Goal: Entertainment & Leisure: Browse casually

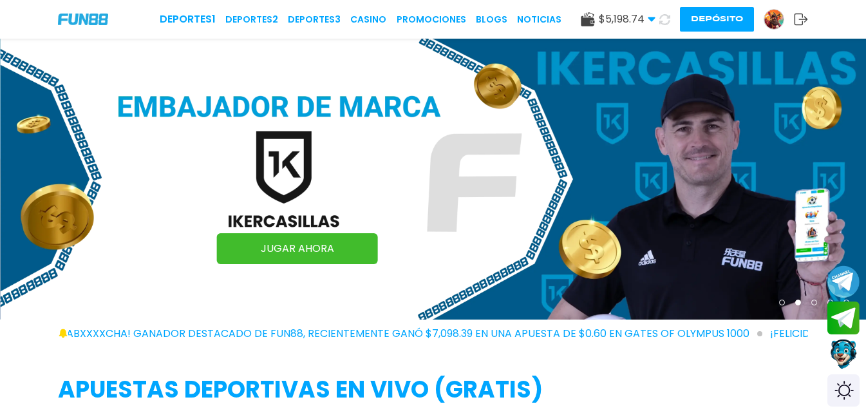
click at [540, 109] on img at bounding box center [434, 179] width 866 height 281
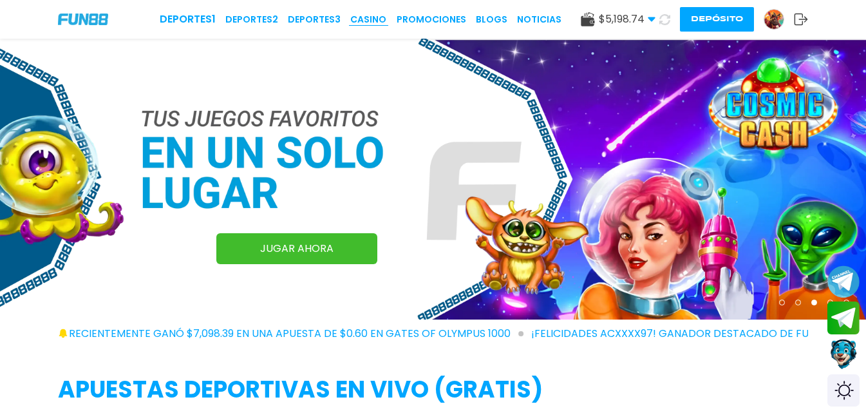
click at [383, 15] on link "CASINO" at bounding box center [368, 20] width 36 height 14
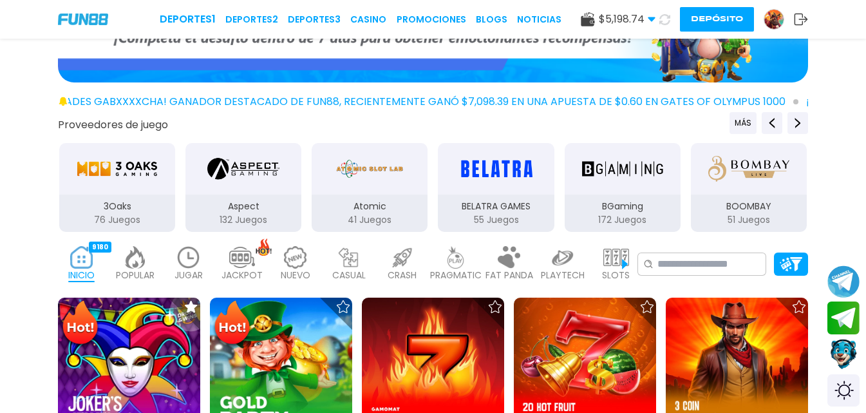
scroll to position [322, 0]
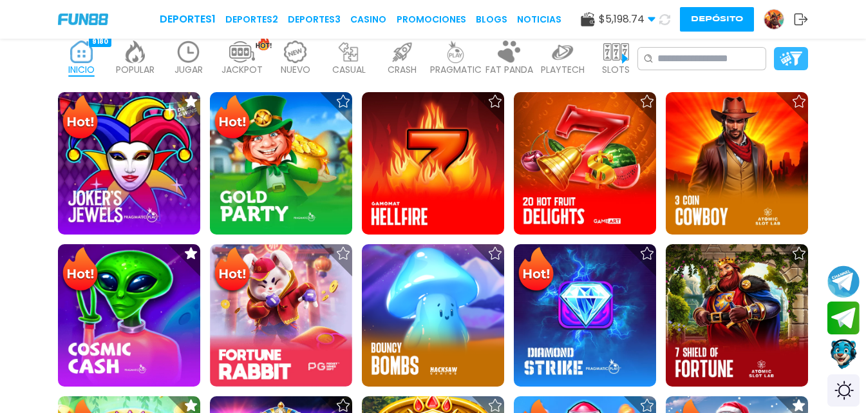
click at [793, 53] on img at bounding box center [791, 59] width 23 height 14
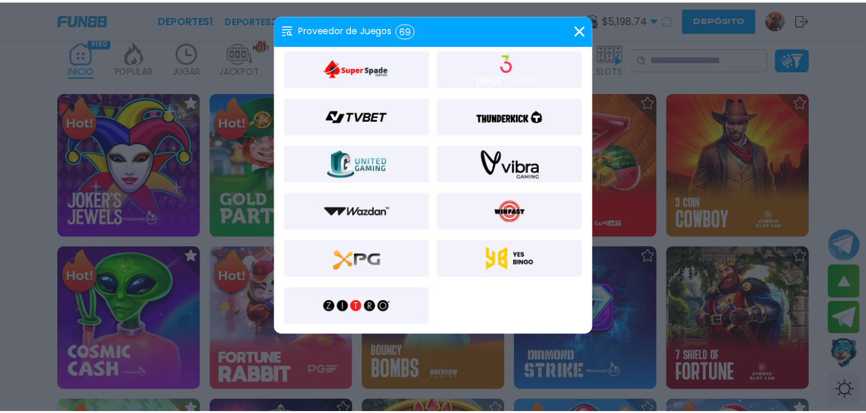
scroll to position [1388, 0]
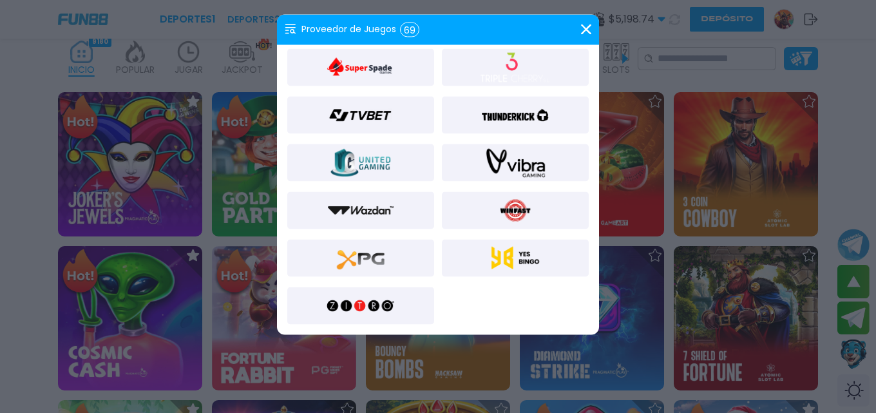
click at [491, 123] on img at bounding box center [515, 114] width 70 height 31
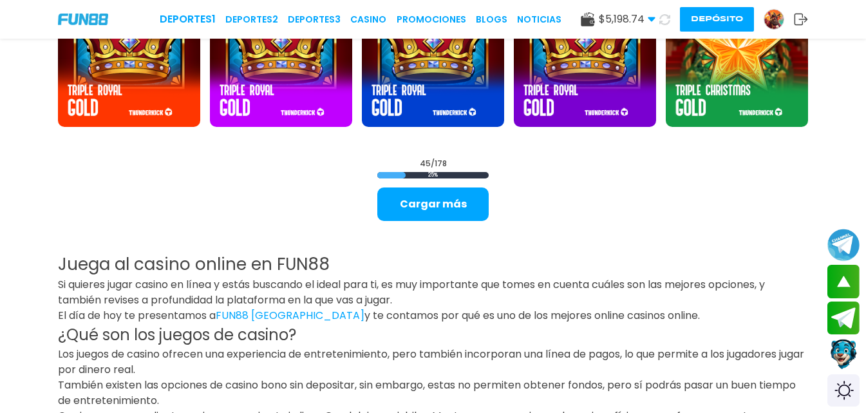
scroll to position [1676, 0]
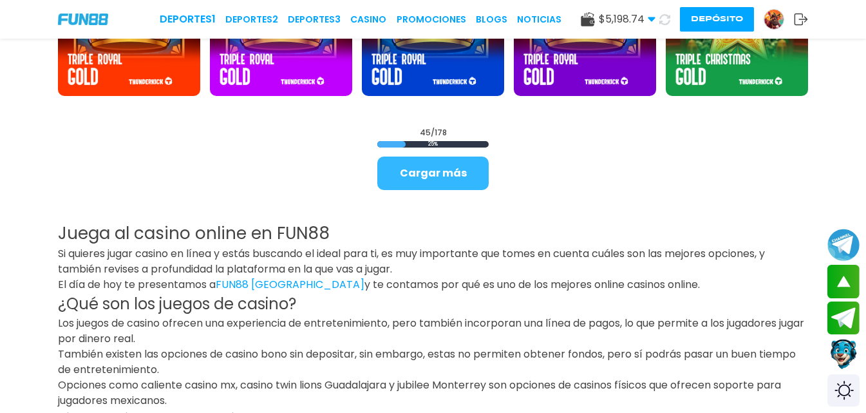
click at [453, 183] on button "Cargar más" at bounding box center [432, 172] width 111 height 33
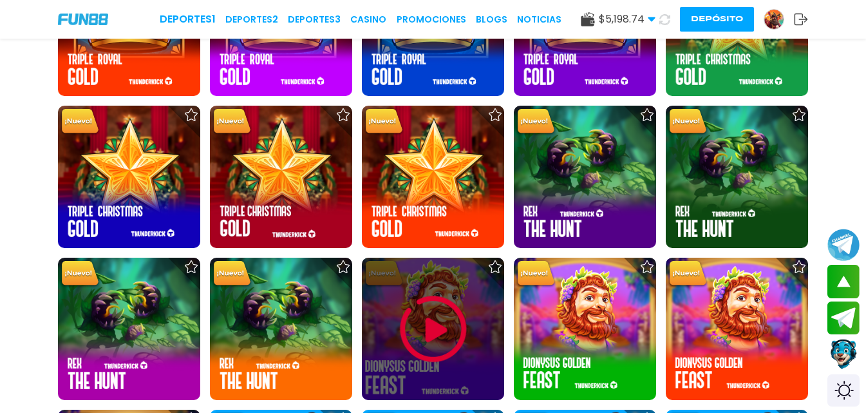
drag, startPoint x: 363, startPoint y: 337, endPoint x: 409, endPoint y: 334, distance: 45.8
click at [409, 334] on img at bounding box center [433, 328] width 77 height 77
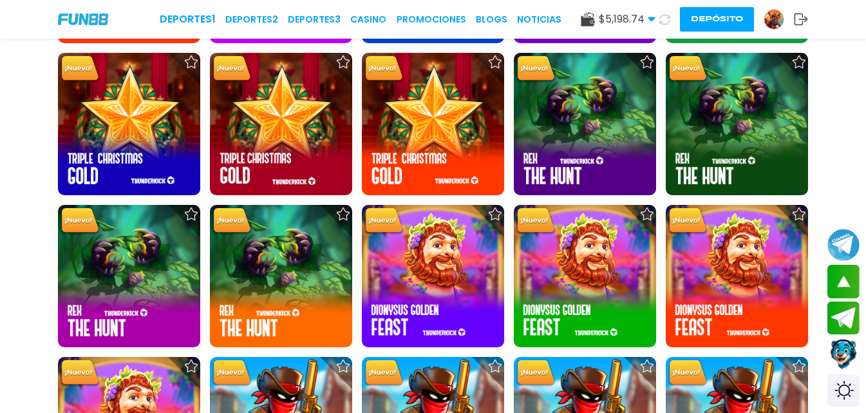
scroll to position [1739, 0]
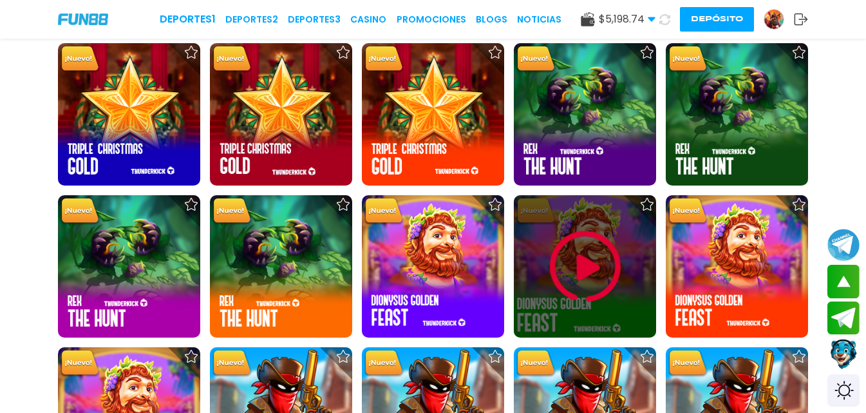
click at [596, 231] on img at bounding box center [585, 266] width 77 height 77
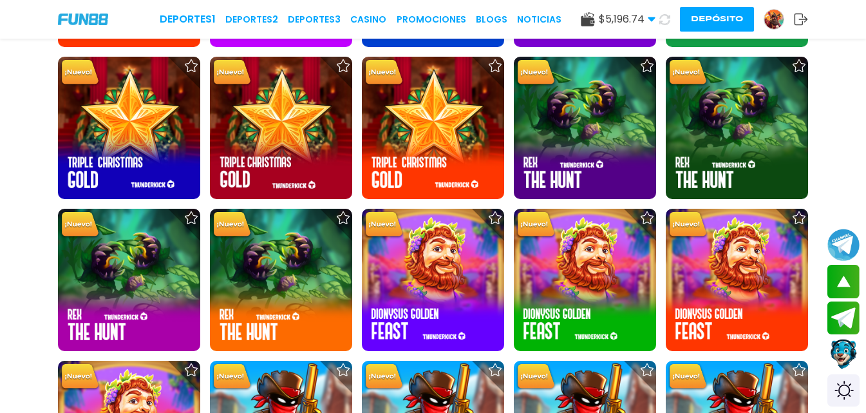
scroll to position [1739, 0]
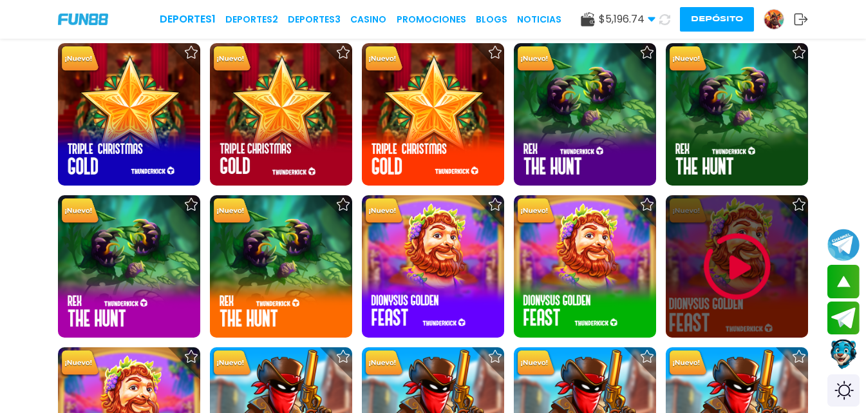
click at [732, 272] on img at bounding box center [737, 266] width 77 height 77
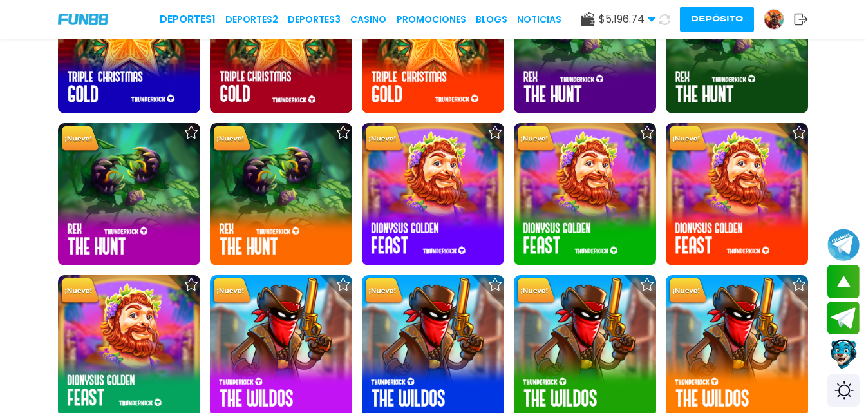
scroll to position [1802, 0]
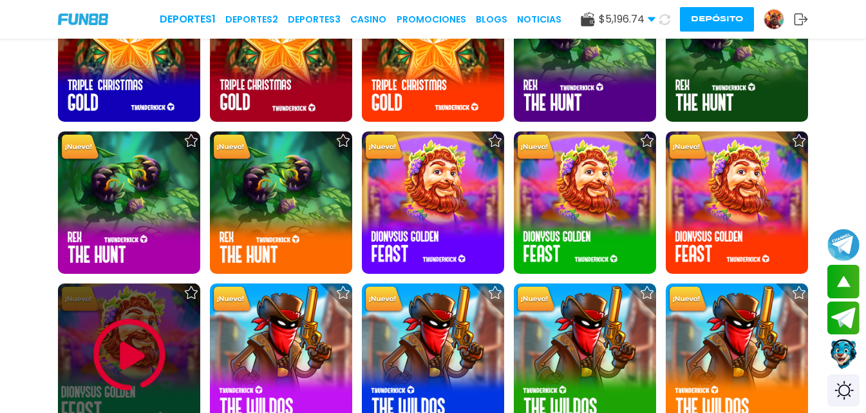
click at [149, 357] on img at bounding box center [129, 354] width 77 height 77
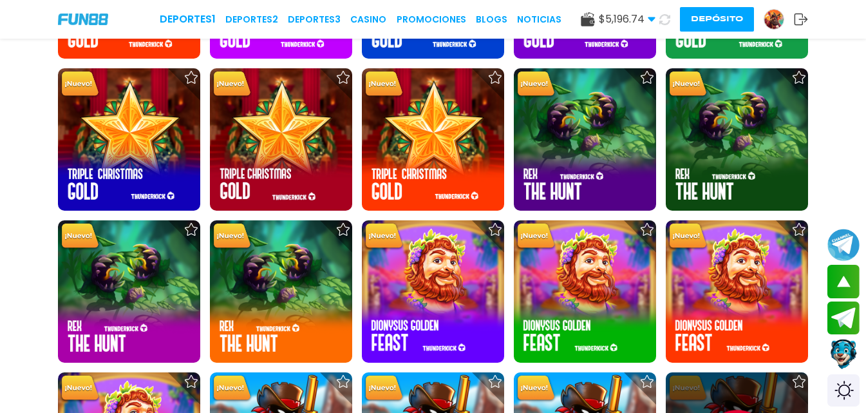
scroll to position [1803, 0]
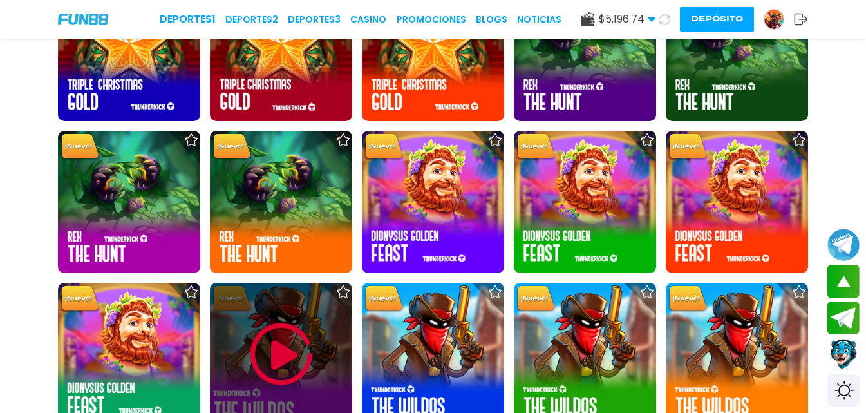
click at [281, 368] on img at bounding box center [281, 354] width 77 height 77
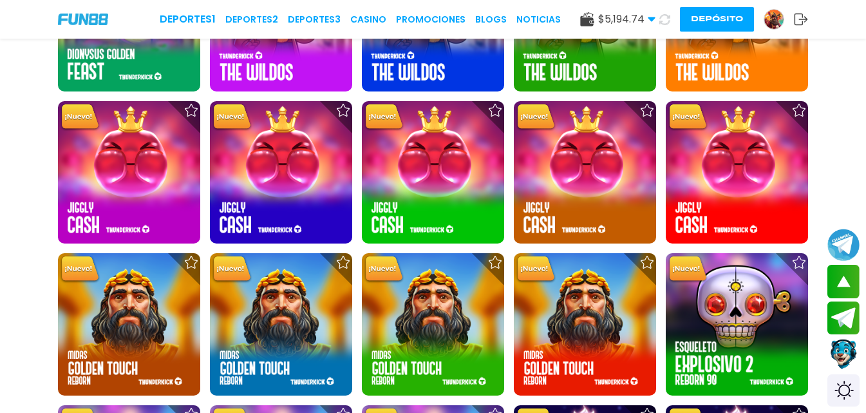
scroll to position [1932, 0]
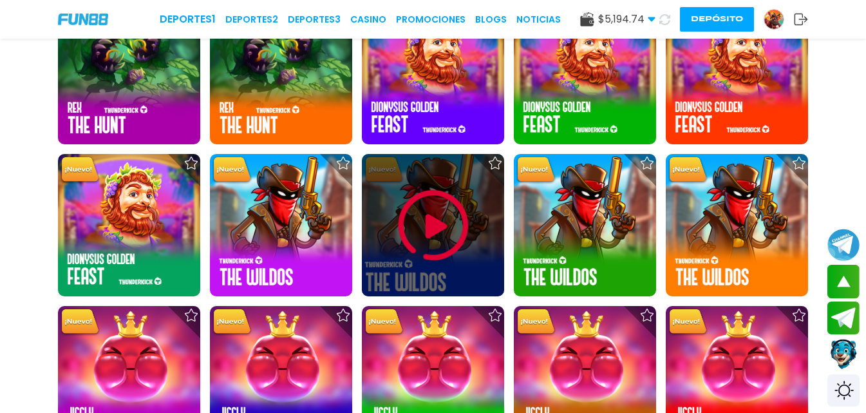
click at [428, 205] on img at bounding box center [433, 225] width 77 height 77
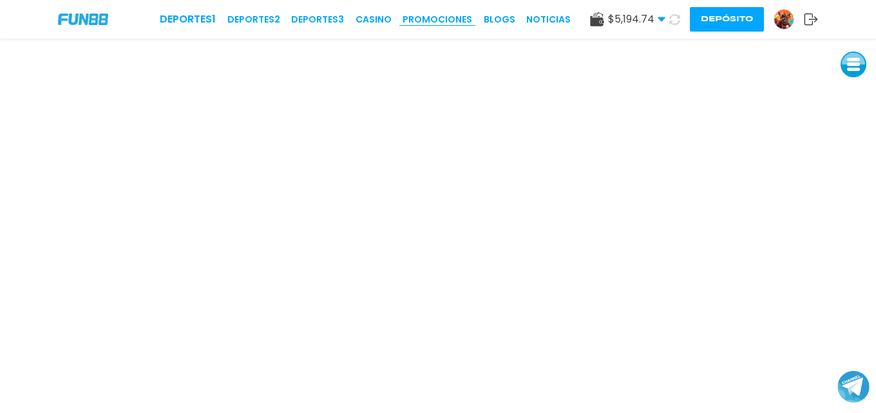
drag, startPoint x: 419, startPoint y: 22, endPoint x: 429, endPoint y: 22, distance: 10.3
click at [419, 22] on link "Promociones" at bounding box center [437, 20] width 70 height 14
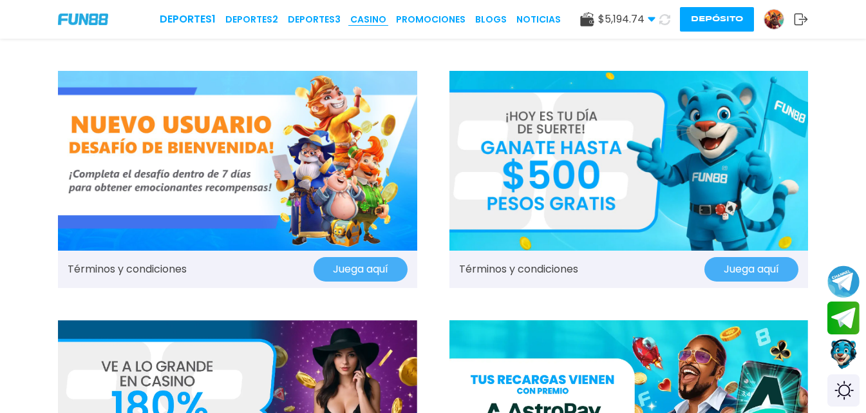
click at [372, 21] on link "CASINO" at bounding box center [368, 20] width 36 height 14
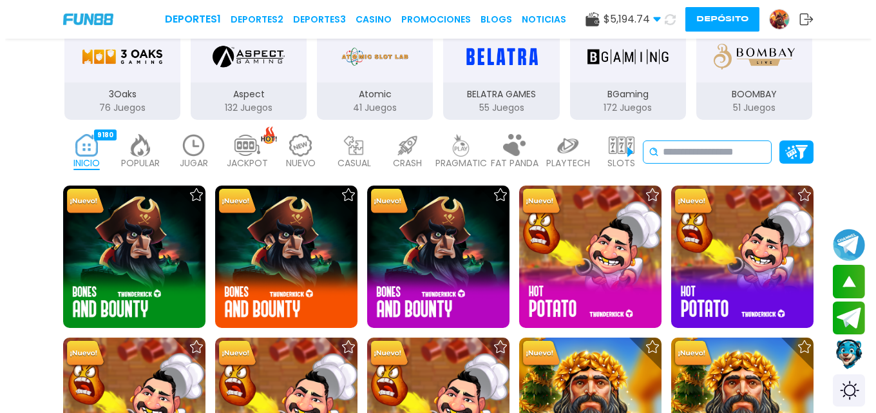
scroll to position [193, 0]
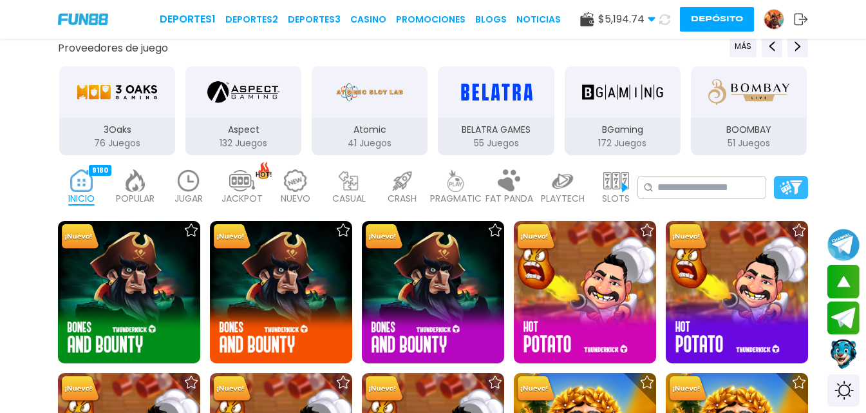
click at [778, 185] on div at bounding box center [791, 187] width 34 height 23
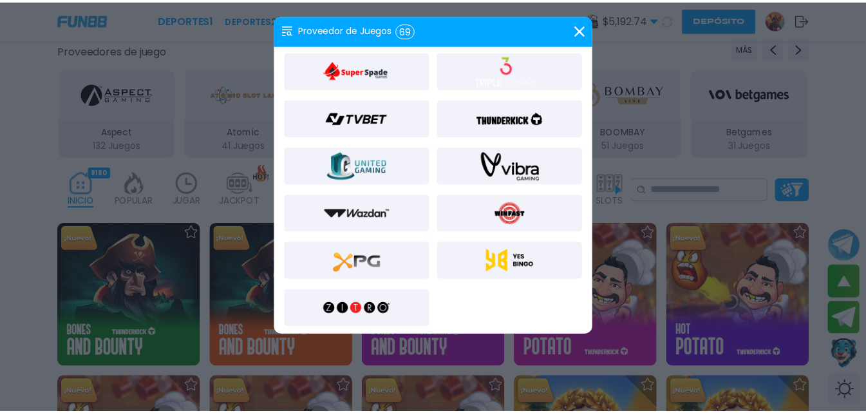
scroll to position [1388, 0]
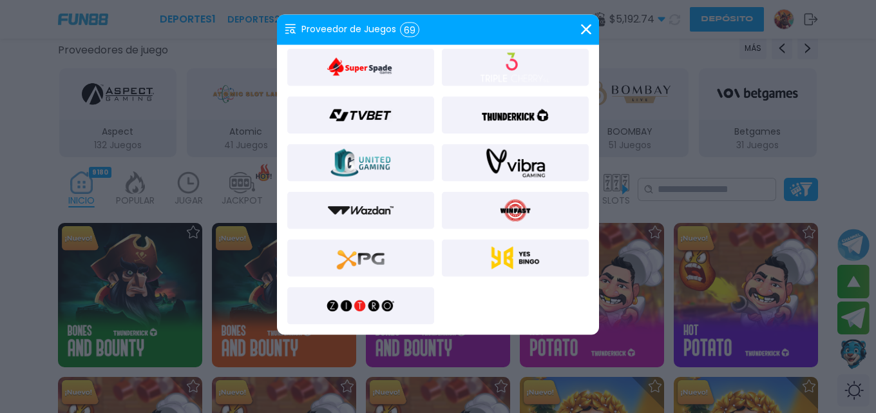
click at [520, 117] on img at bounding box center [515, 114] width 70 height 31
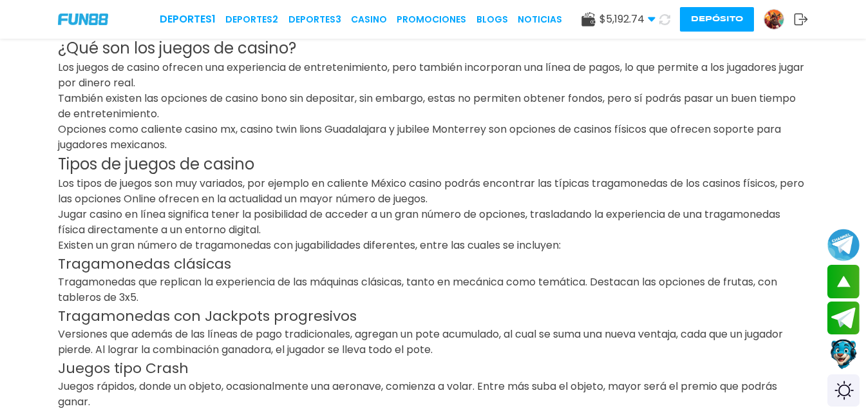
scroll to position [1546, 0]
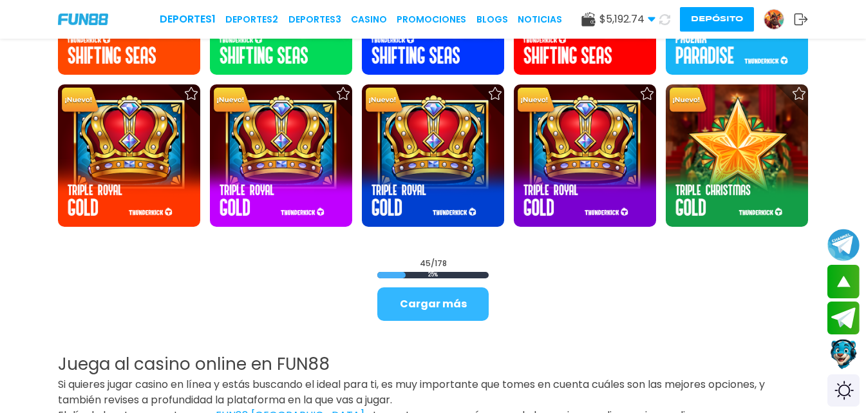
click at [458, 297] on button "Cargar más" at bounding box center [432, 303] width 111 height 33
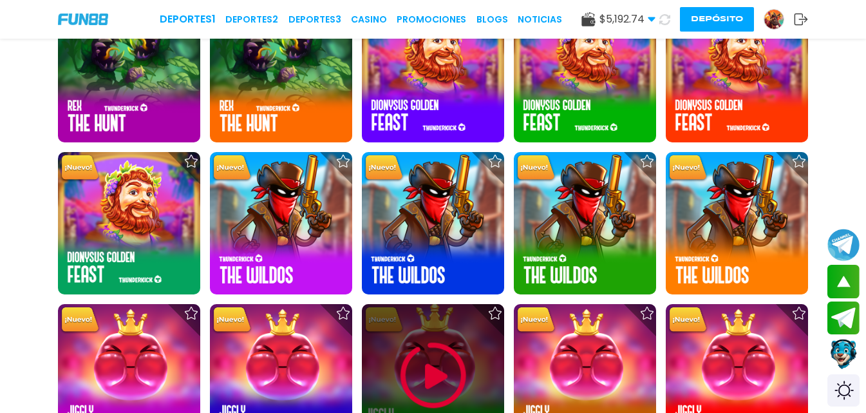
scroll to position [2061, 0]
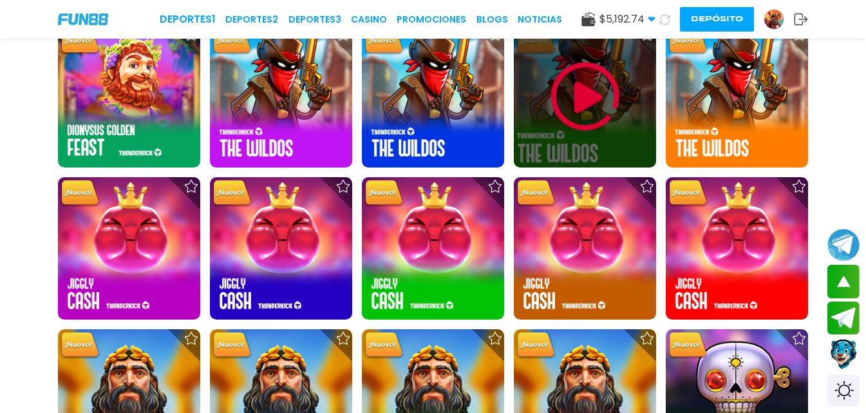
click at [591, 109] on img at bounding box center [585, 96] width 77 height 77
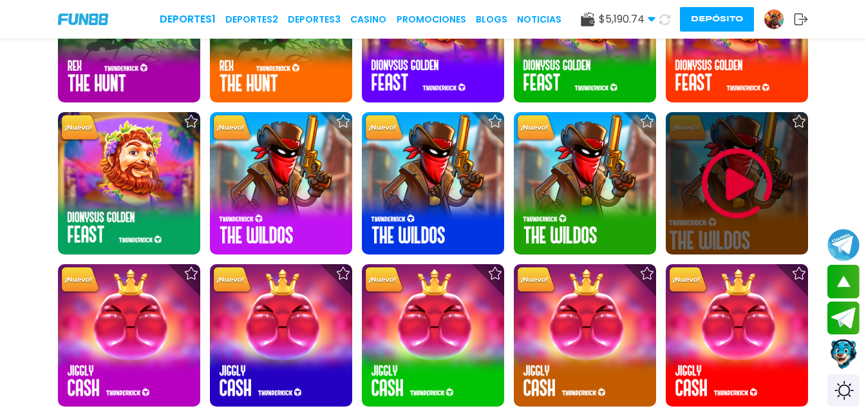
scroll to position [1996, 0]
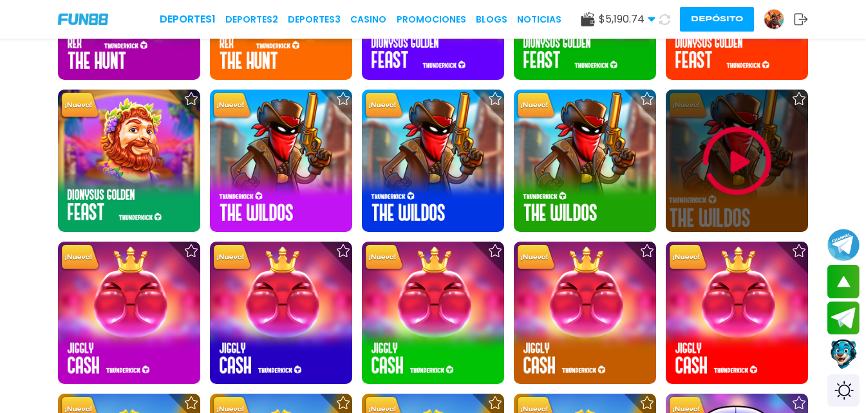
click at [736, 163] on img at bounding box center [737, 160] width 77 height 77
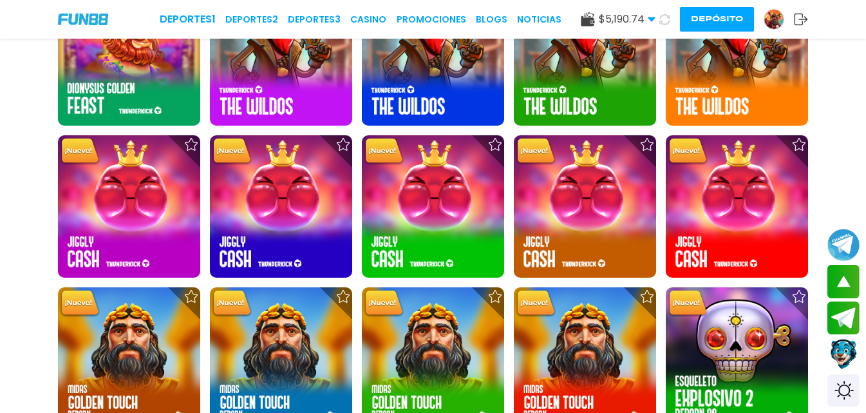
scroll to position [1996, 0]
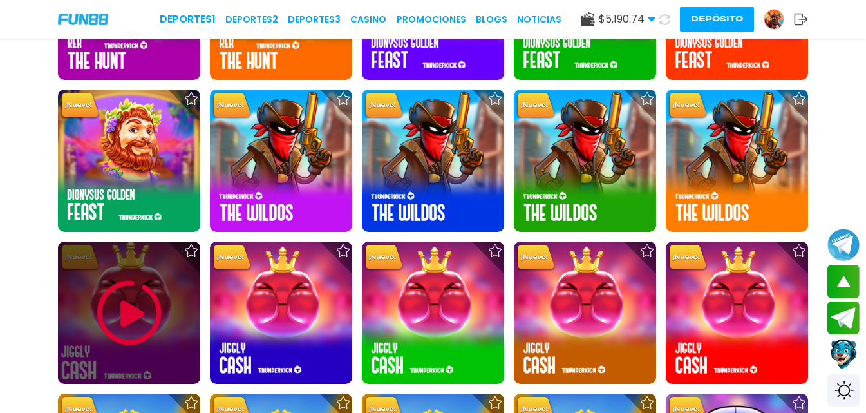
click at [141, 310] on img at bounding box center [129, 312] width 77 height 77
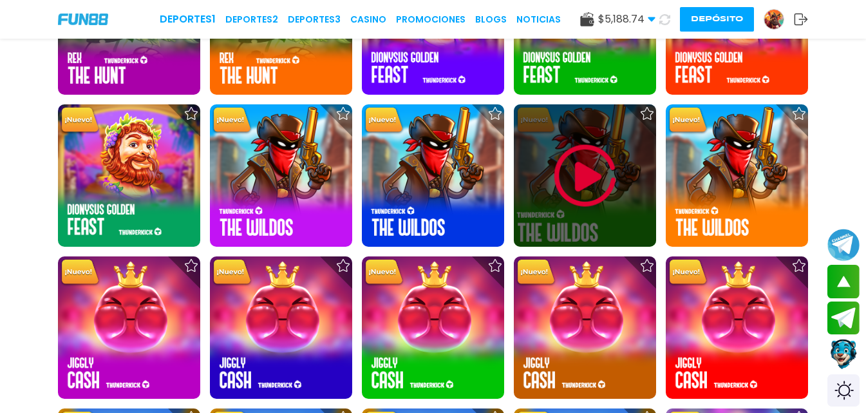
scroll to position [1996, 0]
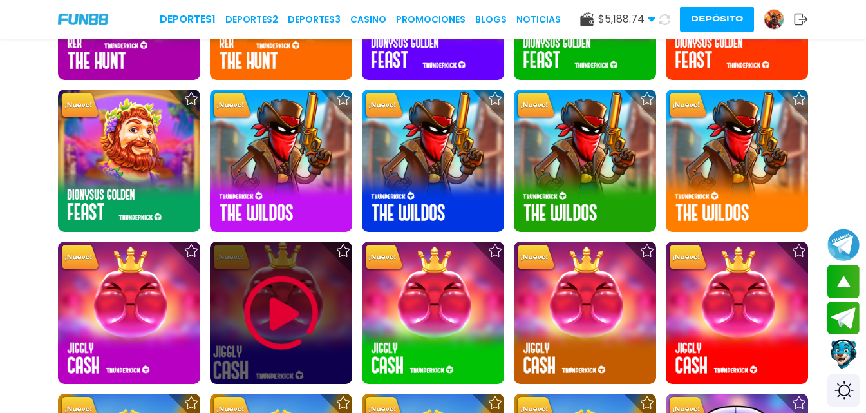
click at [303, 343] on img at bounding box center [281, 312] width 77 height 77
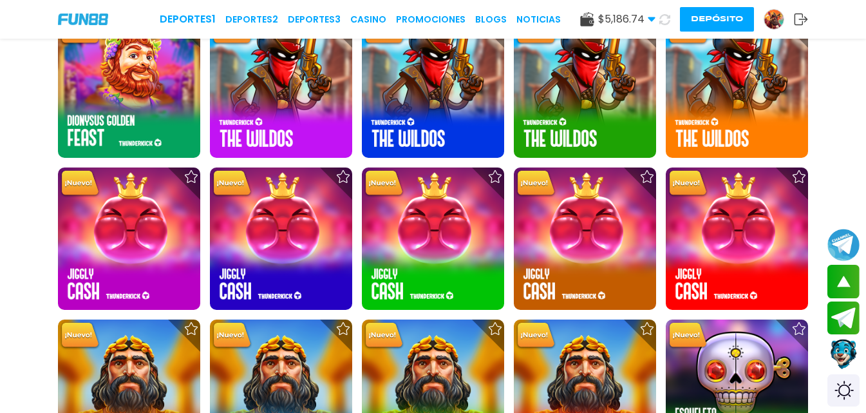
scroll to position [2036, 0]
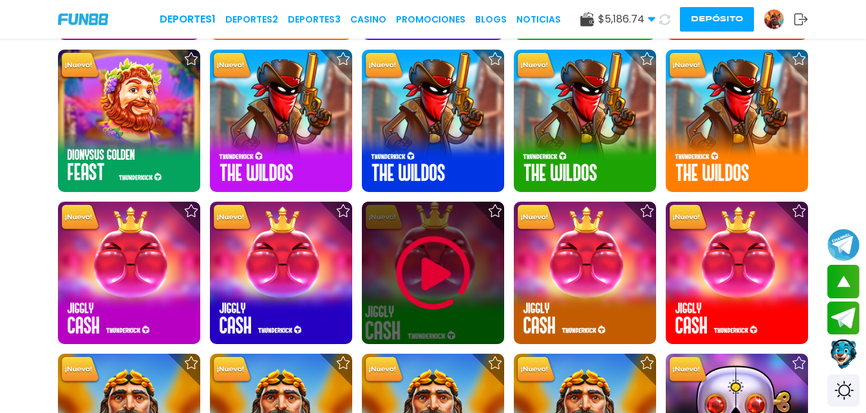
click at [449, 267] on img at bounding box center [433, 272] width 77 height 77
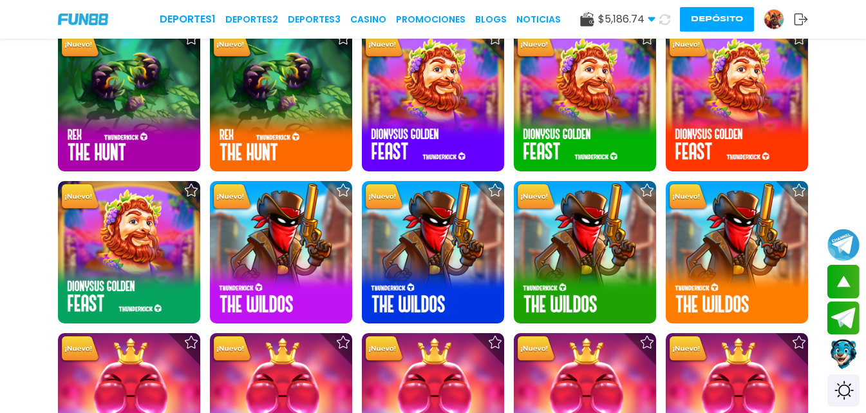
scroll to position [2083, 0]
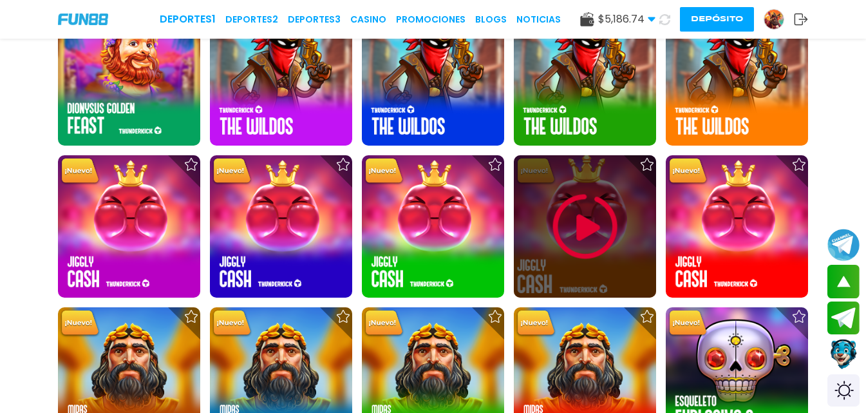
click at [559, 232] on img at bounding box center [585, 226] width 77 height 77
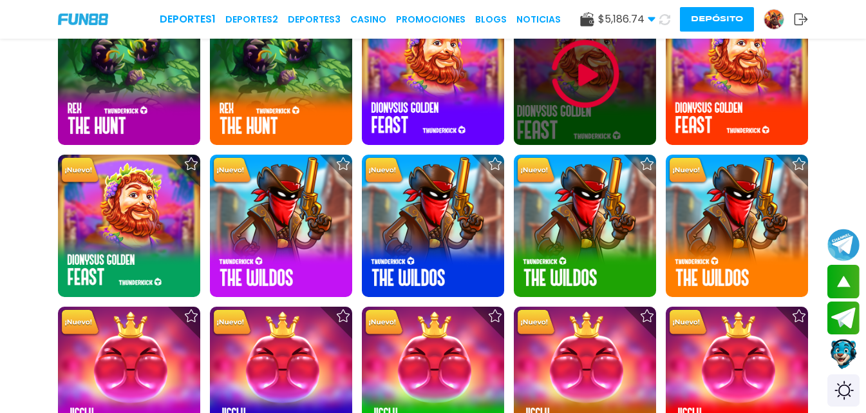
scroll to position [1996, 0]
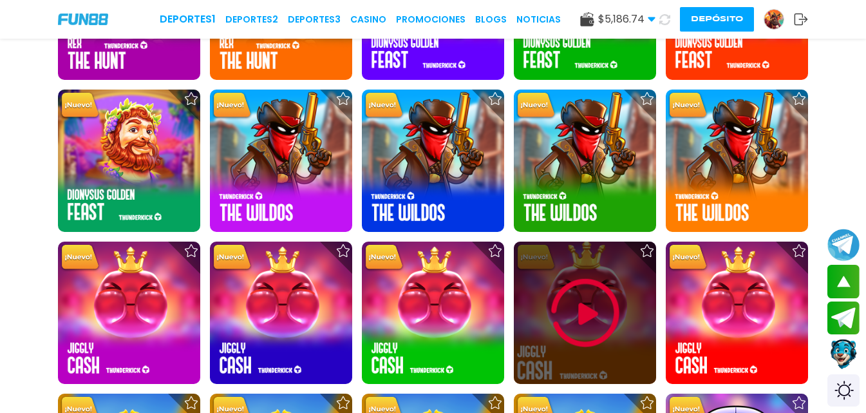
click at [598, 311] on img at bounding box center [585, 312] width 77 height 77
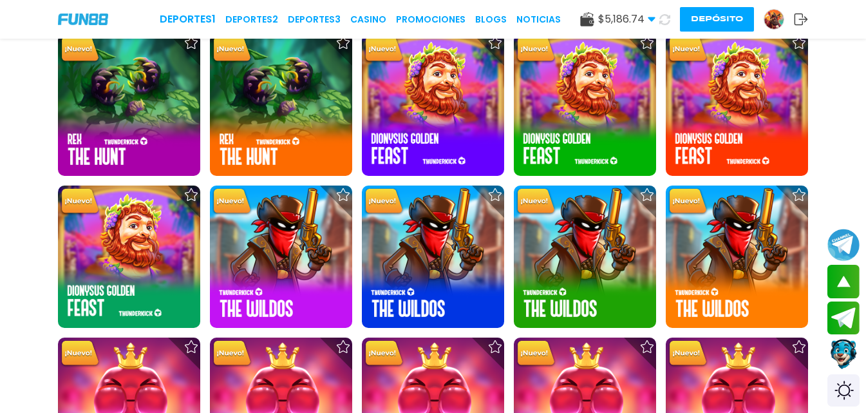
scroll to position [2061, 0]
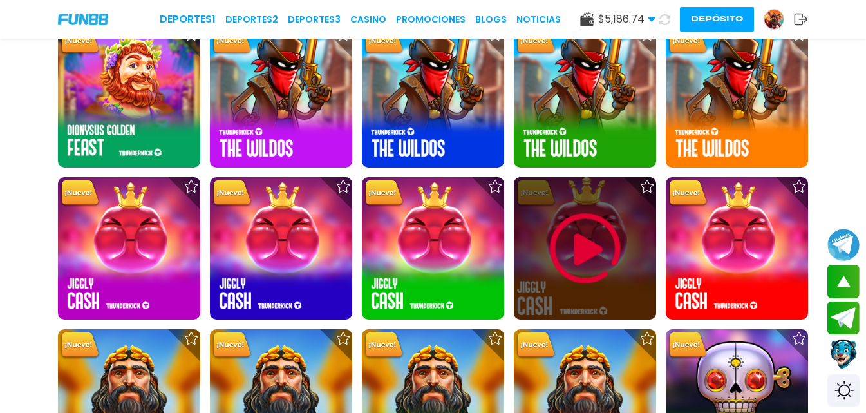
click at [636, 242] on div at bounding box center [585, 248] width 142 height 142
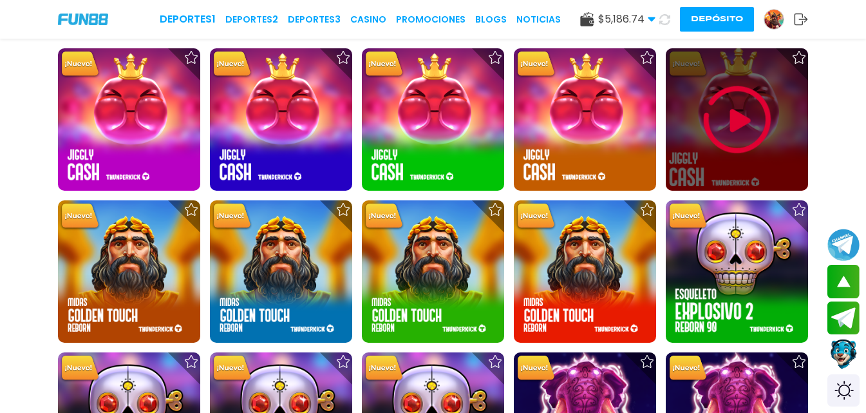
scroll to position [2061, 0]
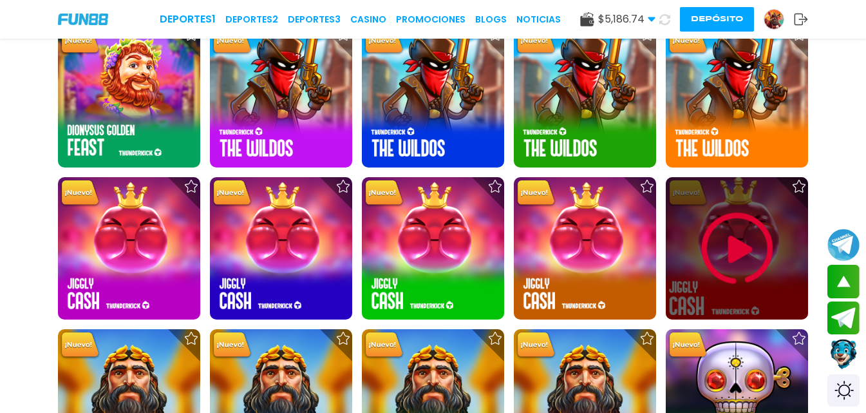
click at [732, 245] on img at bounding box center [737, 248] width 77 height 77
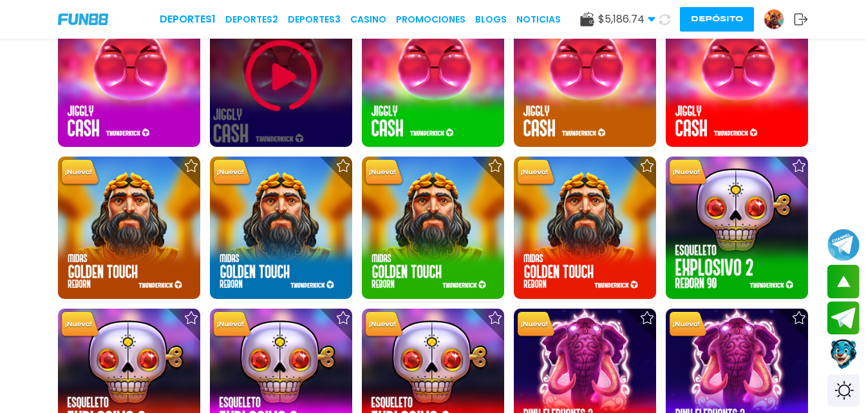
scroll to position [2254, 0]
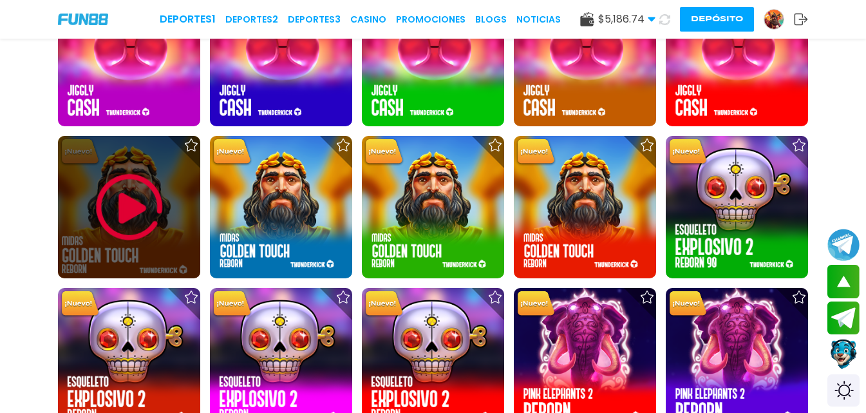
click at [147, 241] on img at bounding box center [129, 207] width 77 height 77
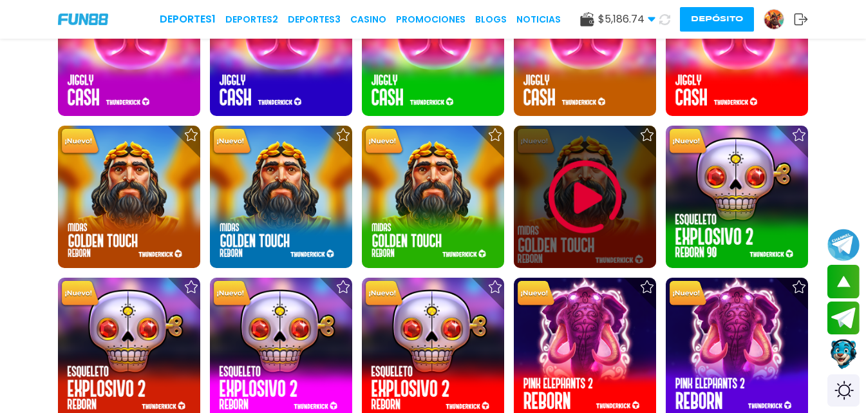
scroll to position [2189, 0]
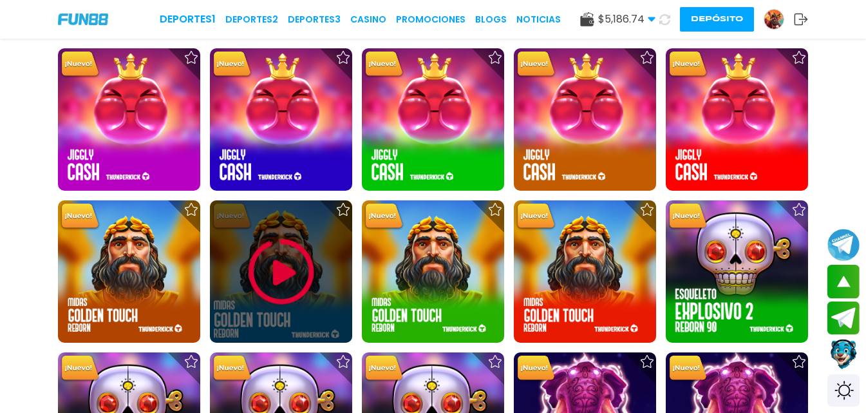
drag, startPoint x: 230, startPoint y: 272, endPoint x: 254, endPoint y: 271, distance: 24.5
click at [254, 271] on img at bounding box center [281, 271] width 77 height 77
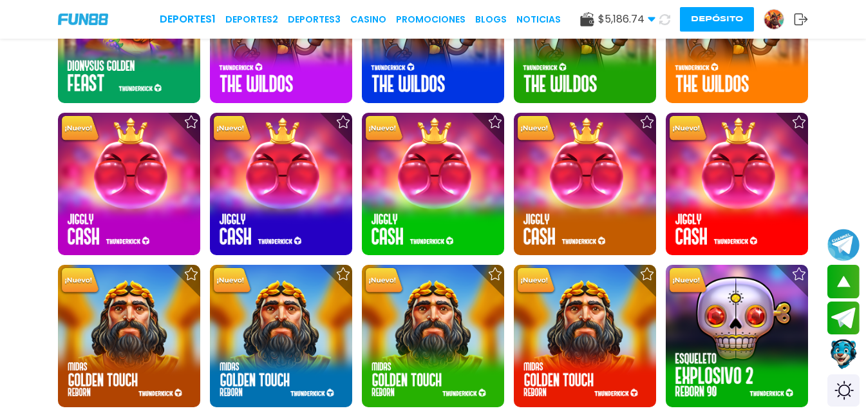
scroll to position [2254, 0]
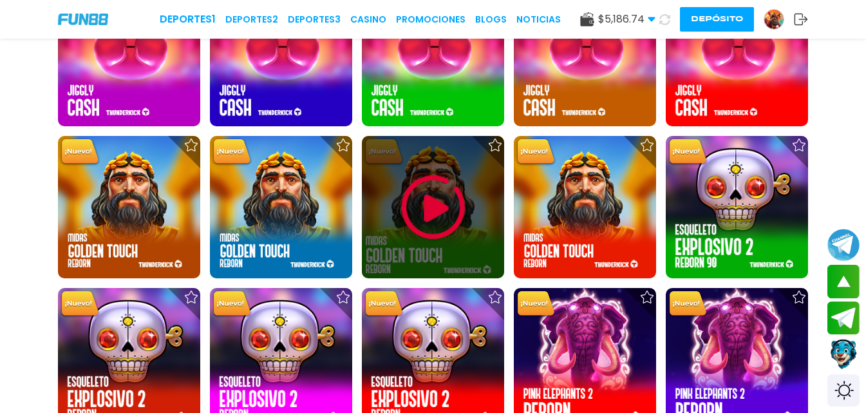
click at [448, 229] on img at bounding box center [433, 207] width 77 height 77
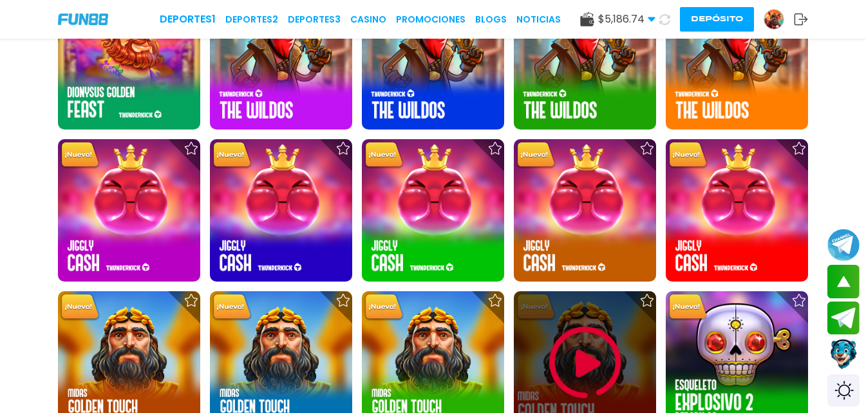
scroll to position [2061, 0]
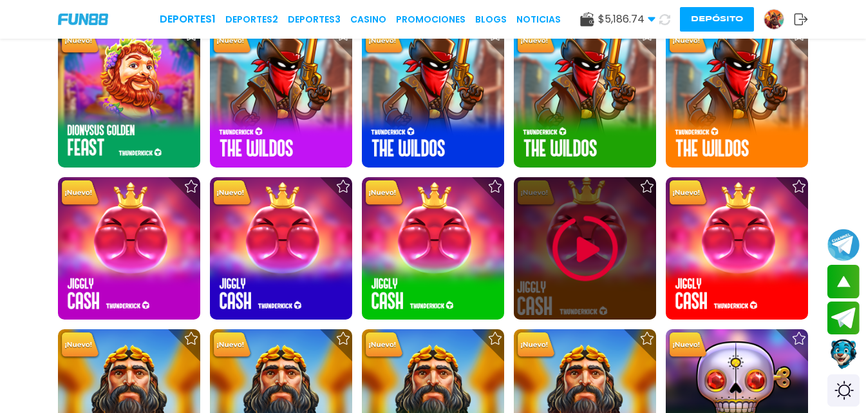
click at [576, 256] on img at bounding box center [585, 248] width 77 height 77
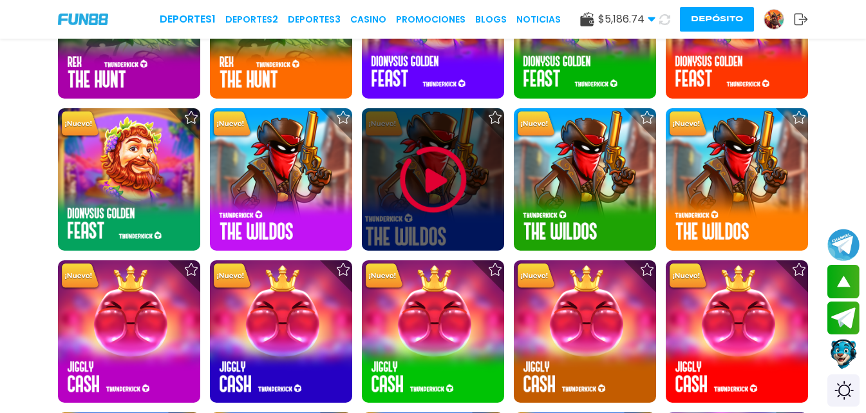
scroll to position [1996, 0]
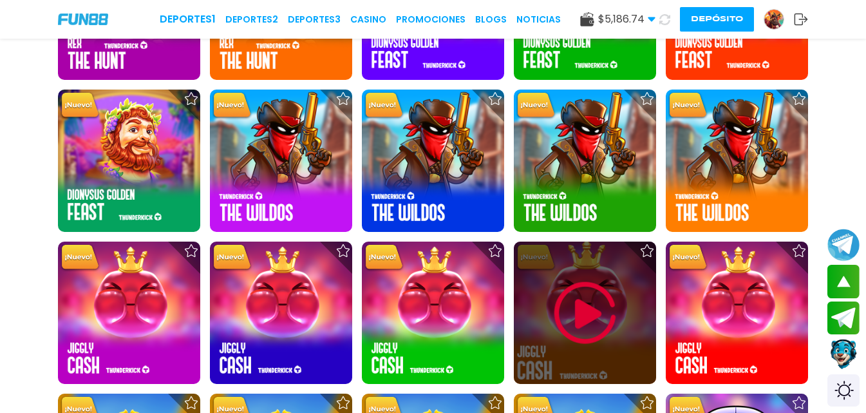
click at [598, 301] on img at bounding box center [585, 312] width 77 height 77
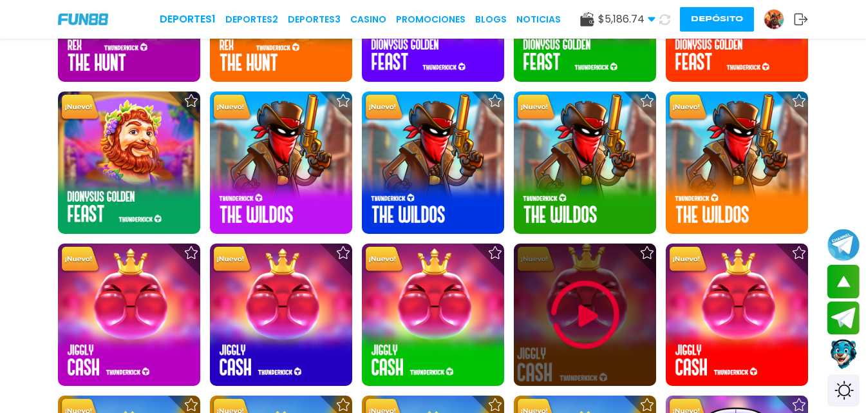
scroll to position [1996, 0]
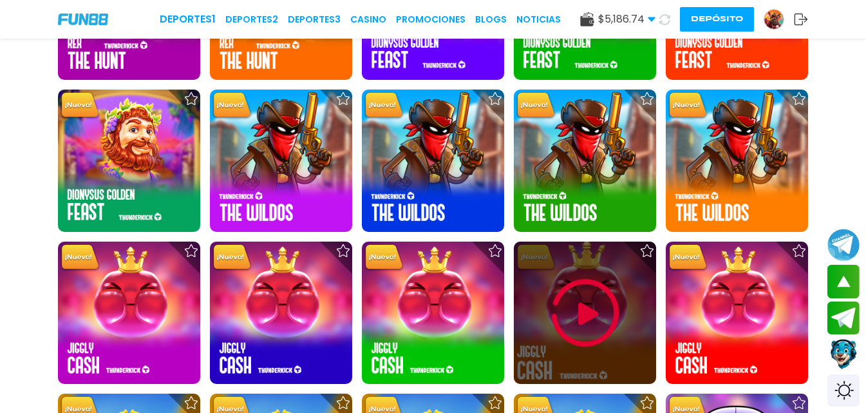
click at [603, 308] on img at bounding box center [585, 312] width 77 height 77
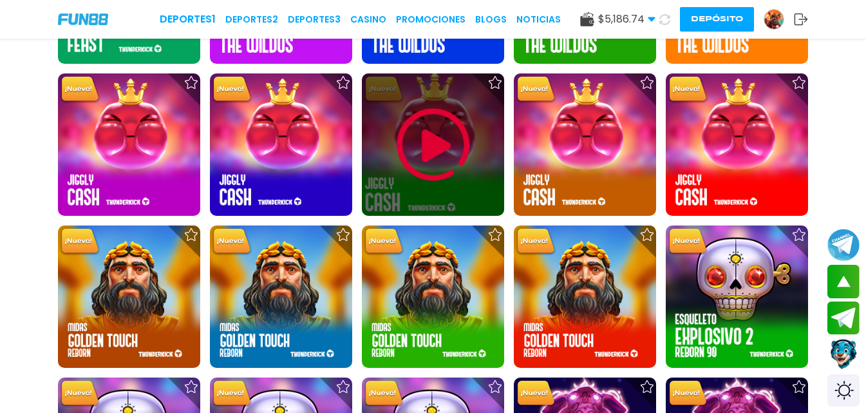
scroll to position [2189, 0]
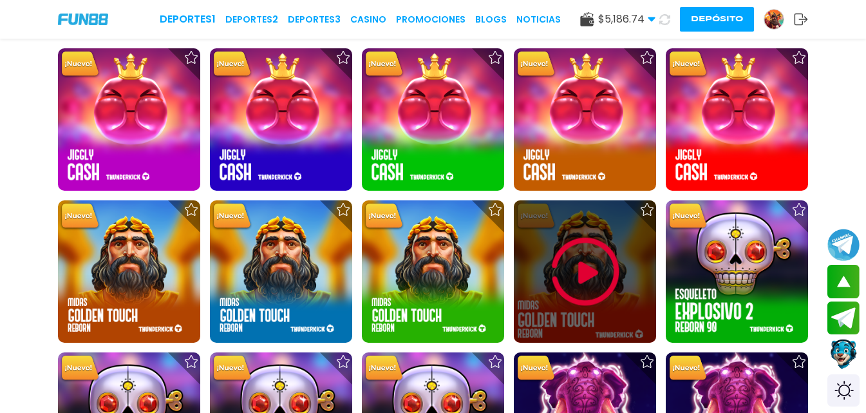
click at [587, 233] on img at bounding box center [585, 271] width 77 height 77
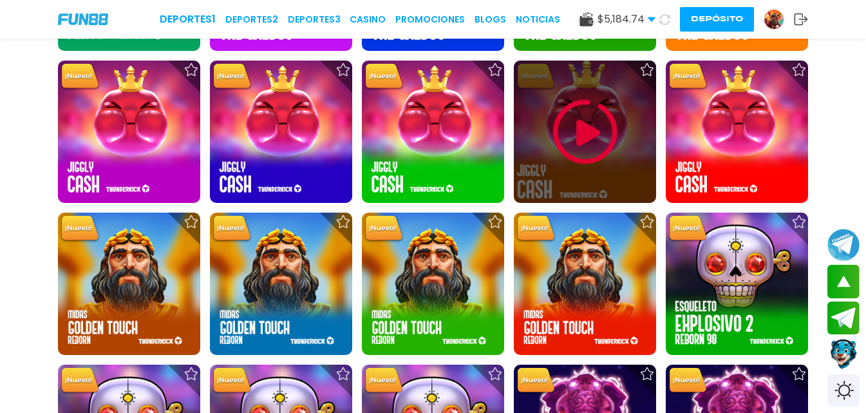
scroll to position [2125, 0]
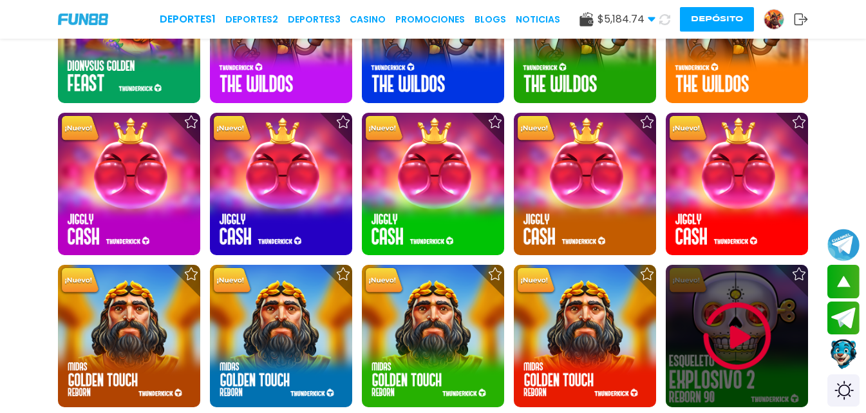
click at [738, 303] on img at bounding box center [737, 336] width 77 height 77
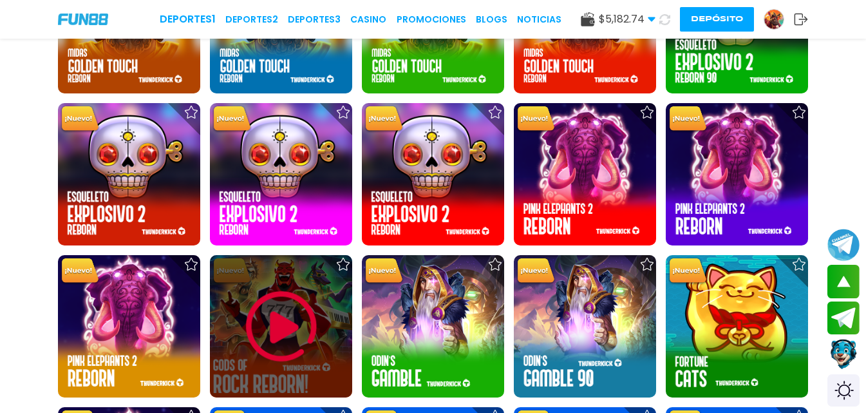
scroll to position [2447, 0]
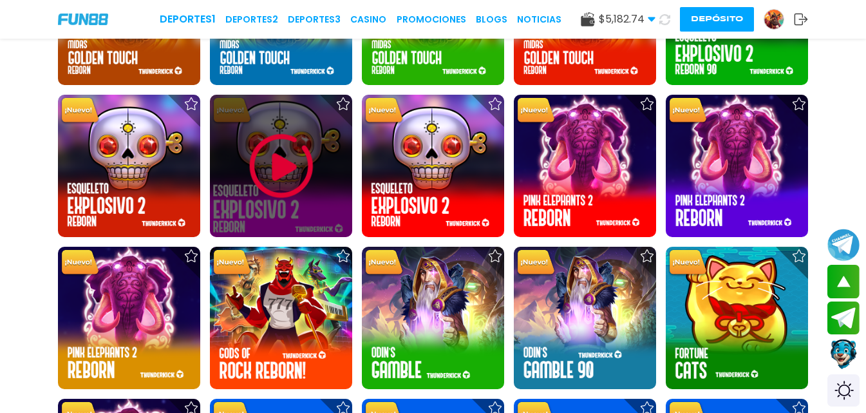
click at [283, 165] on img at bounding box center [281, 166] width 77 height 77
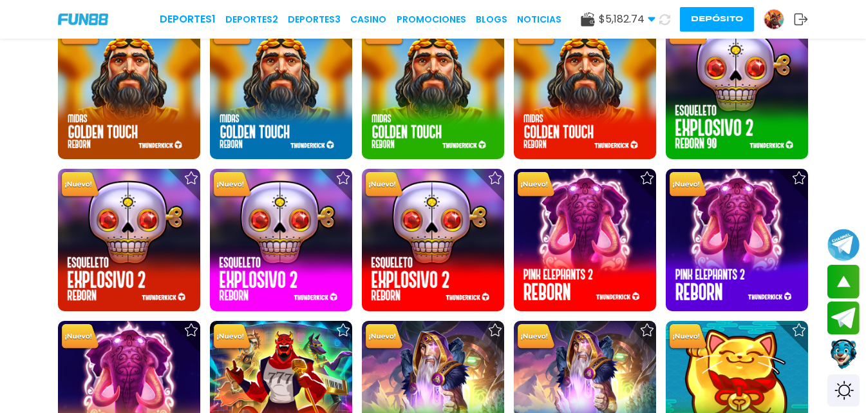
scroll to position [2383, 0]
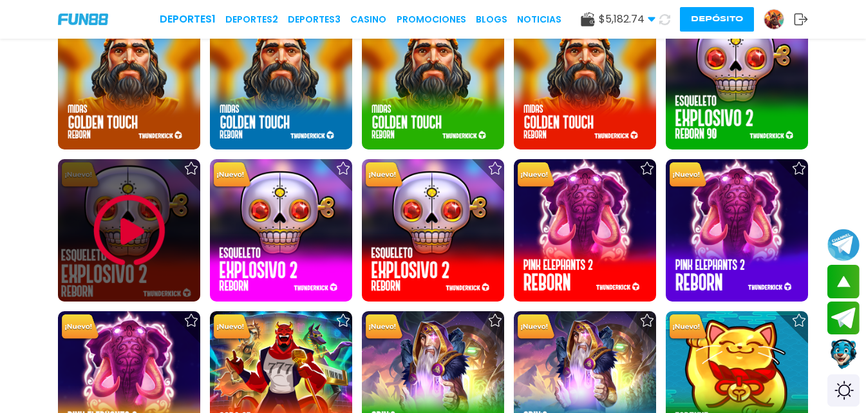
click at [157, 231] on img at bounding box center [129, 230] width 77 height 77
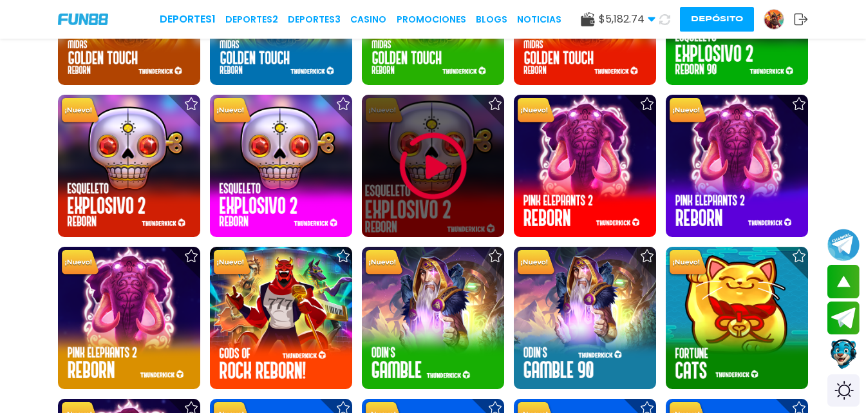
scroll to position [2318, 0]
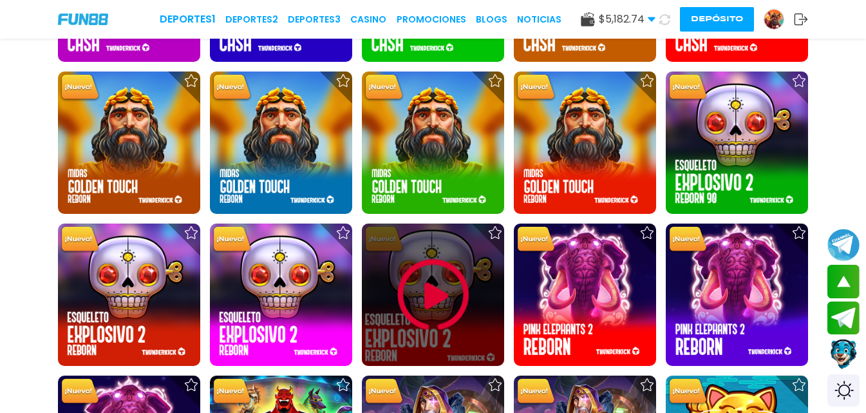
click at [385, 294] on div at bounding box center [433, 294] width 142 height 142
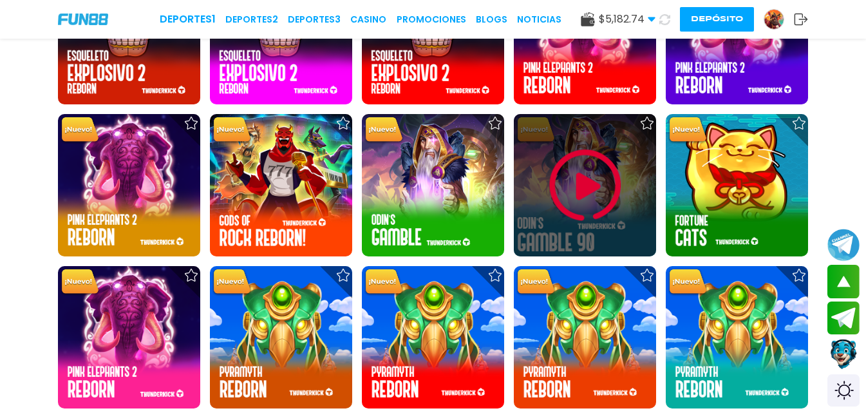
scroll to position [2405, 0]
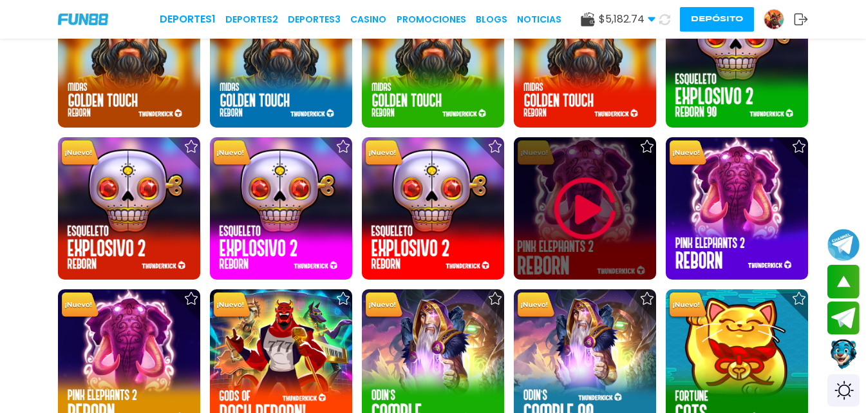
click at [567, 207] on img at bounding box center [585, 208] width 77 height 77
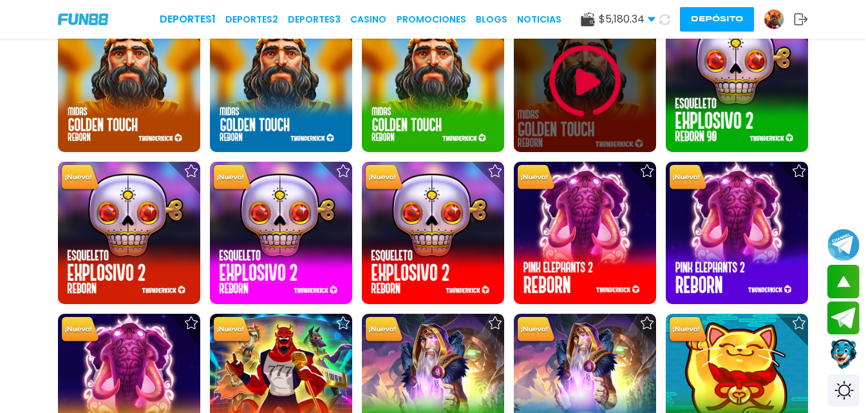
scroll to position [2383, 0]
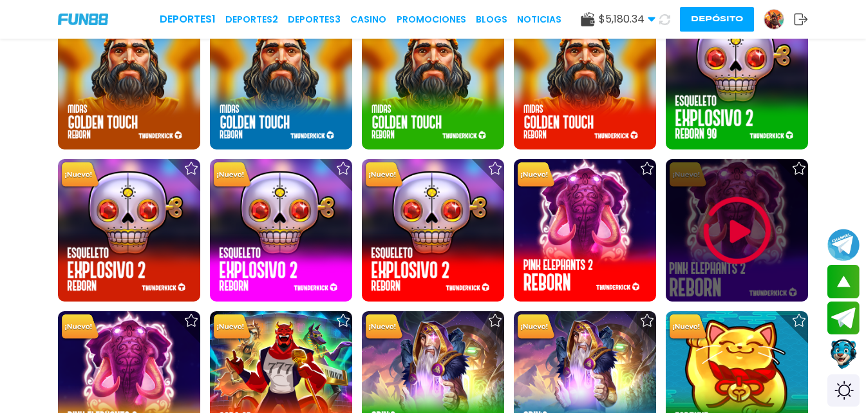
click at [730, 221] on img at bounding box center [737, 230] width 77 height 77
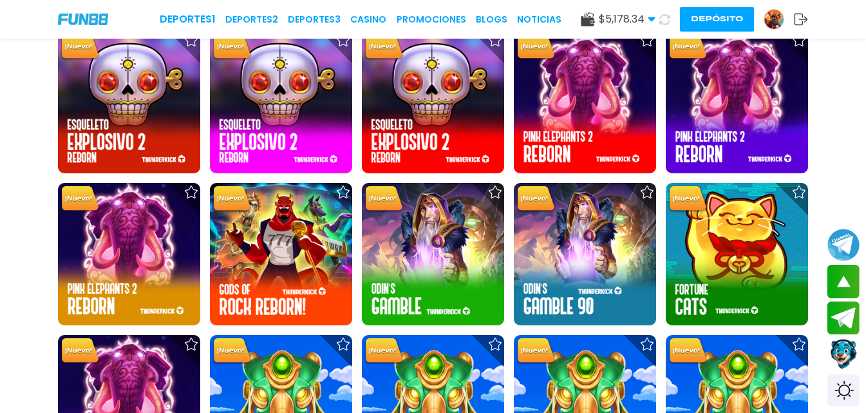
scroll to position [2511, 0]
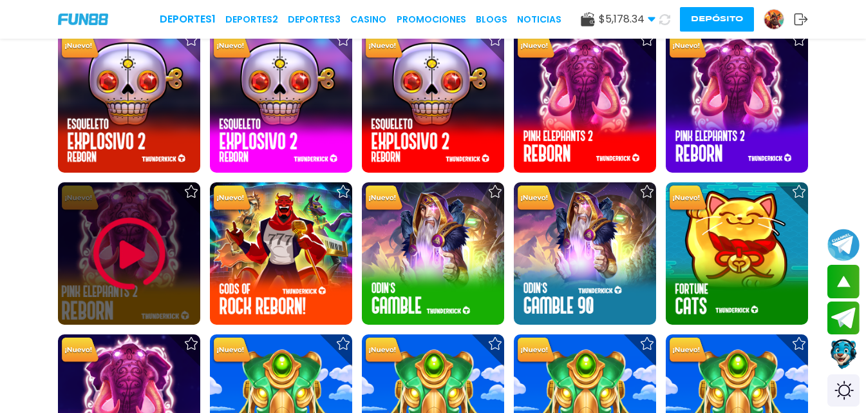
click at [140, 269] on img at bounding box center [129, 253] width 77 height 77
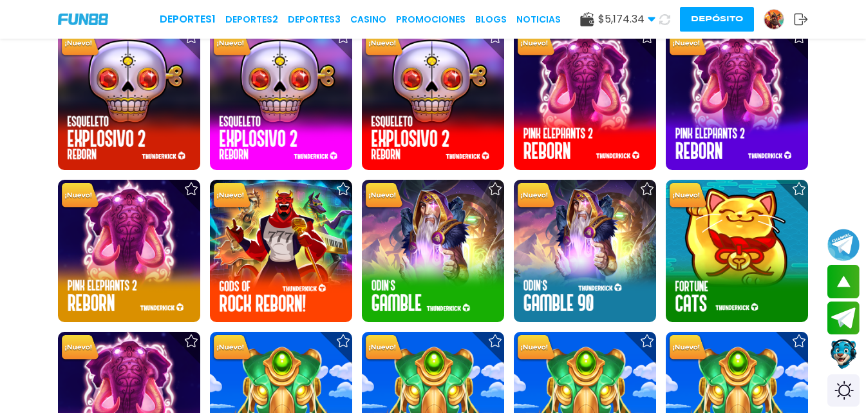
scroll to position [2511, 0]
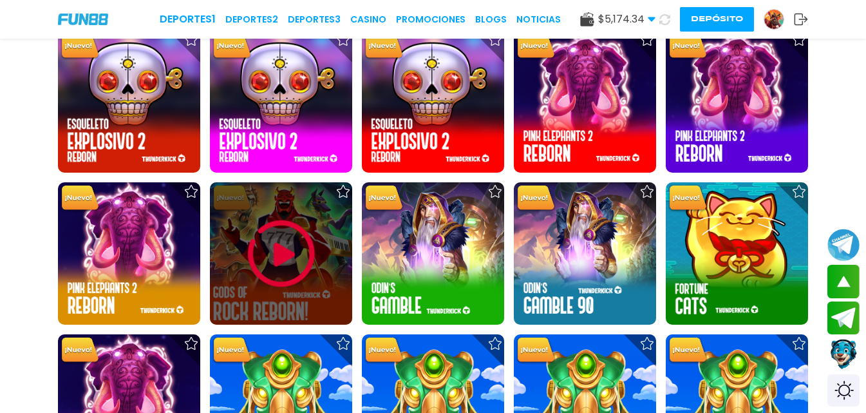
click at [282, 247] on img at bounding box center [281, 253] width 77 height 77
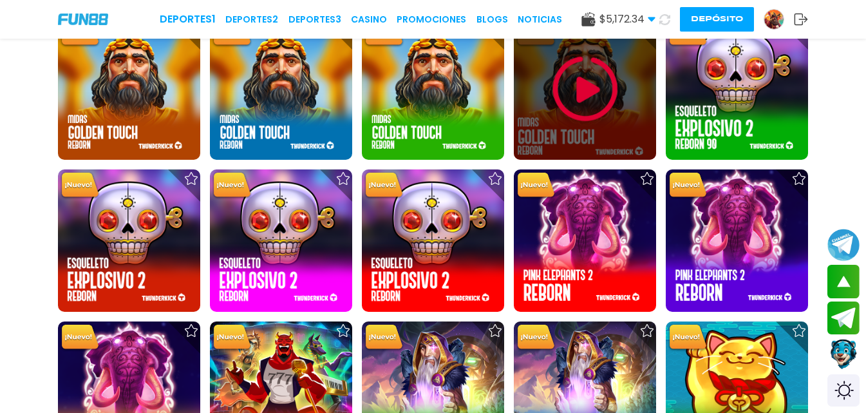
scroll to position [2447, 0]
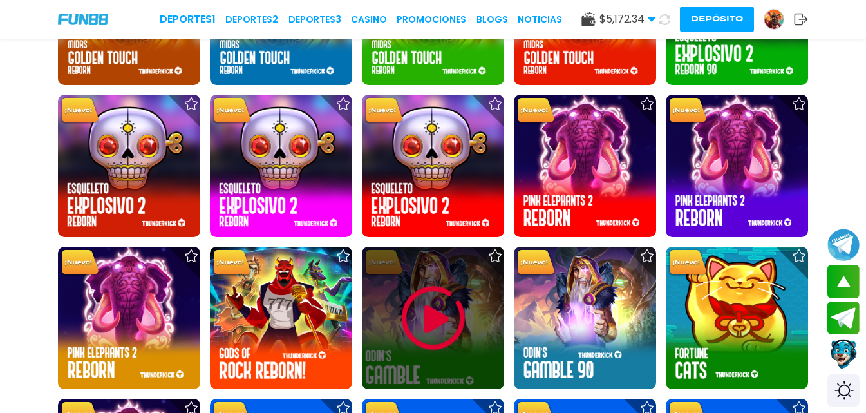
click at [415, 308] on img at bounding box center [433, 317] width 77 height 77
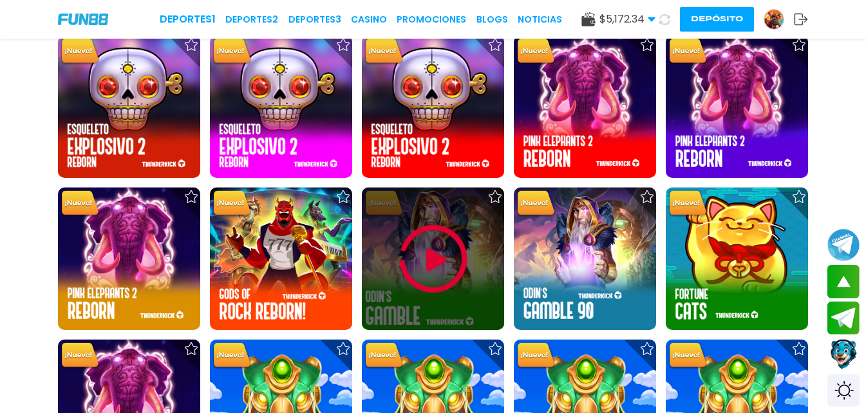
scroll to position [2511, 0]
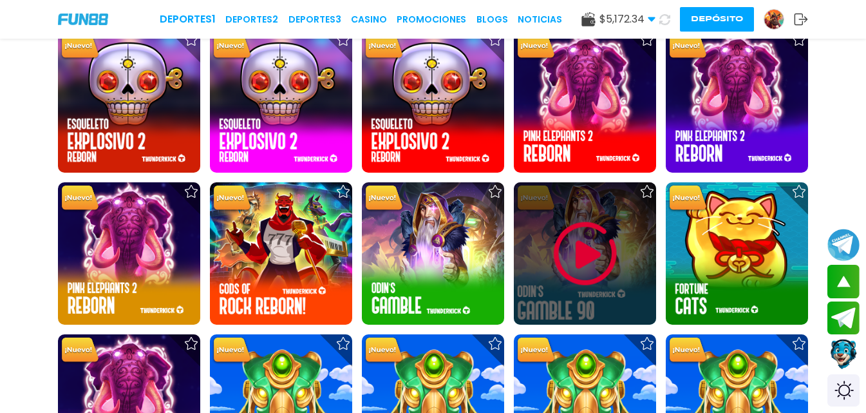
click at [576, 301] on div at bounding box center [585, 253] width 142 height 142
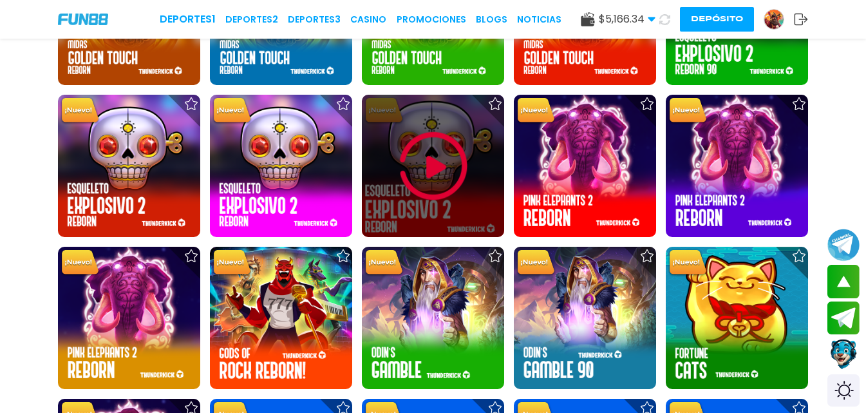
scroll to position [2576, 0]
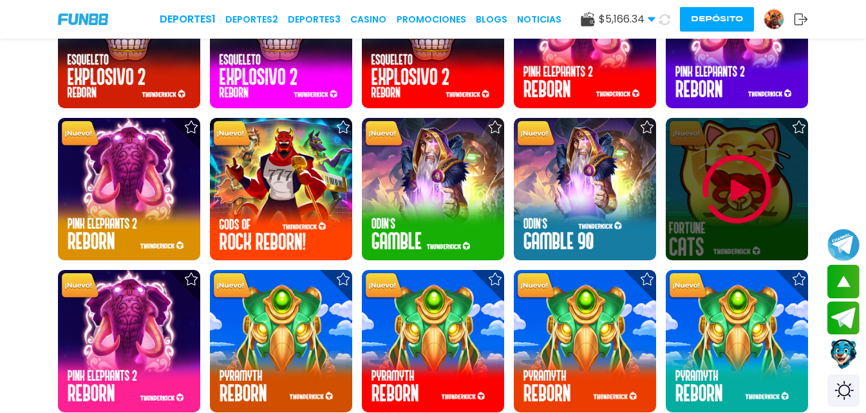
click at [705, 198] on img at bounding box center [737, 189] width 77 height 77
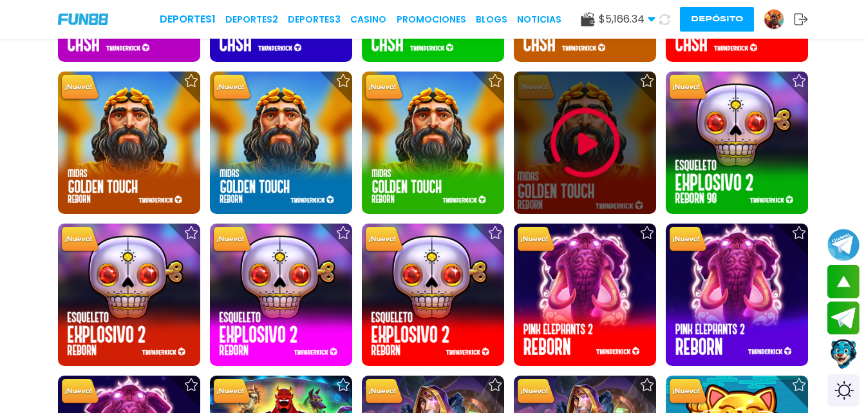
scroll to position [2640, 0]
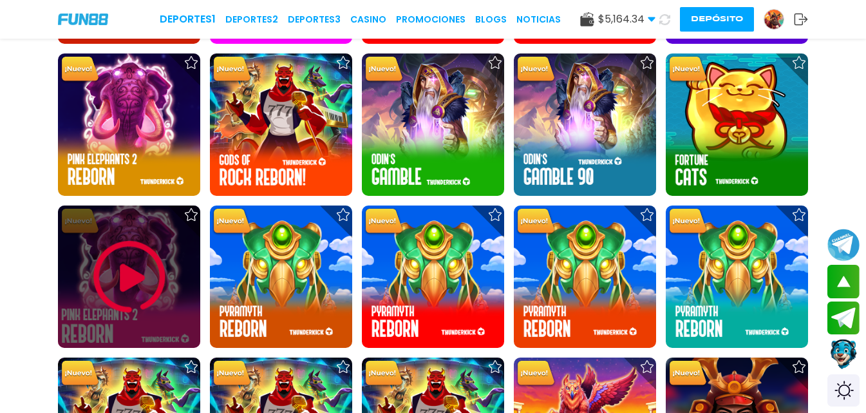
click at [123, 276] on img at bounding box center [129, 276] width 77 height 77
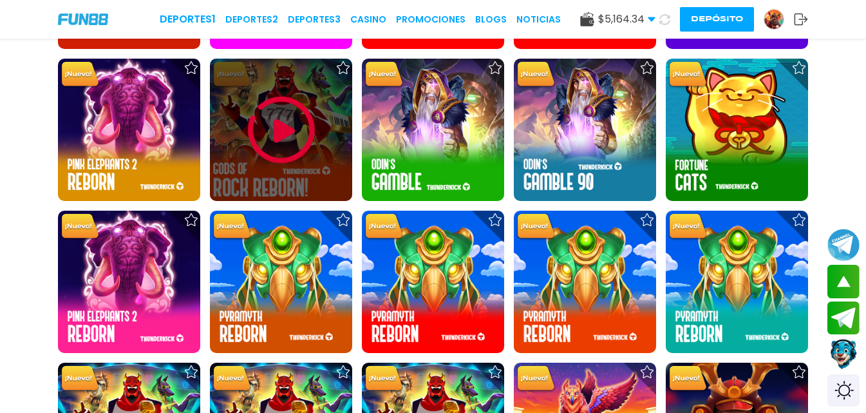
scroll to position [2640, 0]
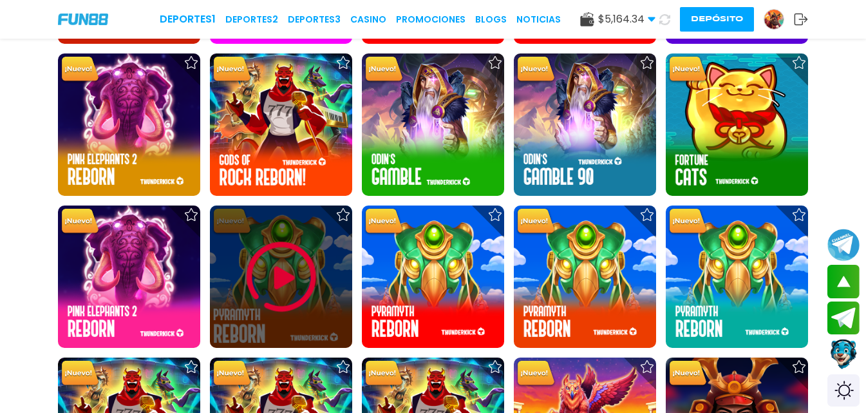
click at [274, 283] on img at bounding box center [281, 276] width 77 height 77
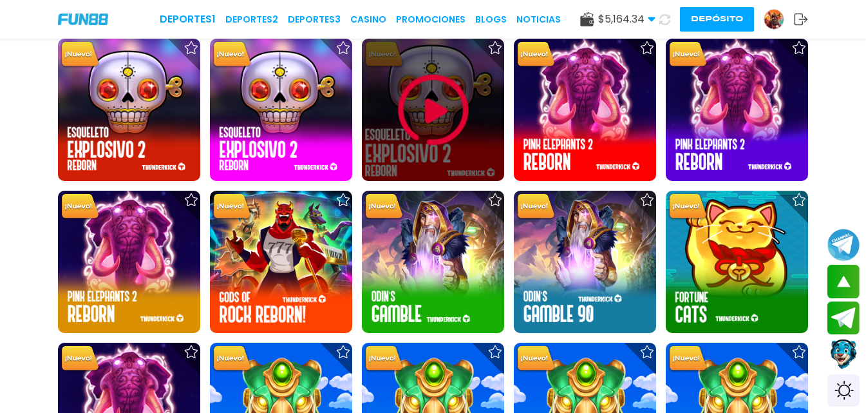
scroll to position [2640, 0]
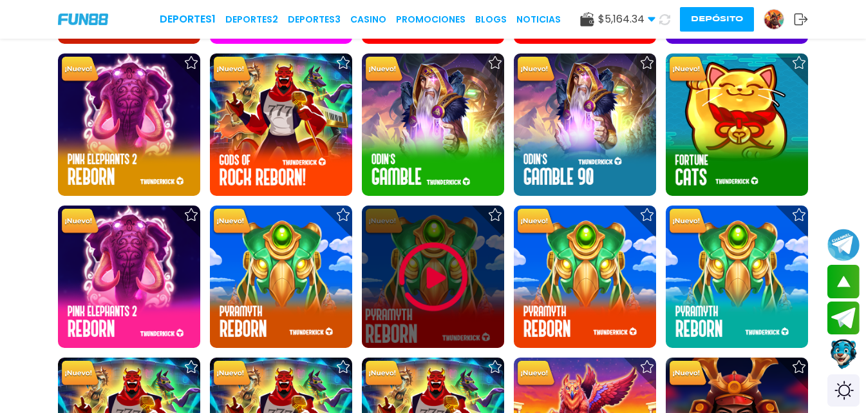
click at [393, 258] on div at bounding box center [433, 276] width 142 height 142
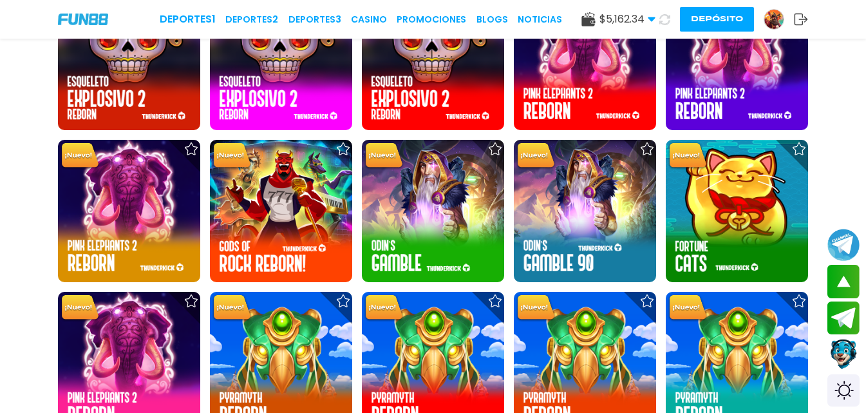
scroll to position [2640, 0]
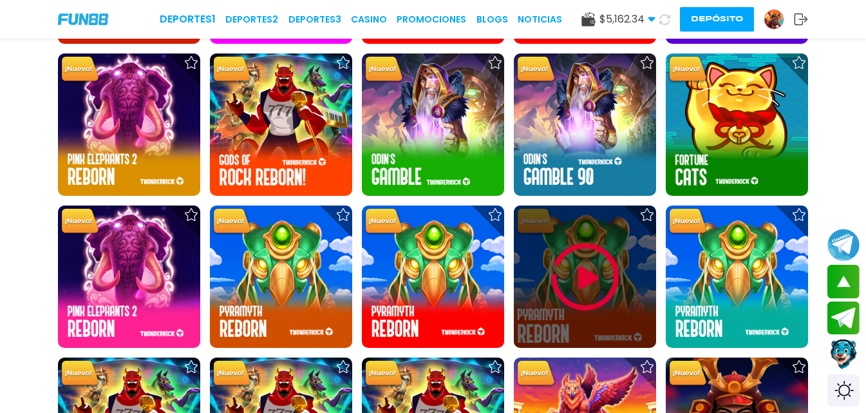
click at [563, 271] on img at bounding box center [585, 276] width 77 height 77
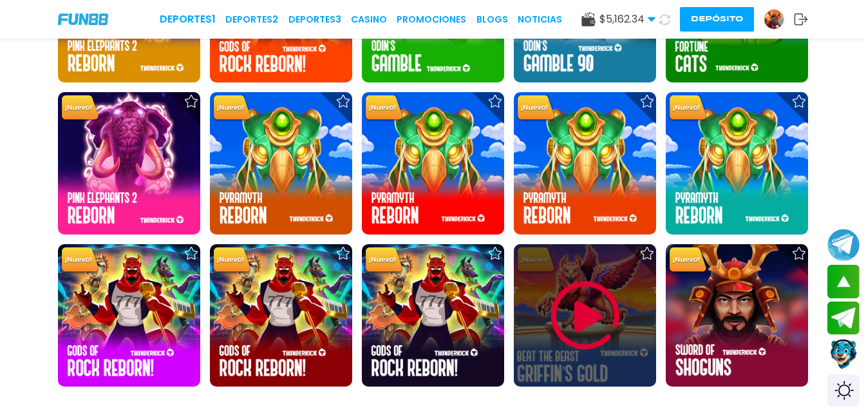
scroll to position [2598, 0]
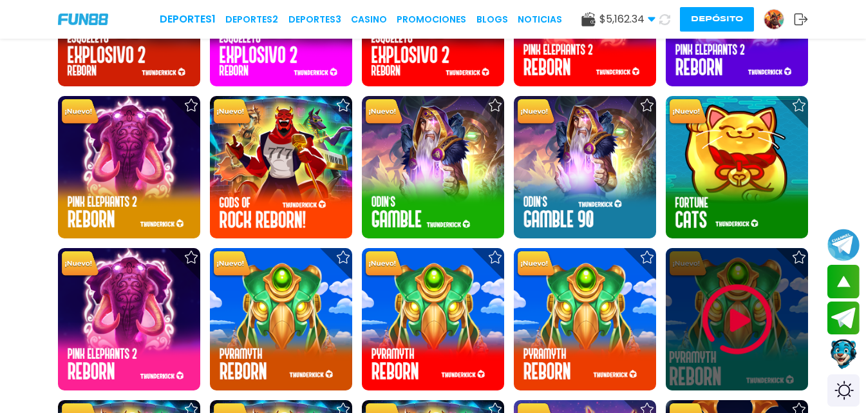
click at [731, 310] on img at bounding box center [737, 319] width 77 height 77
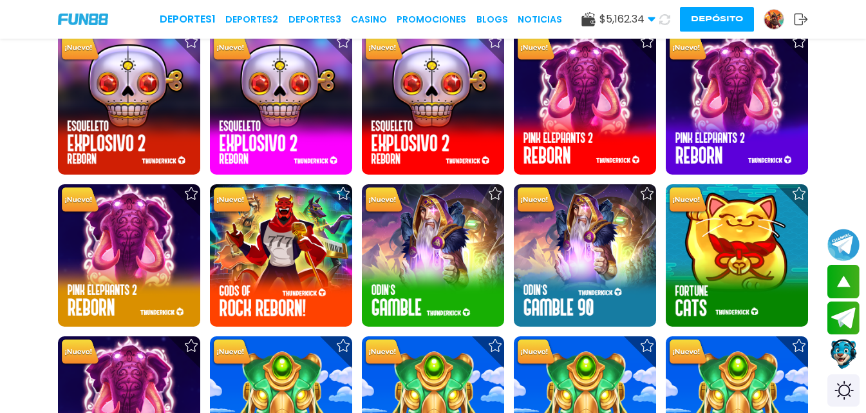
scroll to position [2705, 0]
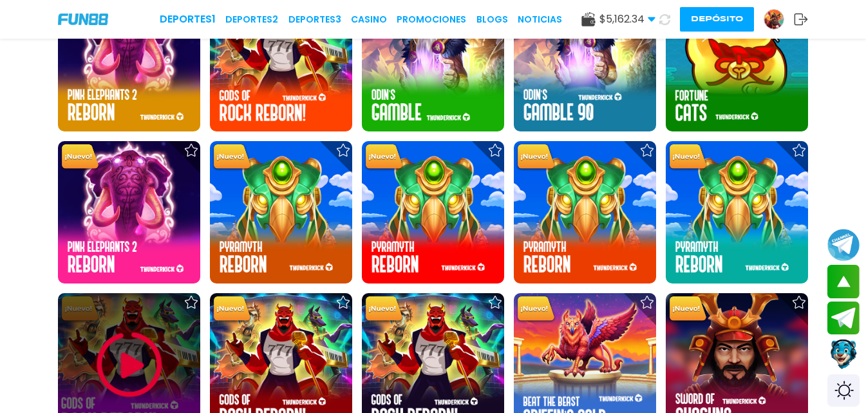
click at [95, 350] on img at bounding box center [129, 364] width 77 height 77
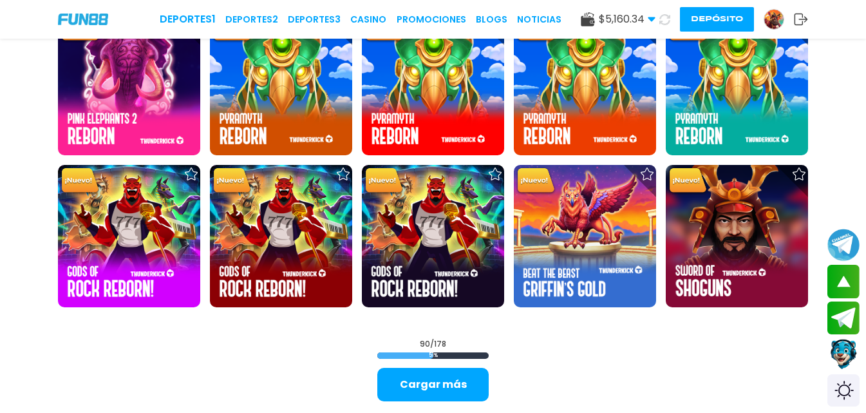
scroll to position [2833, 0]
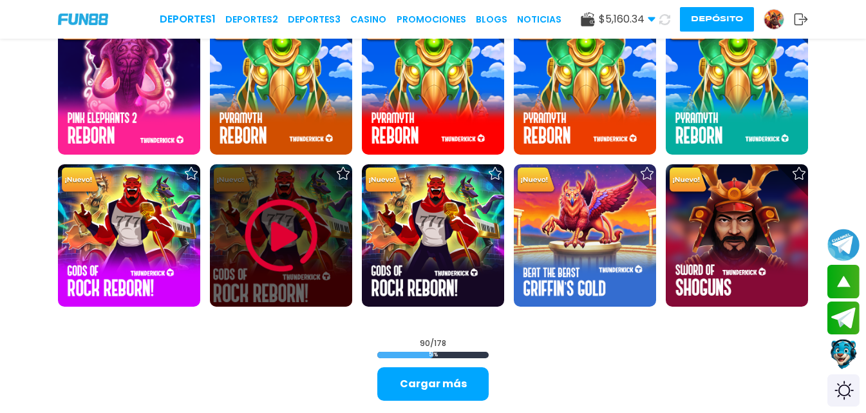
drag, startPoint x: 221, startPoint y: 252, endPoint x: 278, endPoint y: 273, distance: 60.9
click at [278, 273] on img at bounding box center [281, 235] width 77 height 77
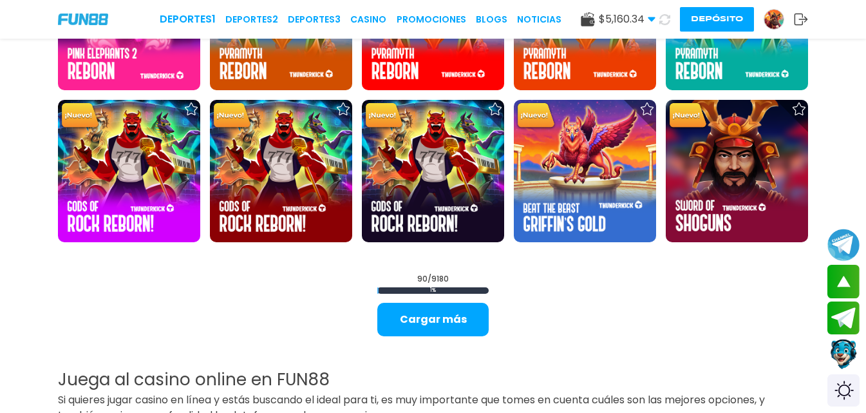
scroll to position [2769, 0]
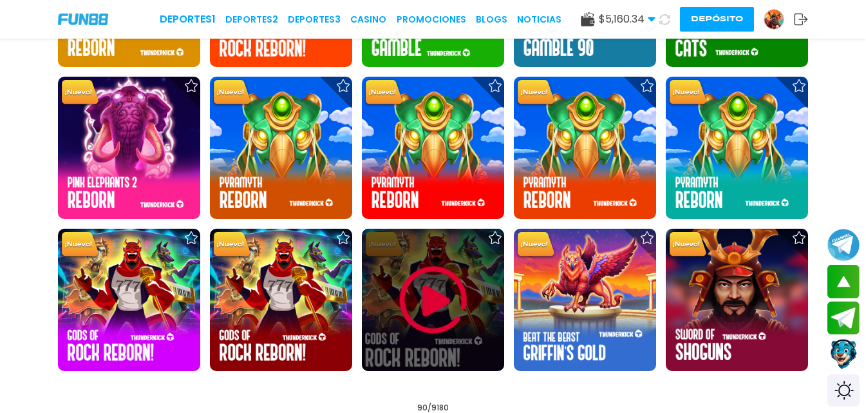
click at [443, 297] on img at bounding box center [433, 299] width 77 height 77
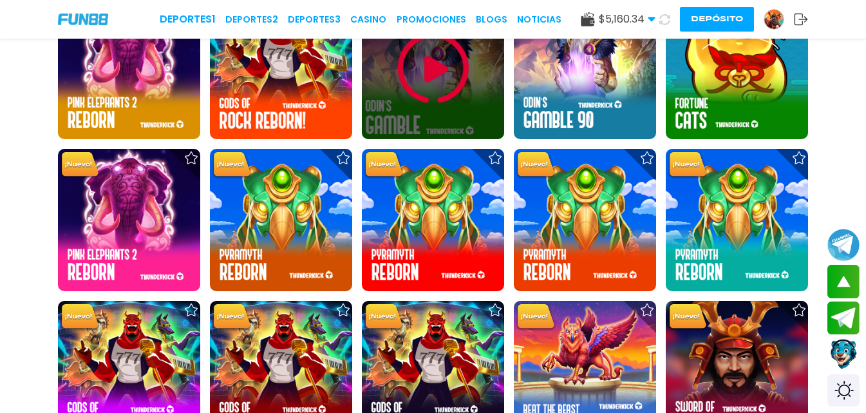
scroll to position [2855, 0]
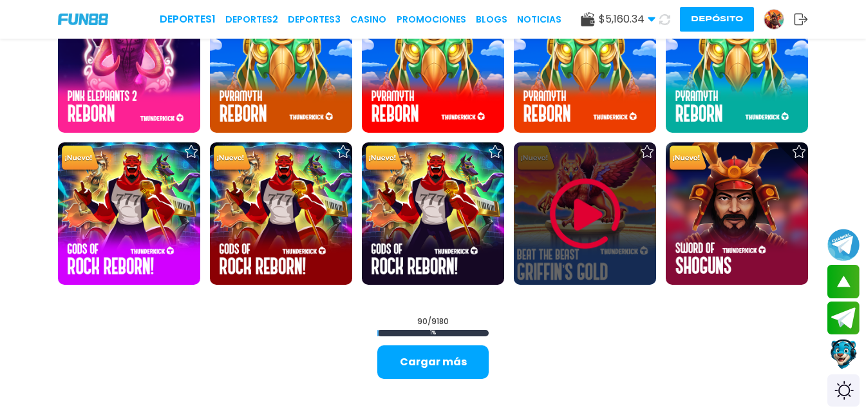
click at [610, 218] on img at bounding box center [585, 213] width 77 height 77
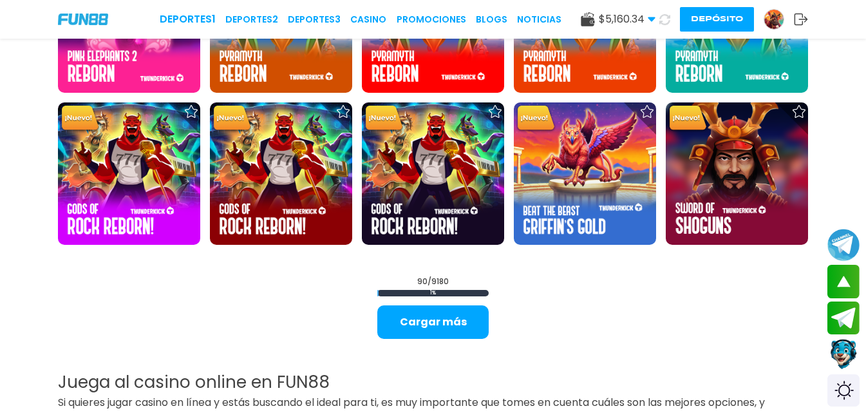
scroll to position [2898, 0]
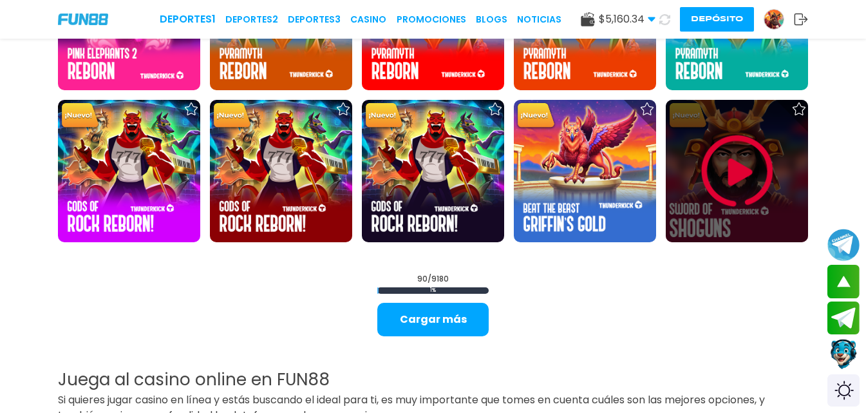
click at [683, 184] on div at bounding box center [737, 171] width 142 height 142
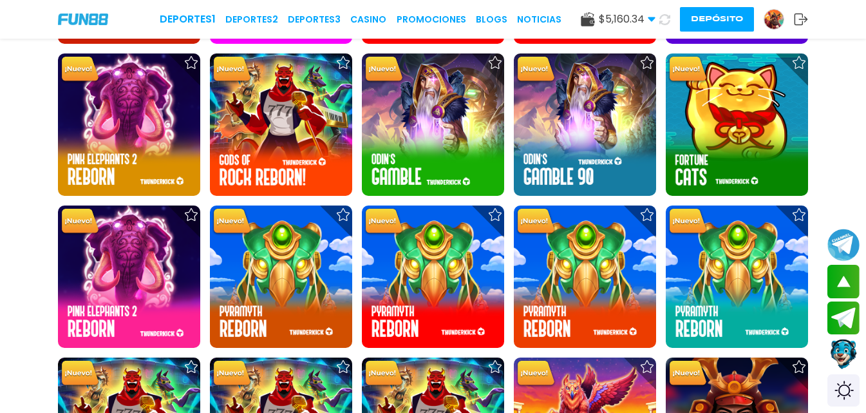
scroll to position [3027, 0]
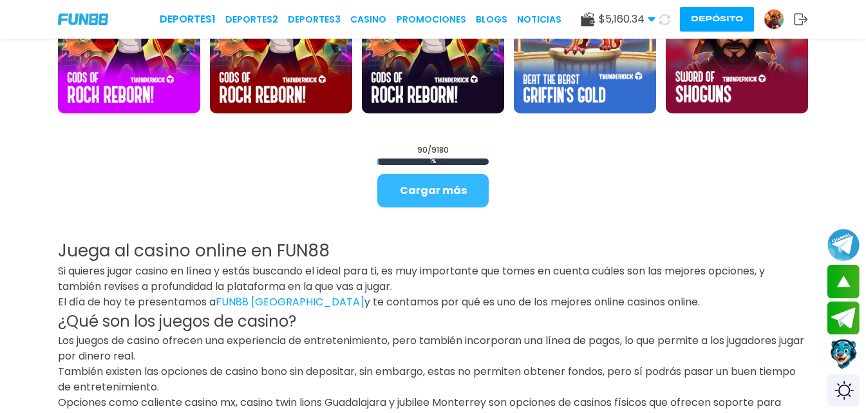
click at [455, 185] on button "Cargar más" at bounding box center [432, 190] width 111 height 33
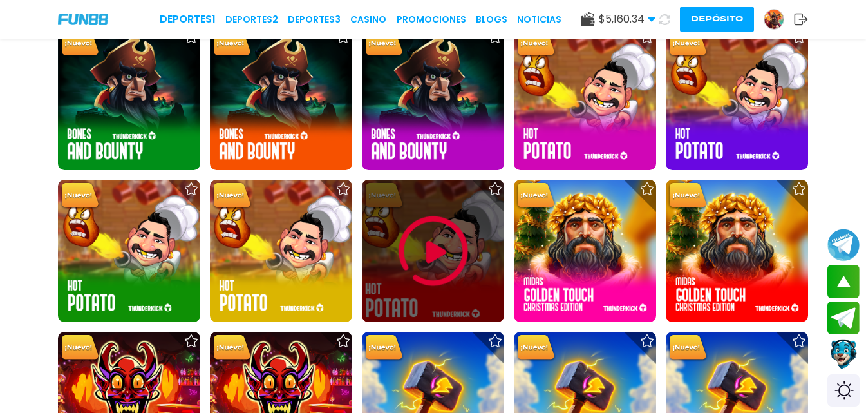
scroll to position [0, 0]
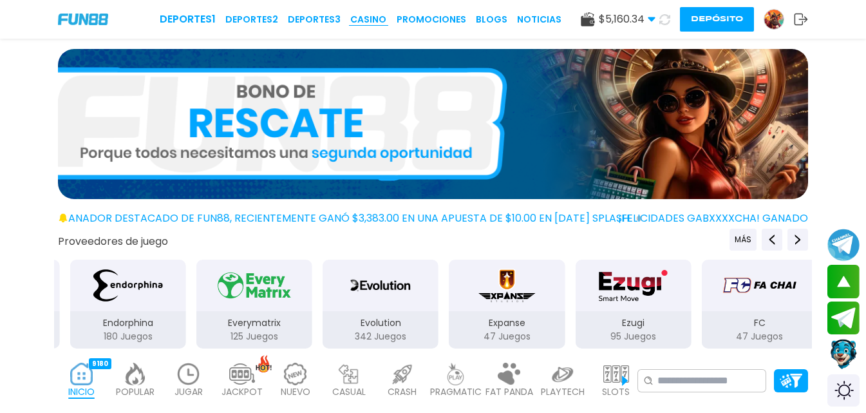
click at [382, 22] on link "CASINO" at bounding box center [368, 20] width 36 height 14
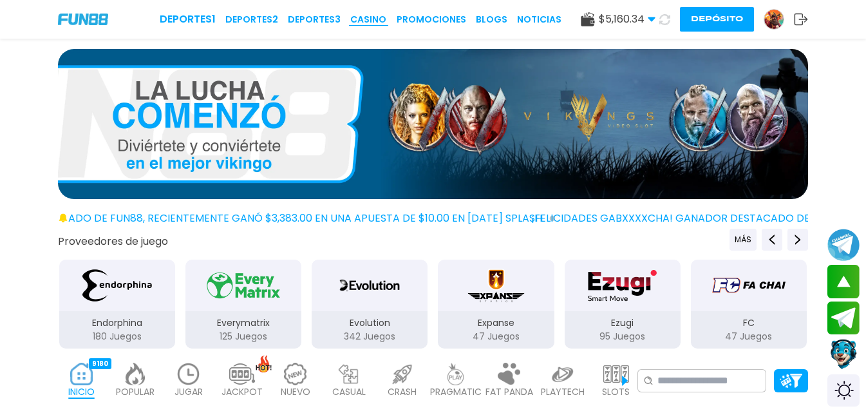
click at [366, 14] on link "CASINO" at bounding box center [368, 20] width 36 height 14
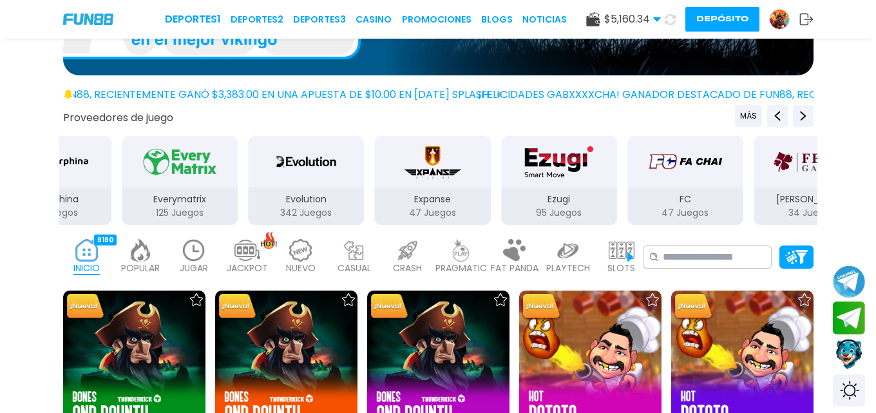
scroll to position [129, 0]
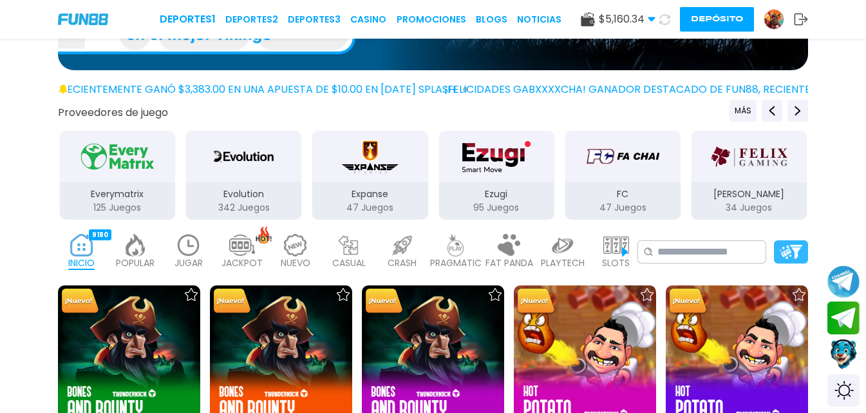
click at [793, 252] on img at bounding box center [791, 252] width 23 height 14
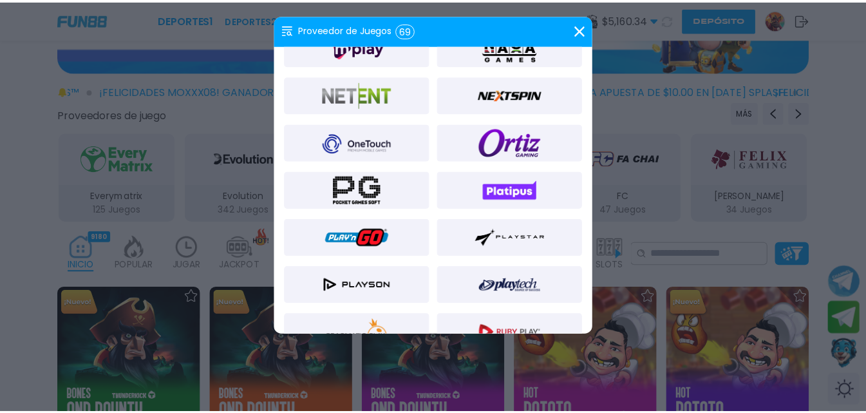
scroll to position [1288, 0]
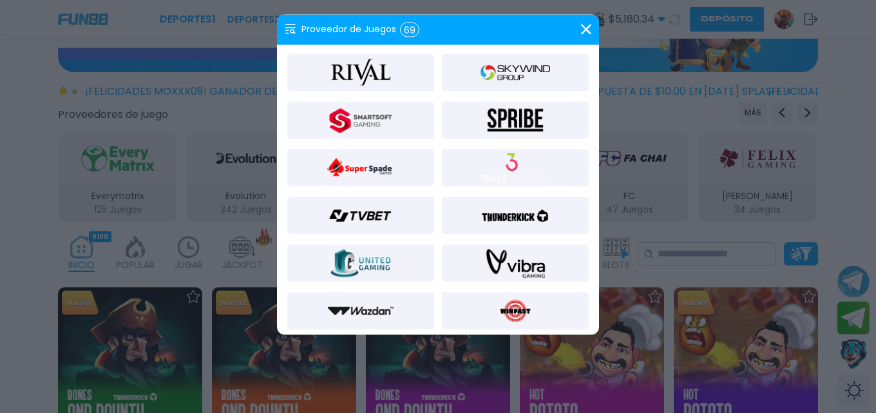
click at [518, 214] on img at bounding box center [515, 215] width 70 height 31
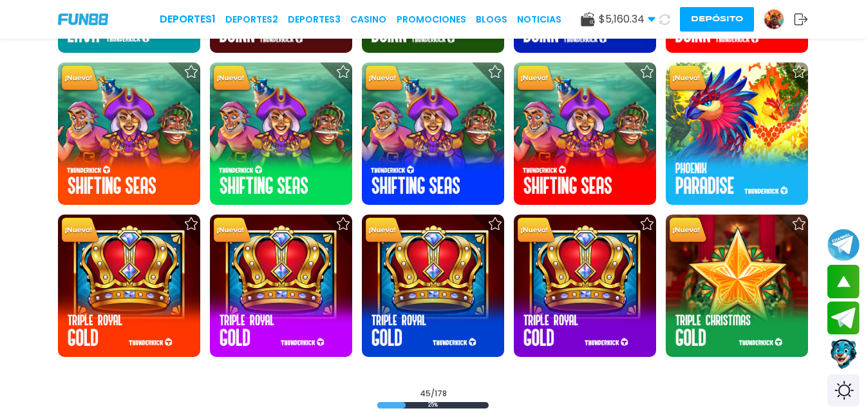
scroll to position [1479, 0]
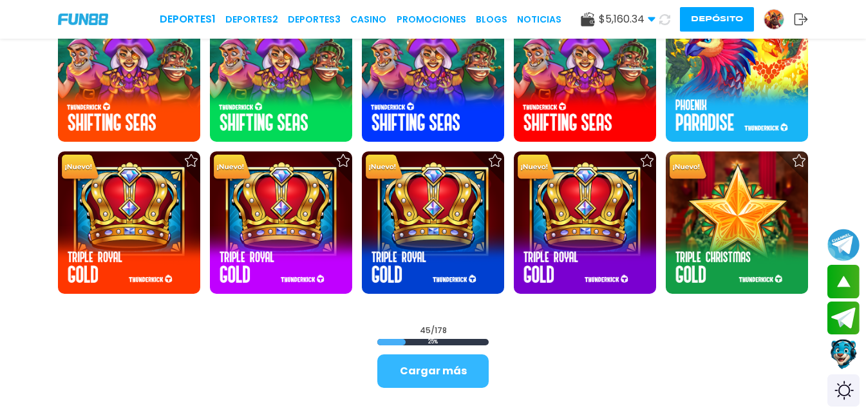
click at [460, 374] on button "Cargar más" at bounding box center [432, 370] width 111 height 33
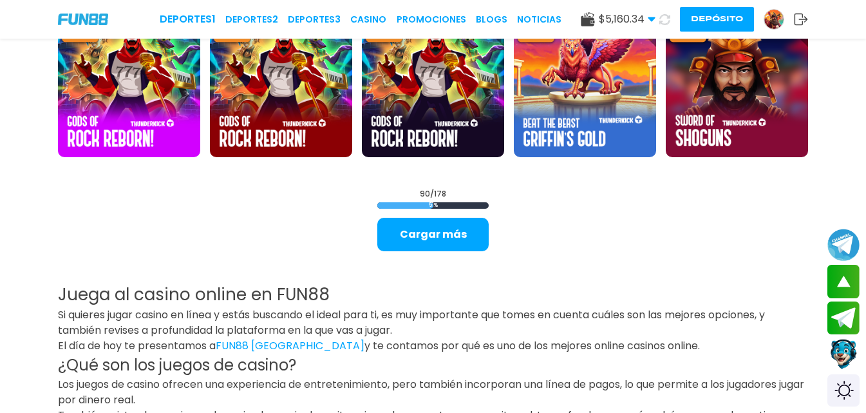
scroll to position [2960, 0]
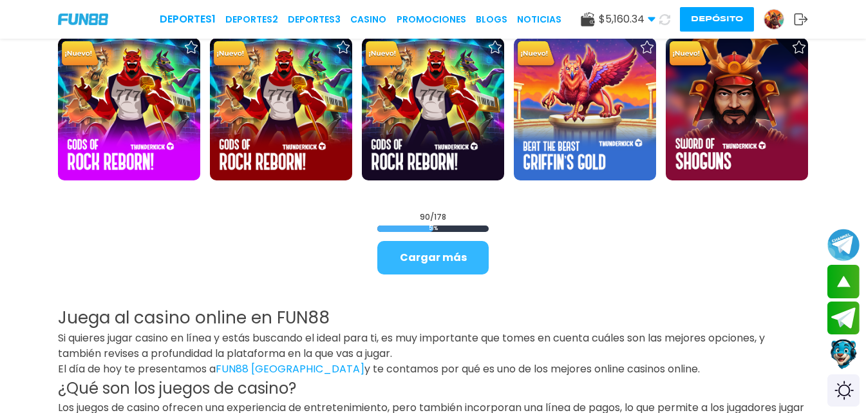
click at [449, 261] on button "Cargar más" at bounding box center [432, 257] width 111 height 33
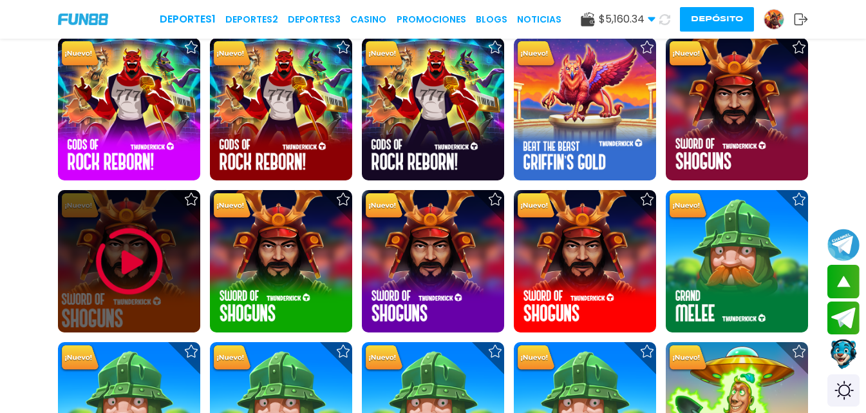
click at [104, 291] on img at bounding box center [129, 261] width 77 height 77
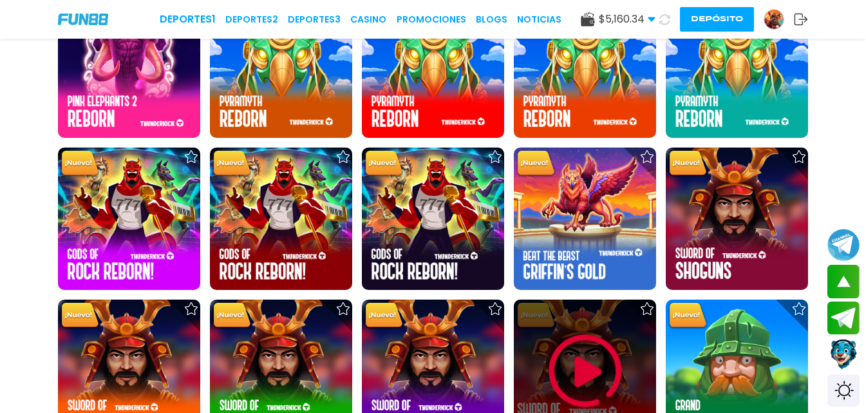
scroll to position [2962, 0]
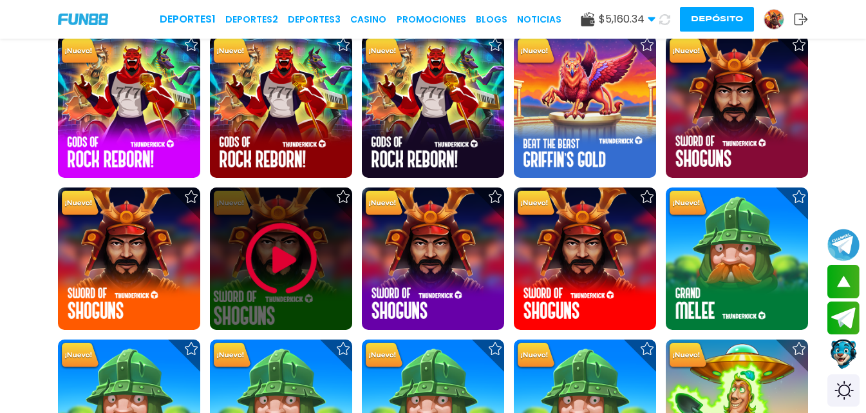
click at [317, 245] on img at bounding box center [281, 258] width 77 height 77
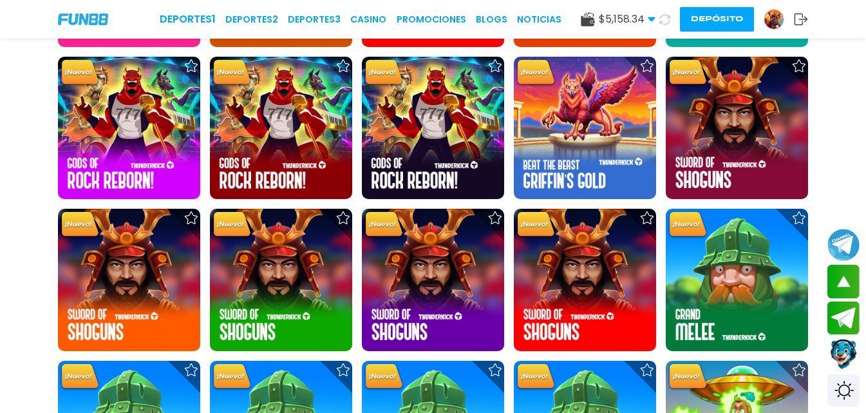
scroll to position [2962, 0]
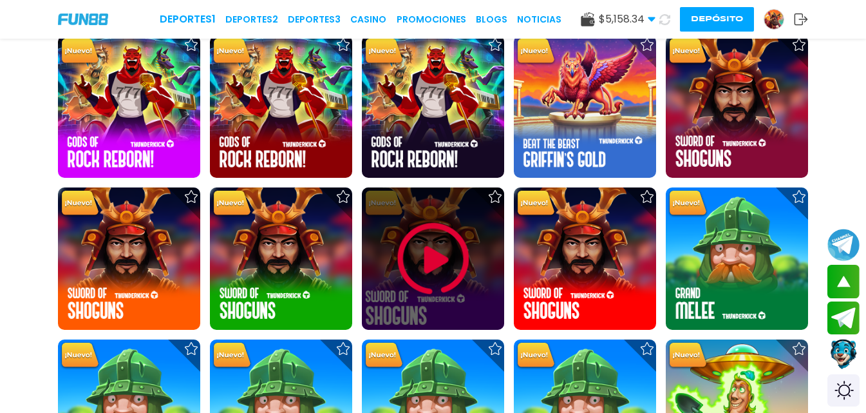
click at [420, 249] on img at bounding box center [433, 258] width 77 height 77
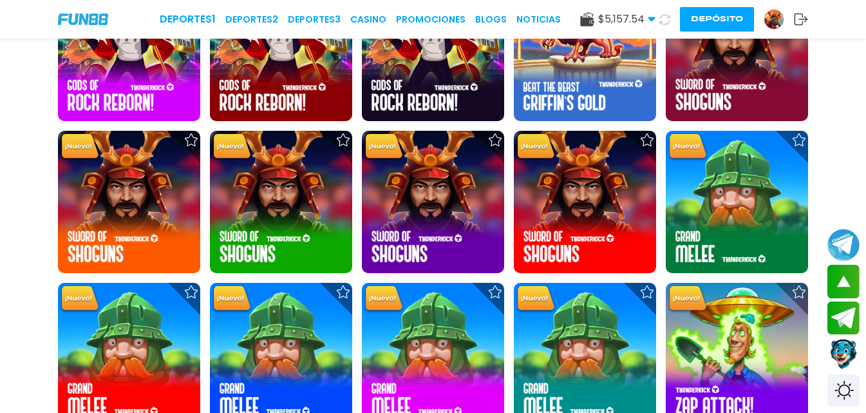
scroll to position [2898, 0]
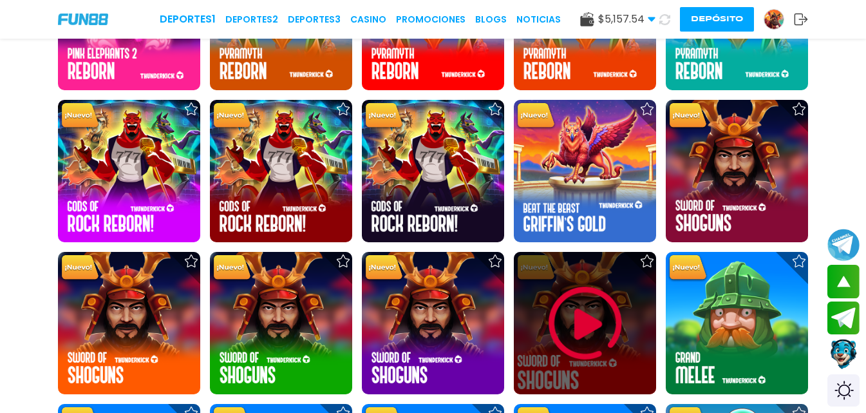
click at [569, 314] on img at bounding box center [585, 323] width 77 height 77
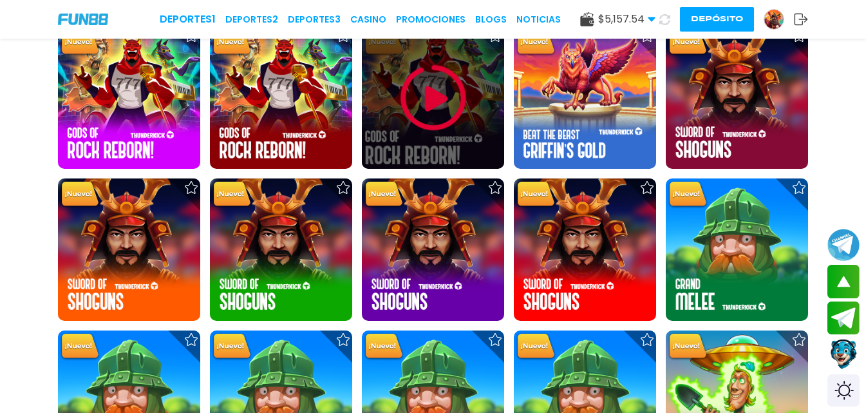
scroll to position [3027, 0]
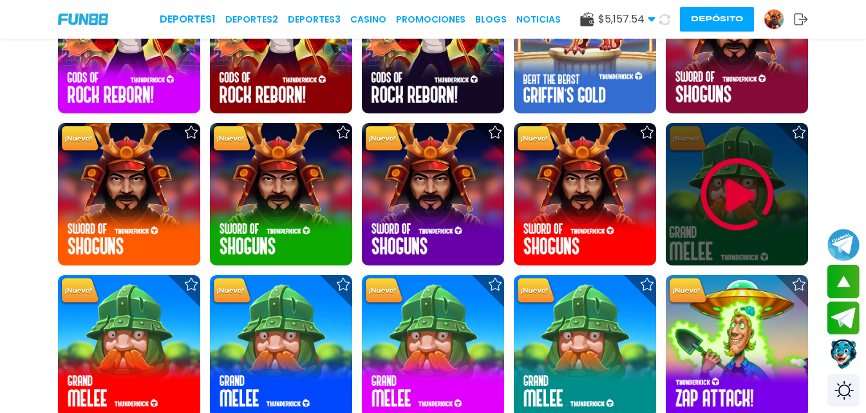
click at [758, 196] on img at bounding box center [737, 194] width 77 height 77
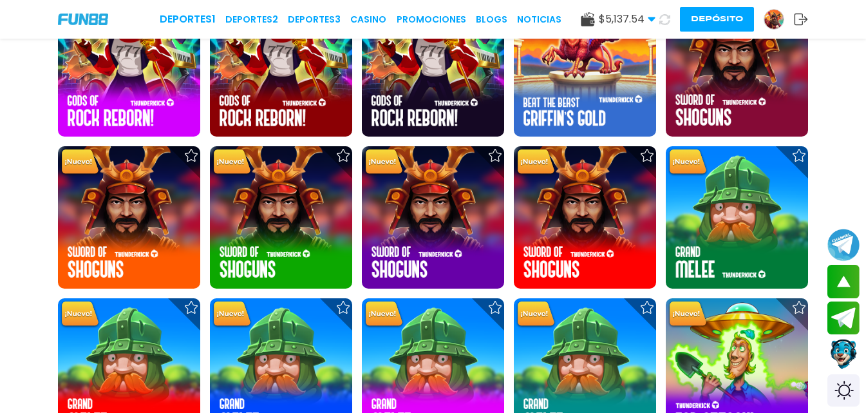
scroll to position [3027, 0]
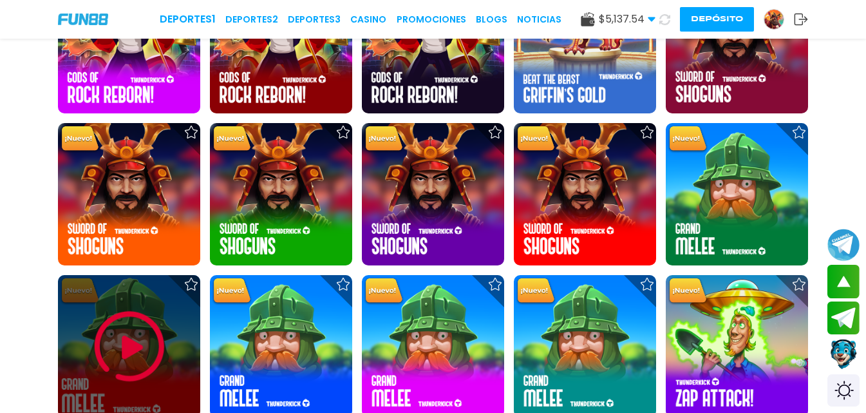
click at [129, 341] on img at bounding box center [129, 346] width 77 height 77
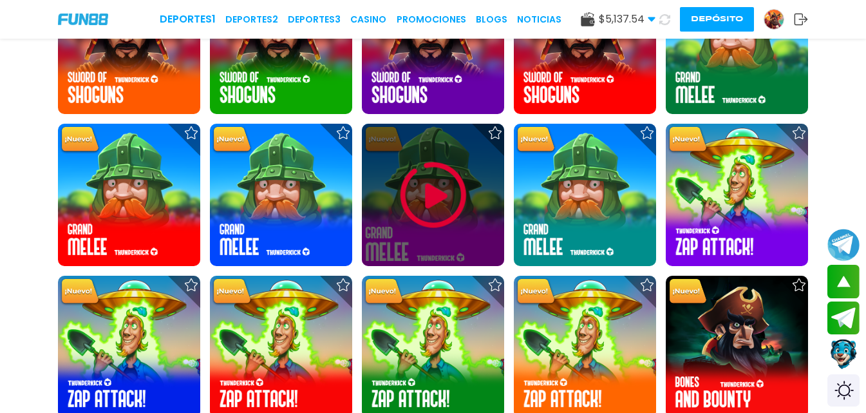
scroll to position [3155, 0]
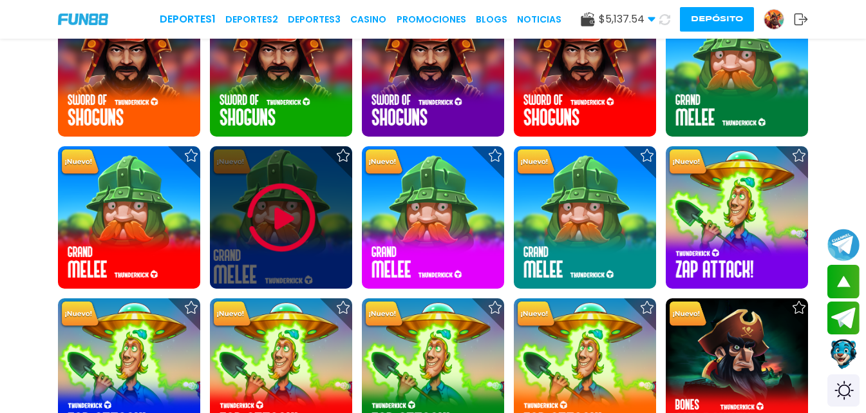
click at [293, 218] on img at bounding box center [281, 217] width 77 height 77
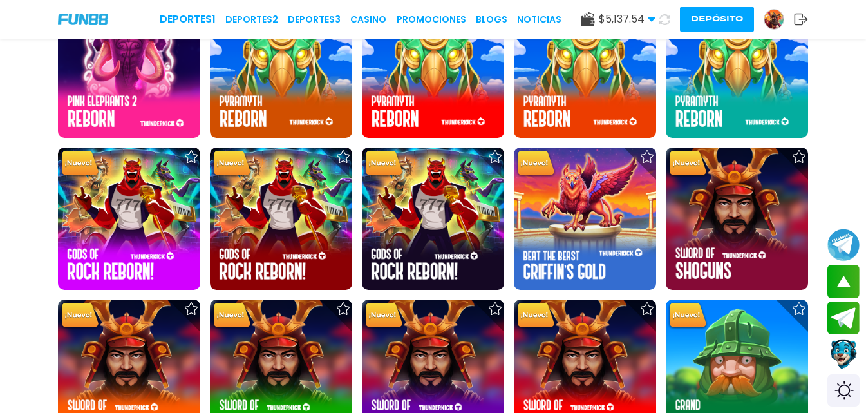
scroll to position [3220, 0]
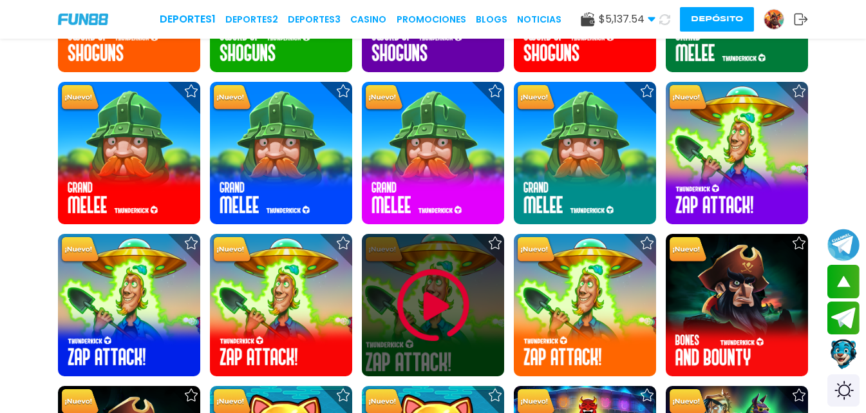
click at [437, 278] on img at bounding box center [433, 305] width 77 height 77
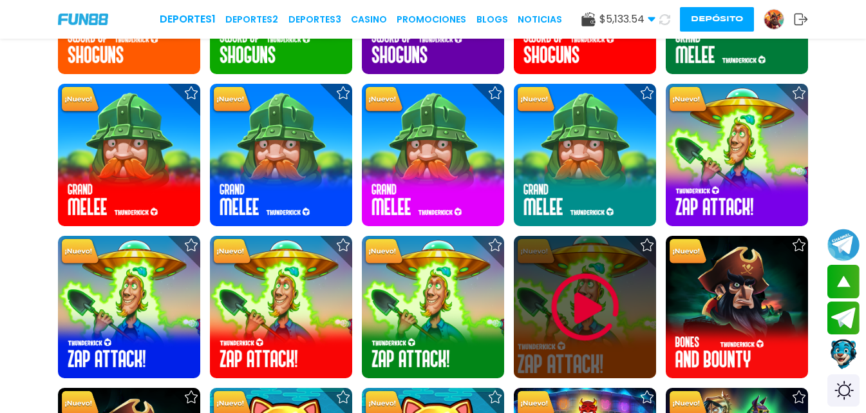
scroll to position [3155, 0]
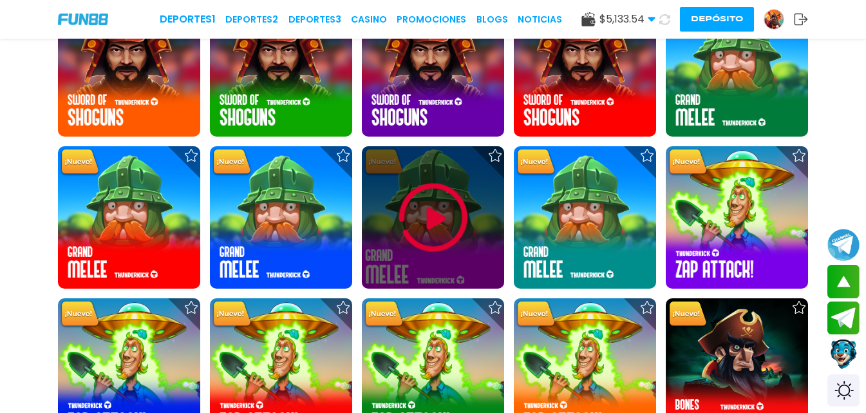
click at [418, 179] on img at bounding box center [433, 217] width 77 height 77
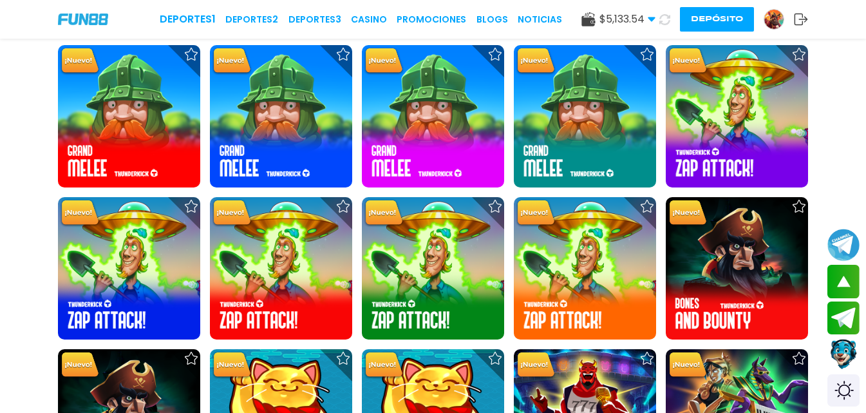
scroll to position [3155, 0]
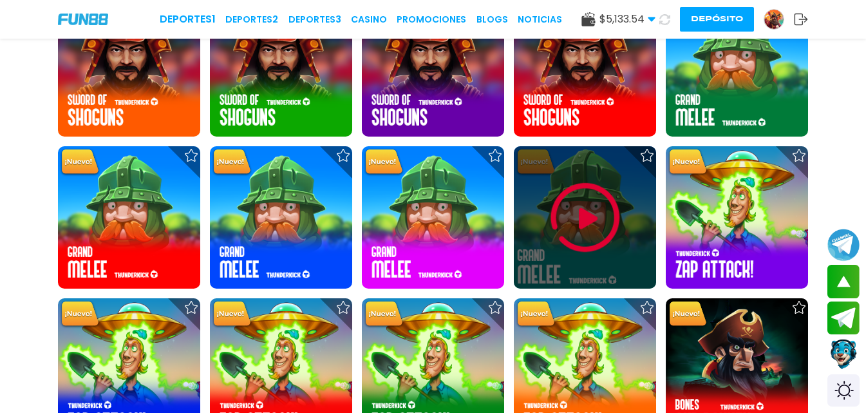
click at [593, 221] on img at bounding box center [585, 217] width 77 height 77
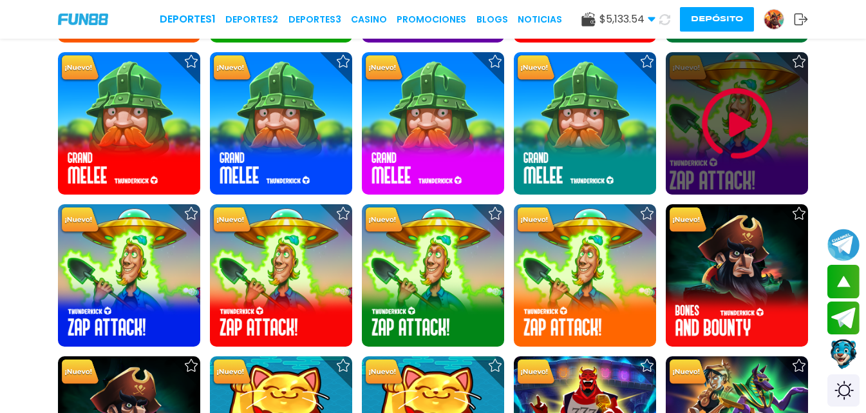
scroll to position [3284, 0]
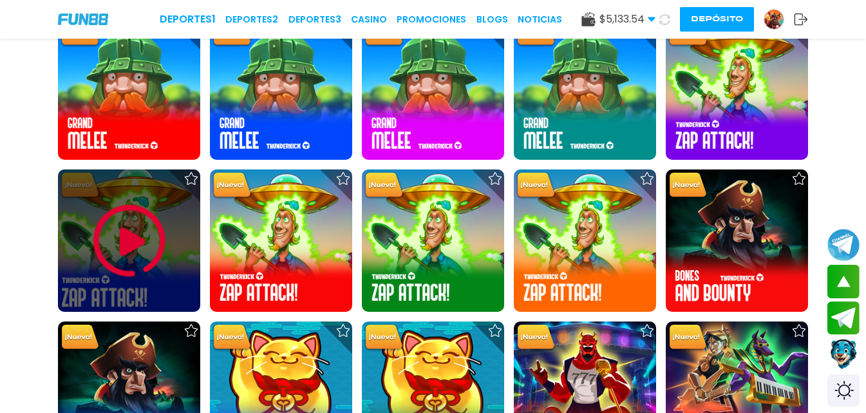
click at [152, 252] on img at bounding box center [129, 240] width 77 height 77
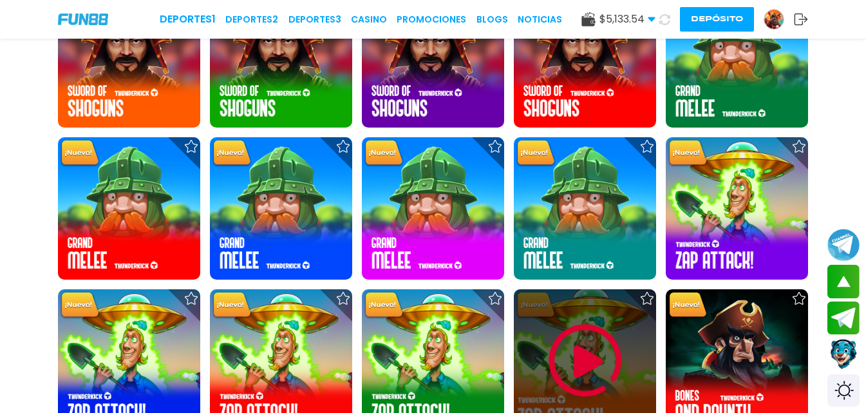
scroll to position [3155, 0]
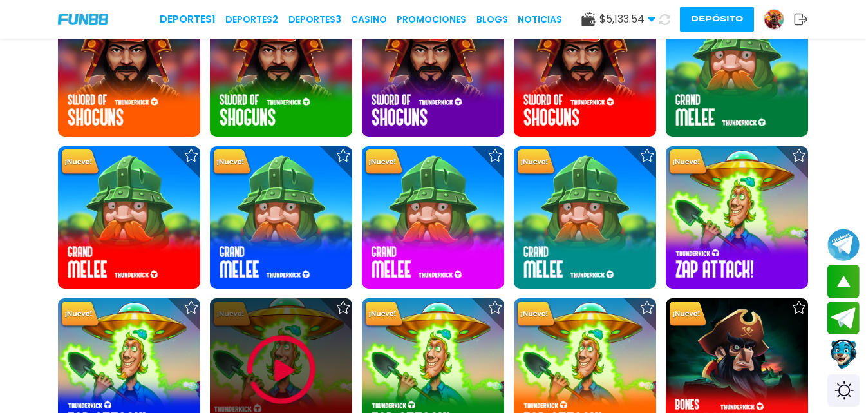
click at [297, 364] on img at bounding box center [281, 369] width 77 height 77
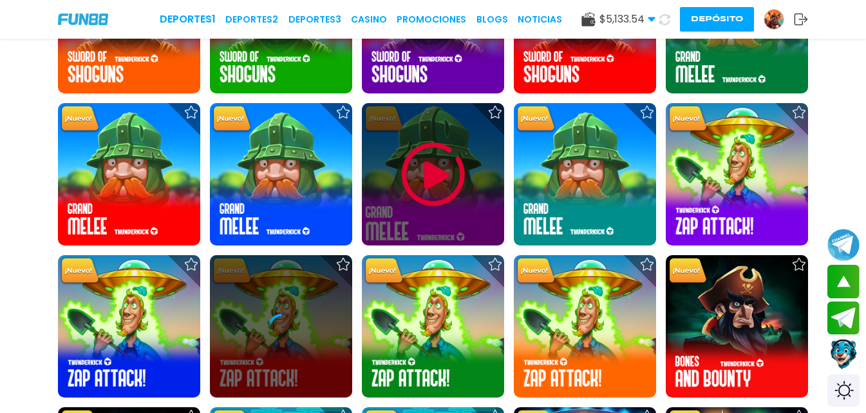
scroll to position [3413, 0]
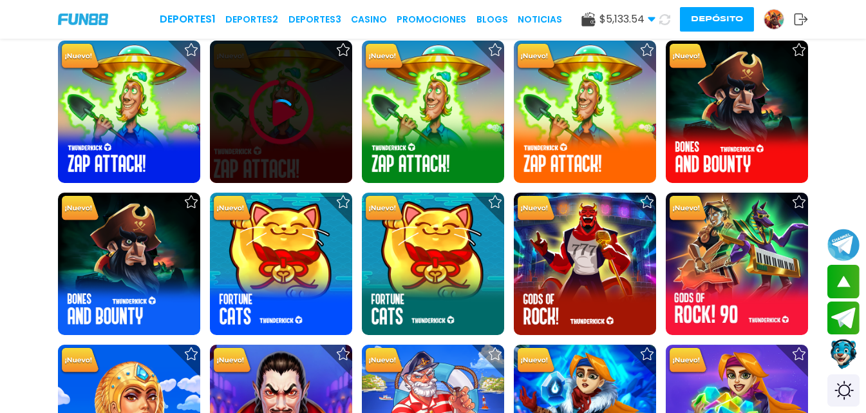
click at [279, 96] on div at bounding box center [281, 112] width 142 height 142
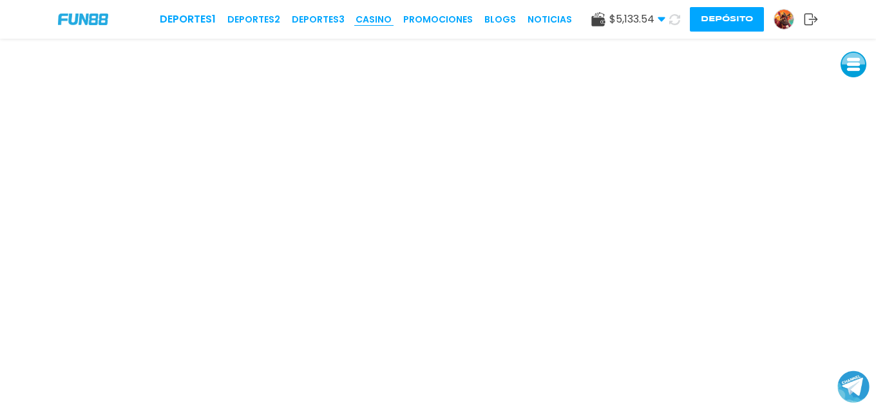
click at [372, 19] on link "CASINO" at bounding box center [373, 20] width 36 height 14
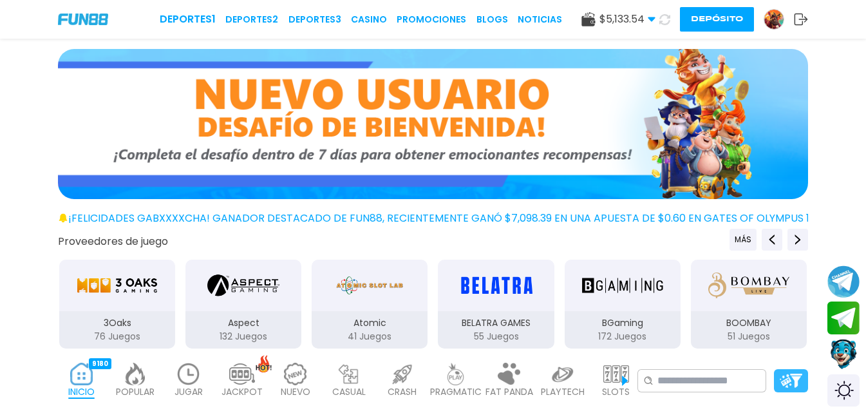
click at [797, 381] on img at bounding box center [791, 381] width 23 height 14
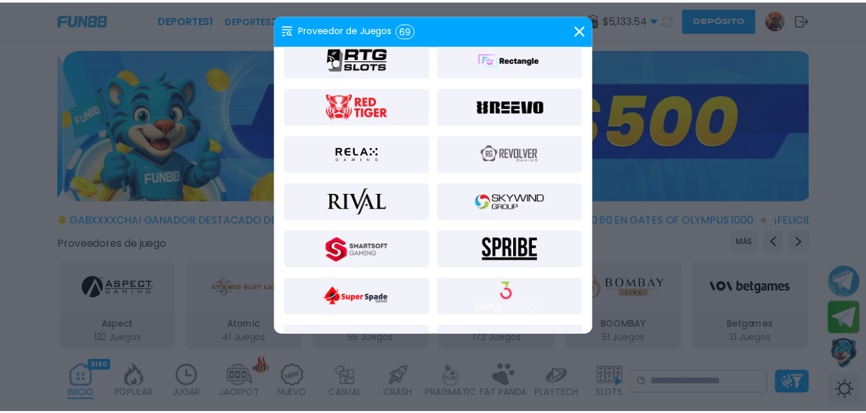
scroll to position [1288, 0]
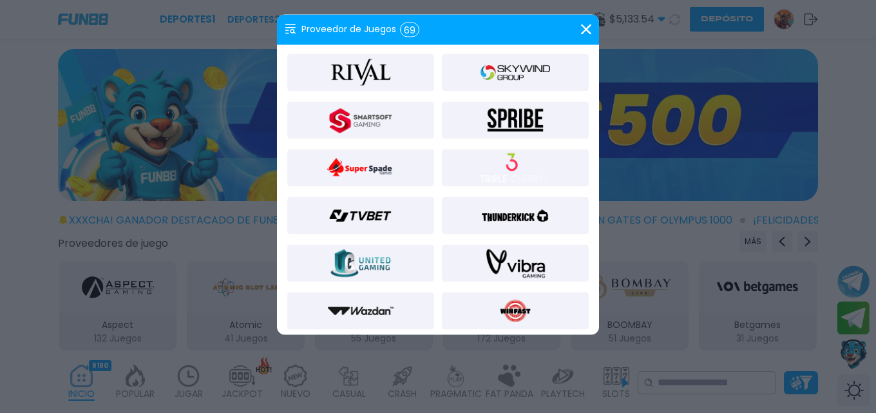
click at [527, 222] on img at bounding box center [515, 215] width 70 height 31
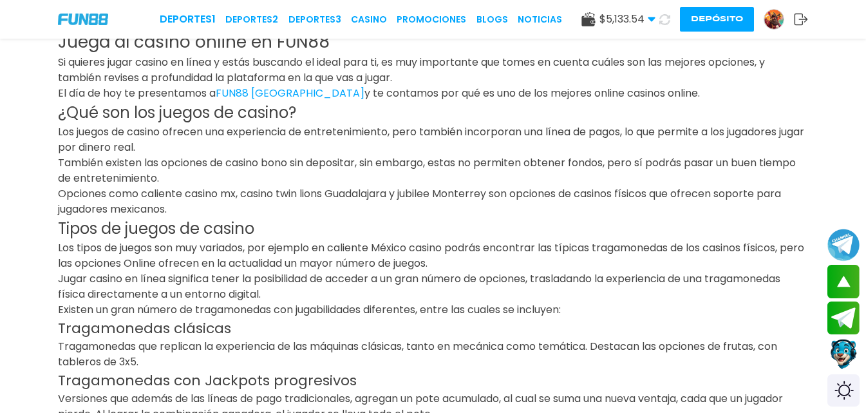
scroll to position [1610, 0]
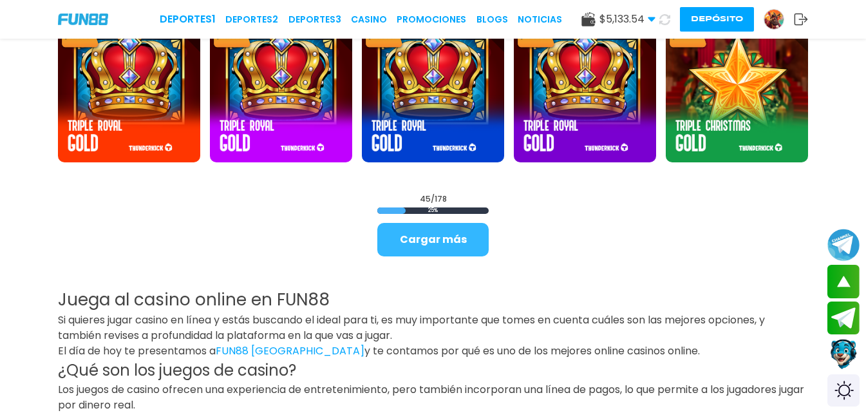
click at [452, 249] on button "Cargar más" at bounding box center [432, 239] width 111 height 33
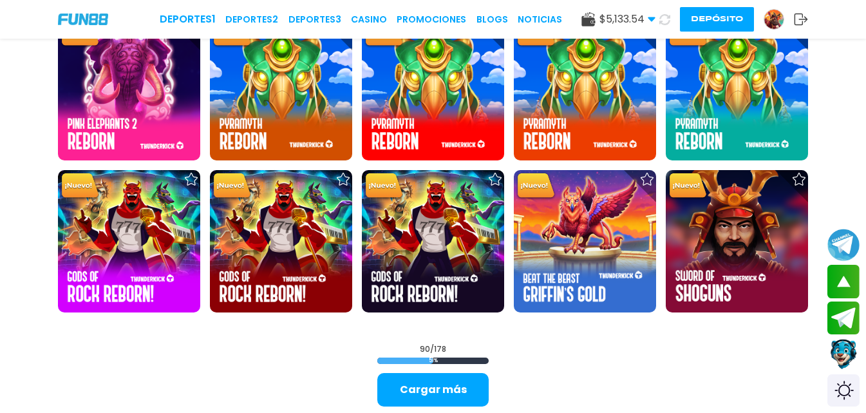
scroll to position [2833, 0]
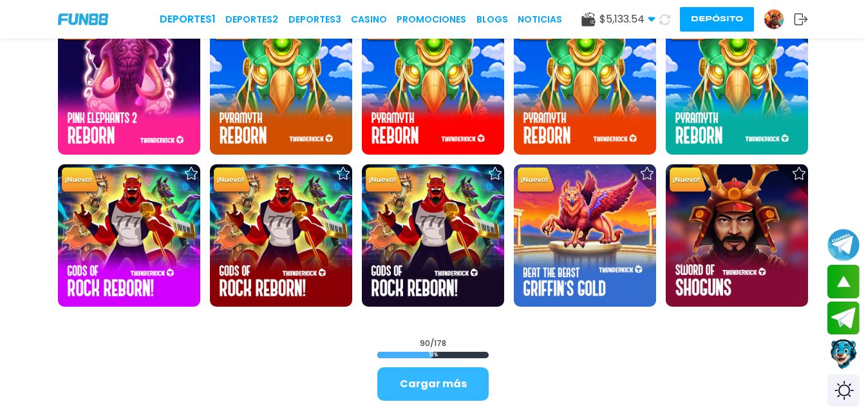
click at [440, 392] on button "Cargar más" at bounding box center [432, 383] width 111 height 33
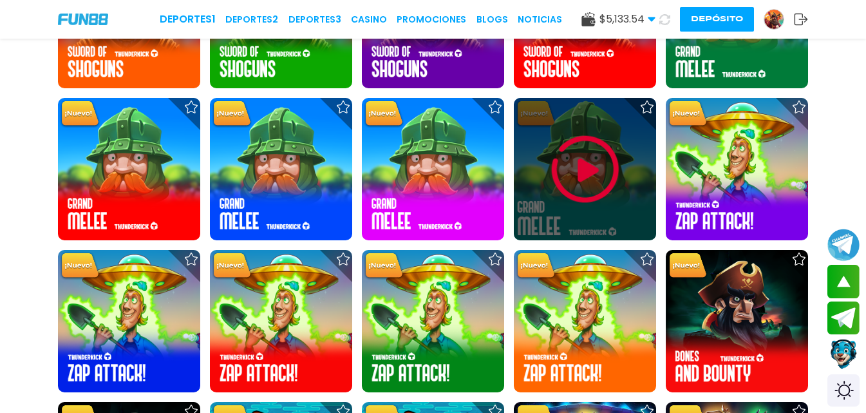
scroll to position [3284, 0]
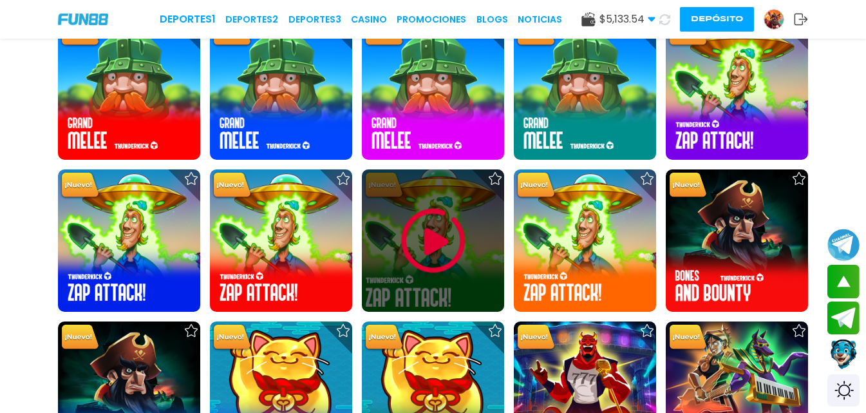
click at [419, 246] on img at bounding box center [433, 240] width 77 height 77
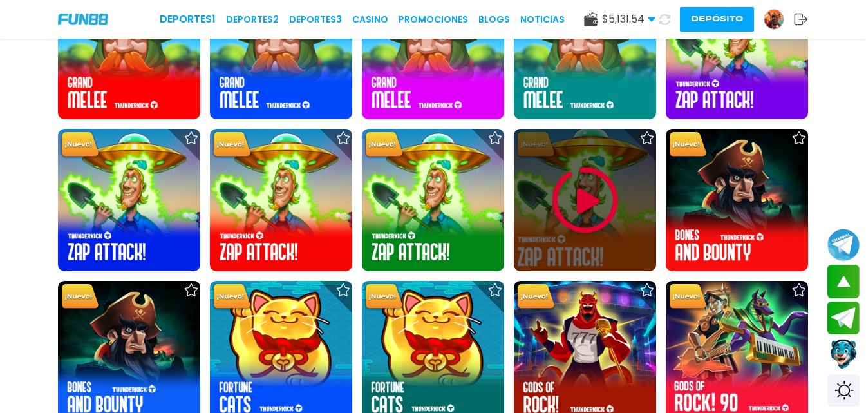
scroll to position [3284, 0]
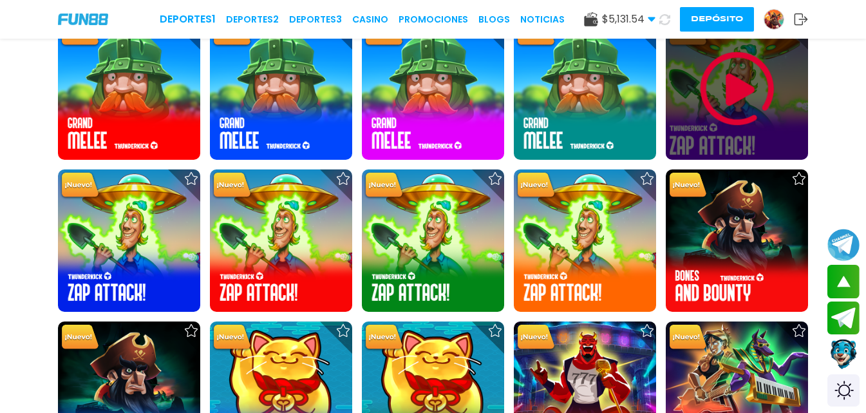
click at [729, 102] on img at bounding box center [737, 88] width 77 height 77
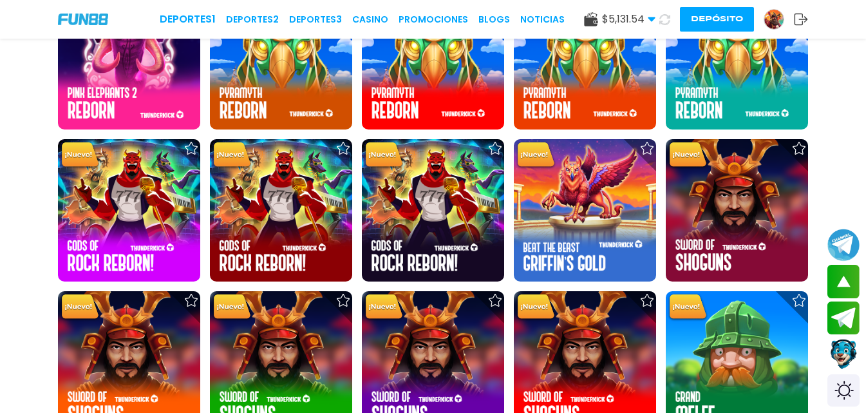
scroll to position [2984, 0]
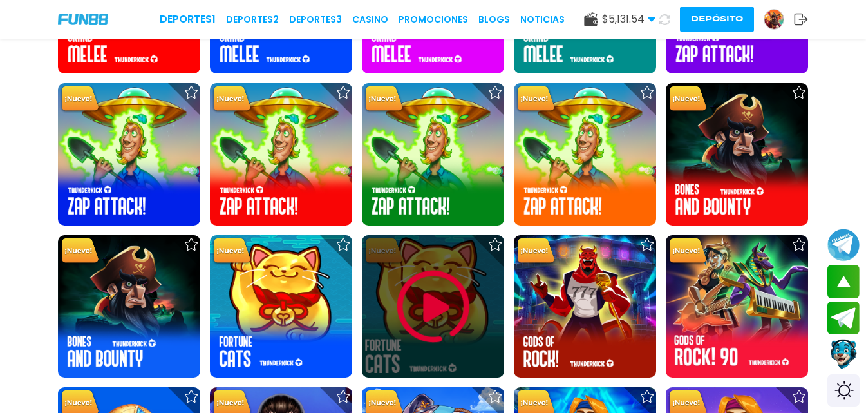
scroll to position [3242, 0]
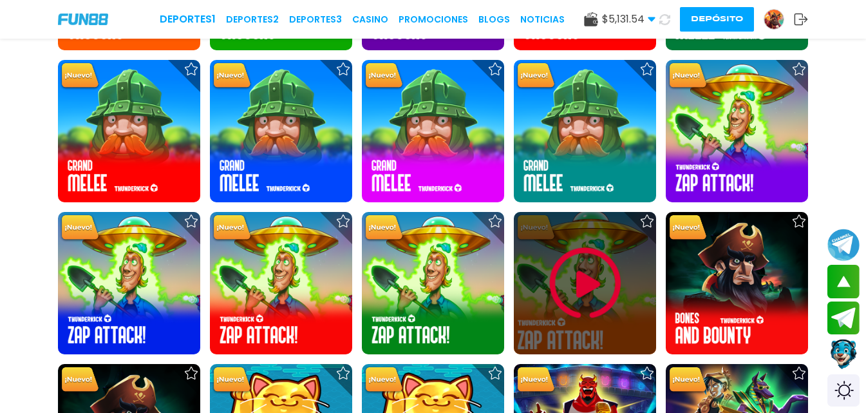
click at [578, 272] on img at bounding box center [585, 283] width 77 height 77
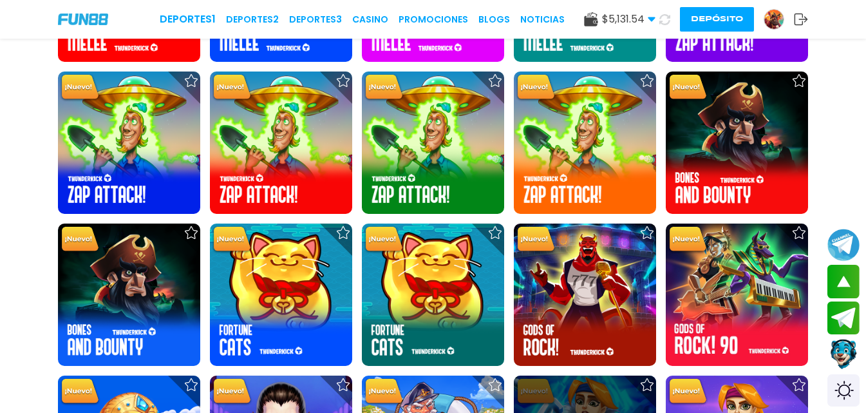
scroll to position [3349, 0]
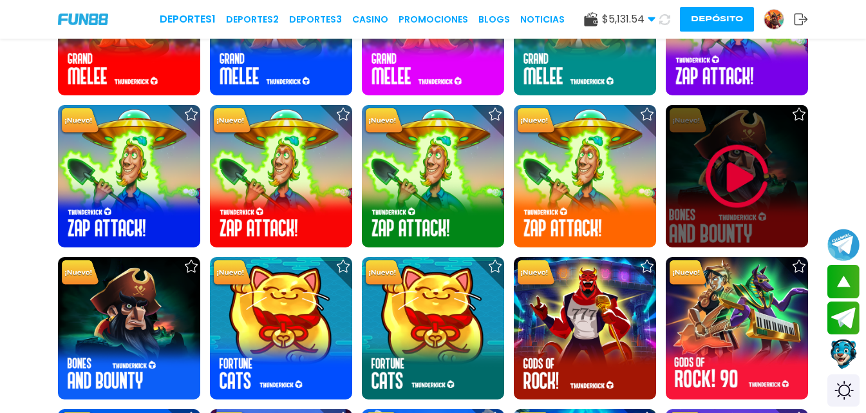
click at [733, 184] on img at bounding box center [737, 176] width 77 height 77
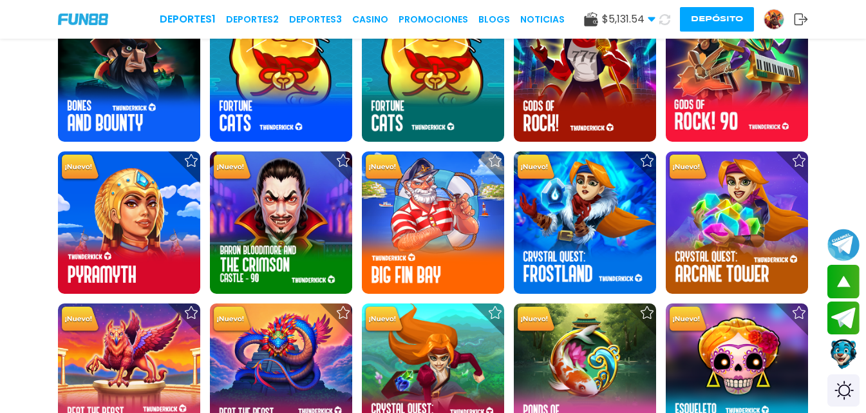
scroll to position [3349, 0]
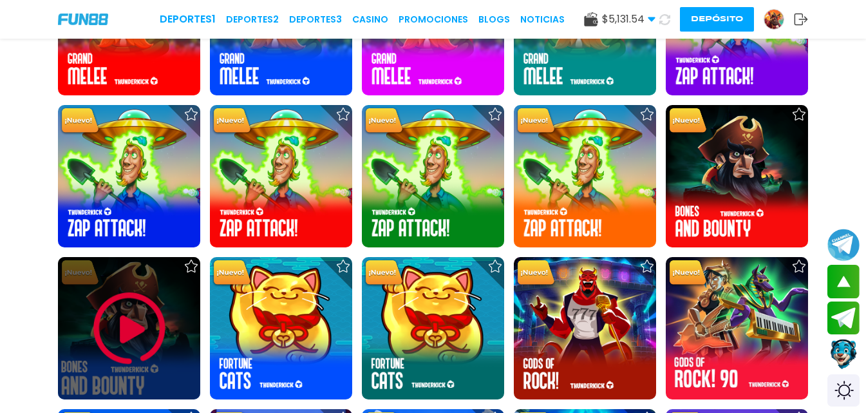
click at [120, 351] on img at bounding box center [129, 328] width 77 height 77
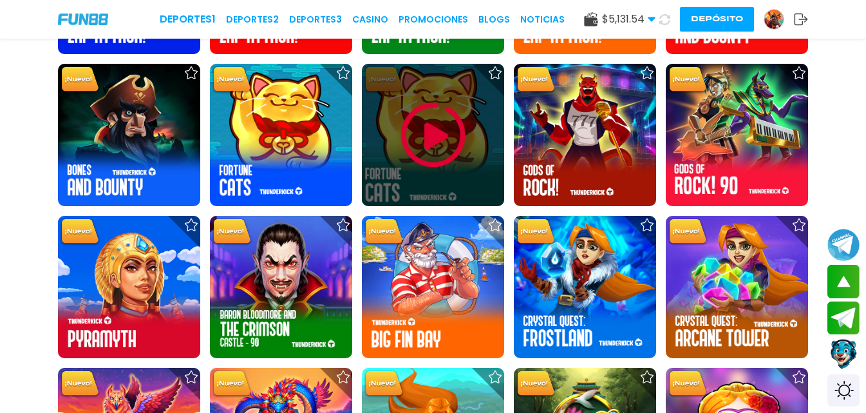
scroll to position [3413, 0]
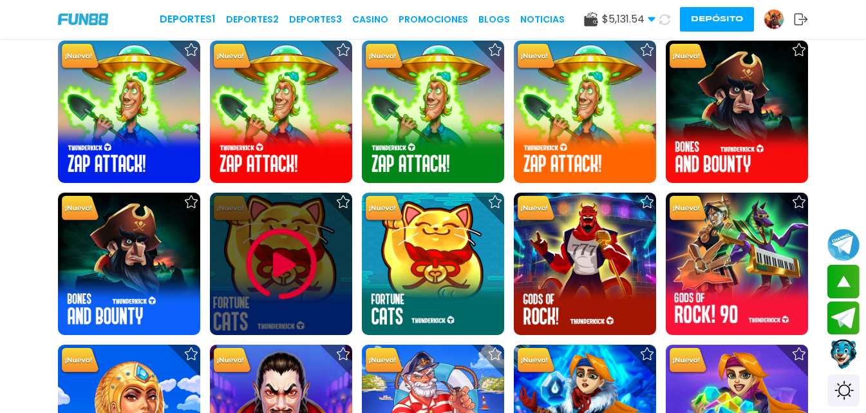
click at [261, 251] on img at bounding box center [281, 263] width 77 height 77
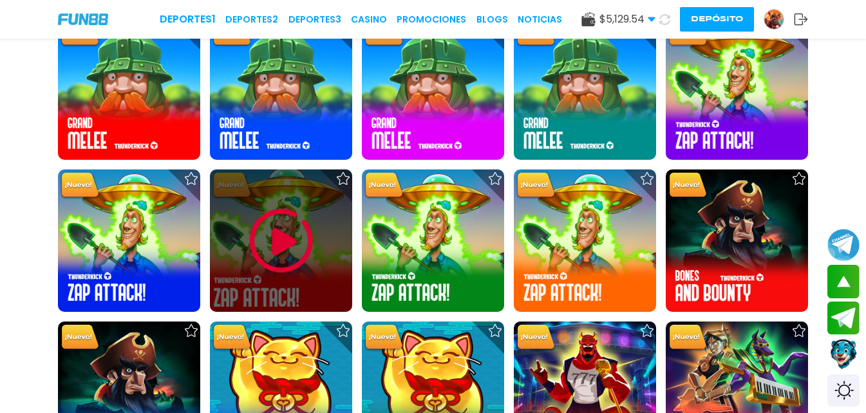
scroll to position [3413, 0]
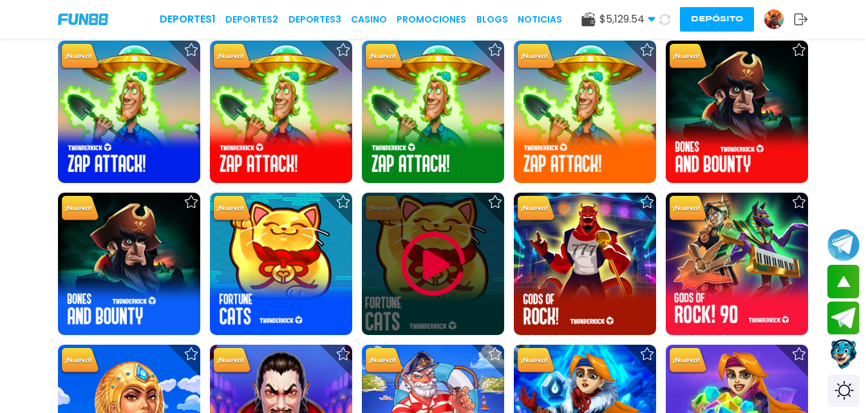
click at [412, 249] on img at bounding box center [433, 263] width 77 height 77
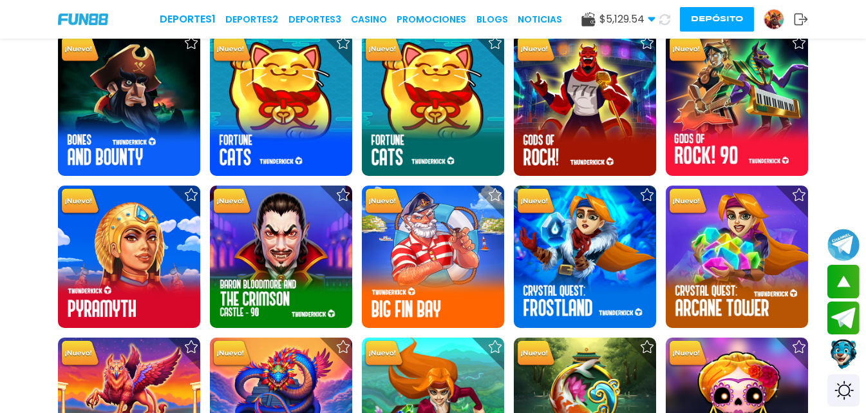
scroll to position [3542, 0]
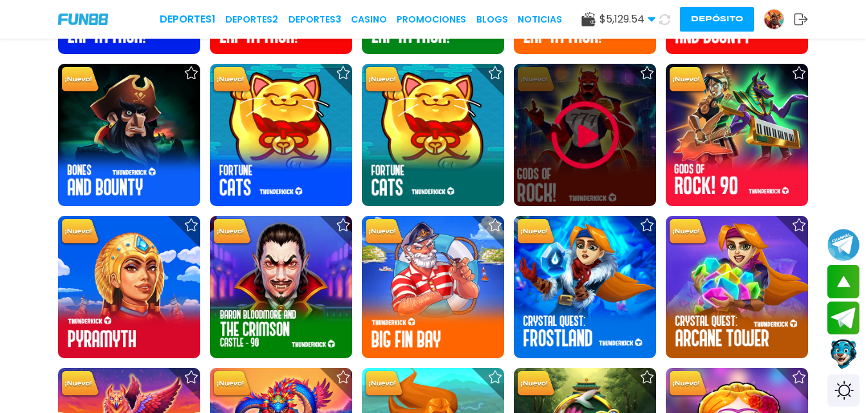
click at [567, 124] on img at bounding box center [585, 135] width 77 height 77
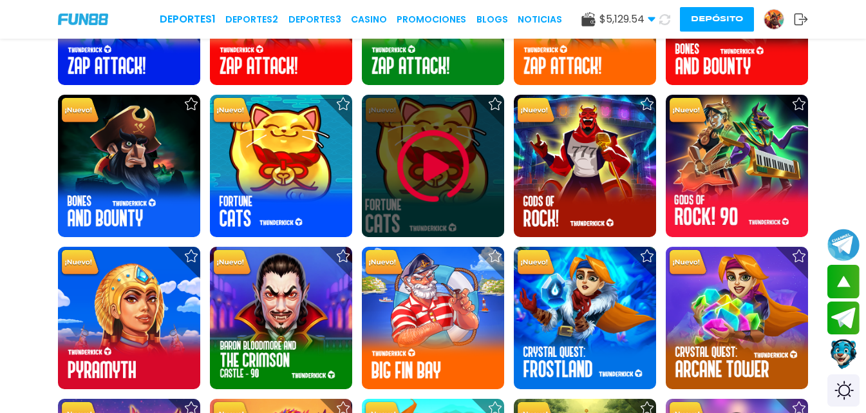
scroll to position [3477, 0]
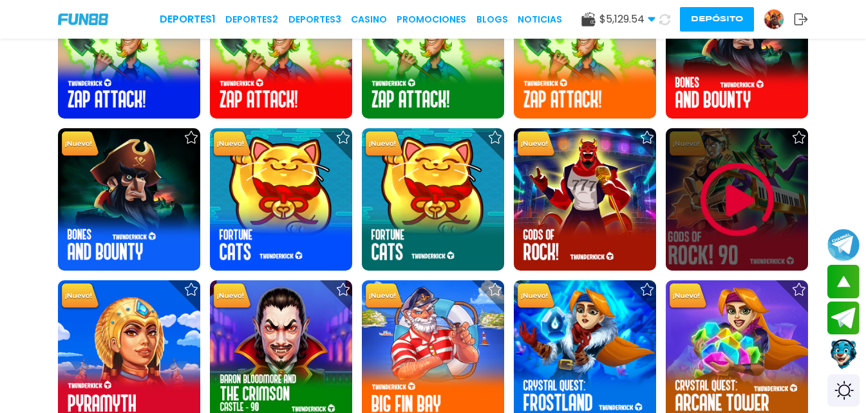
drag, startPoint x: 679, startPoint y: 211, endPoint x: 723, endPoint y: 211, distance: 44.4
click at [723, 211] on img at bounding box center [737, 199] width 77 height 77
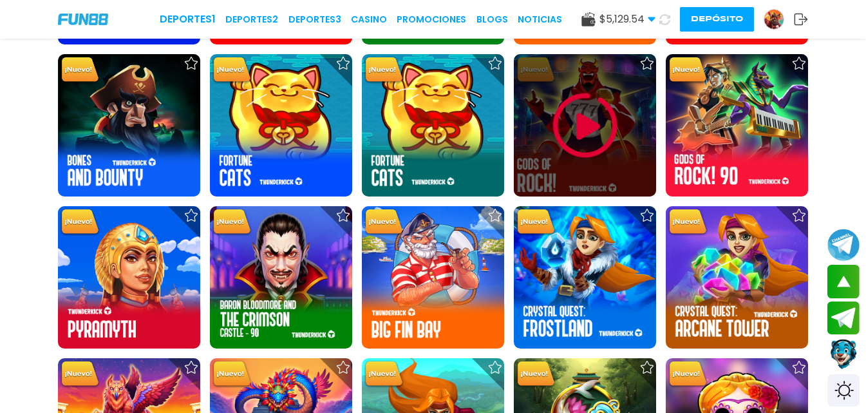
scroll to position [3477, 0]
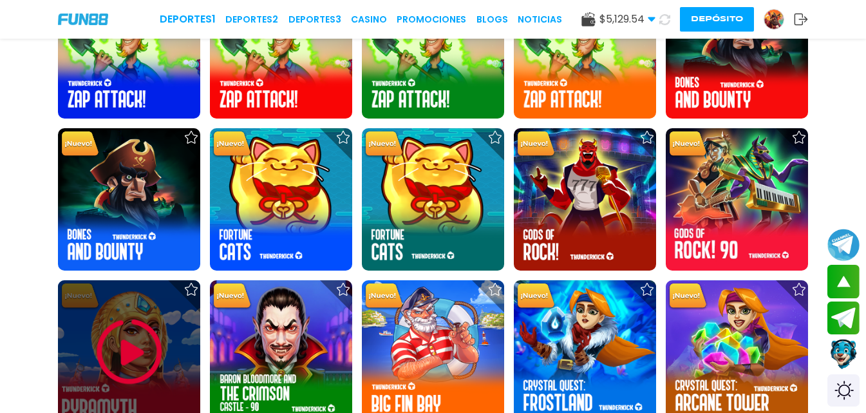
click at [137, 351] on img at bounding box center [129, 351] width 77 height 77
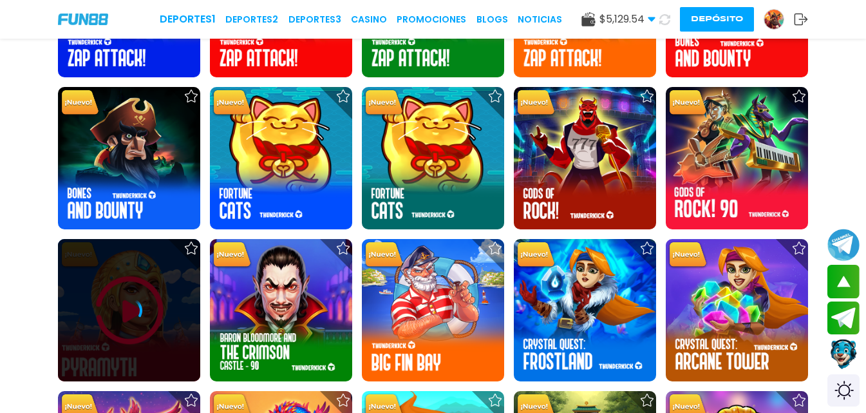
scroll to position [3586, 0]
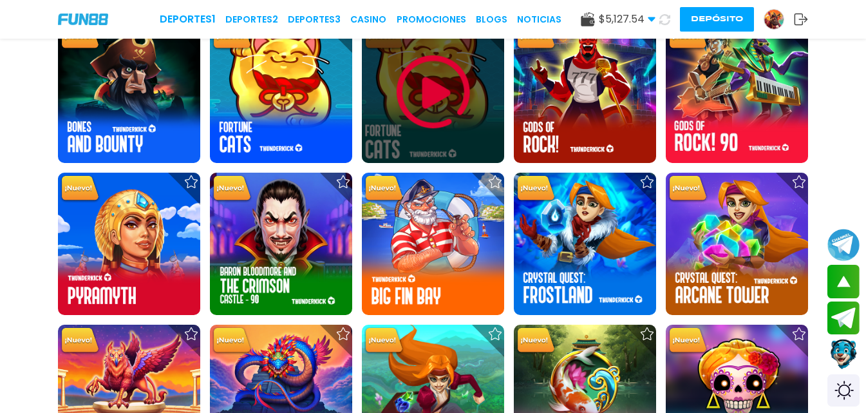
scroll to position [3606, 0]
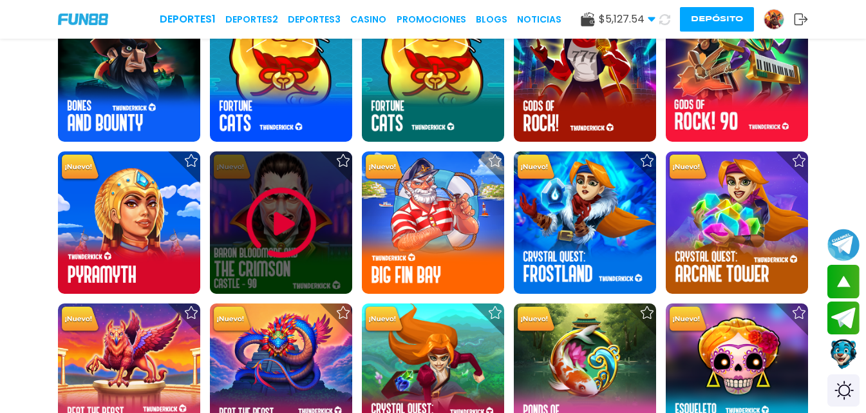
click at [295, 239] on img at bounding box center [281, 222] width 77 height 77
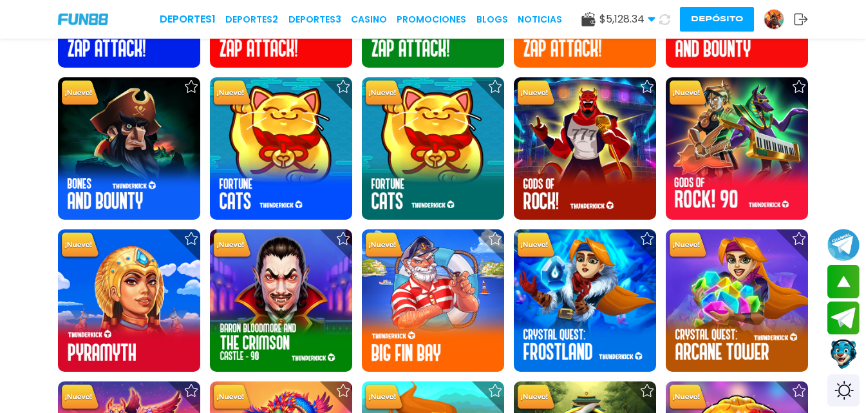
scroll to position [3550, 0]
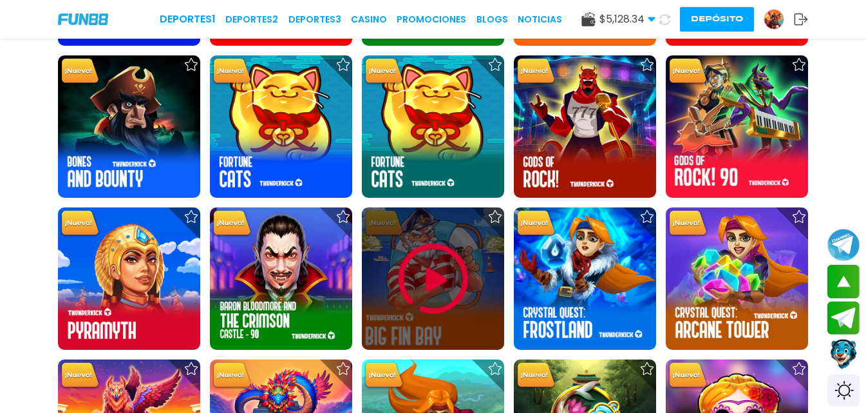
click at [429, 284] on img at bounding box center [433, 278] width 77 height 77
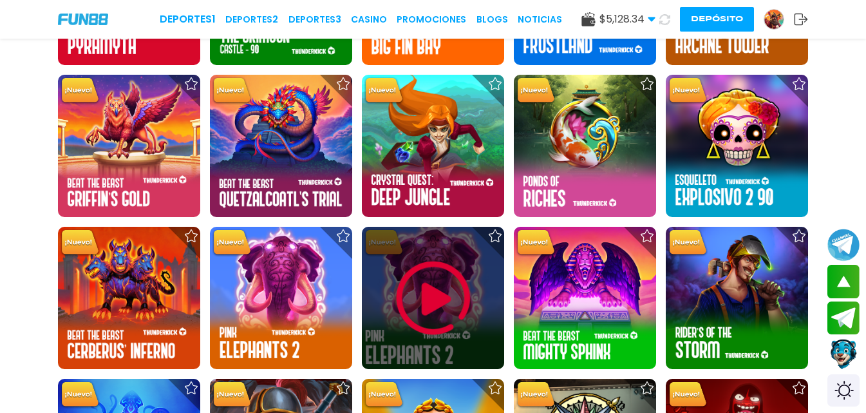
scroll to position [3757, 0]
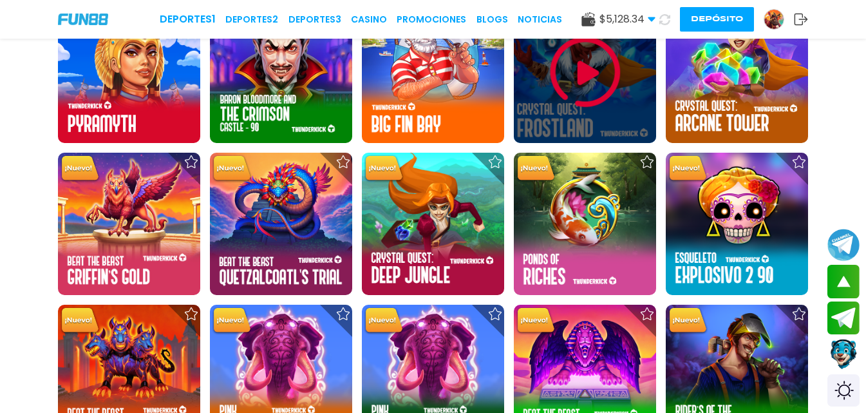
click at [553, 84] on img at bounding box center [585, 71] width 77 height 77
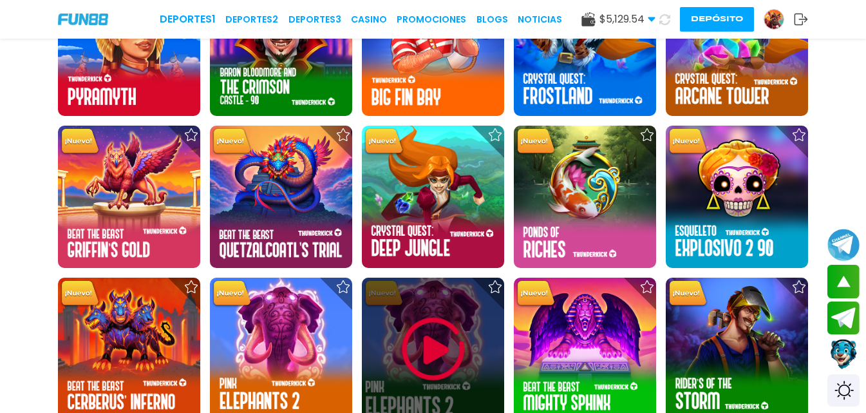
scroll to position [3671, 0]
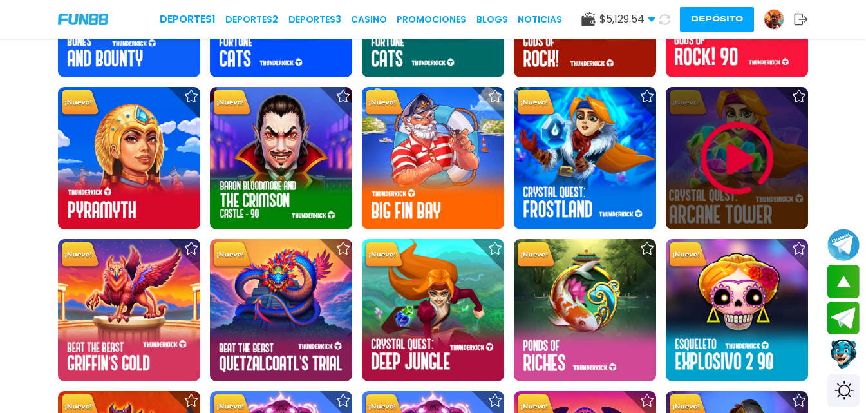
click at [704, 171] on img at bounding box center [737, 158] width 77 height 77
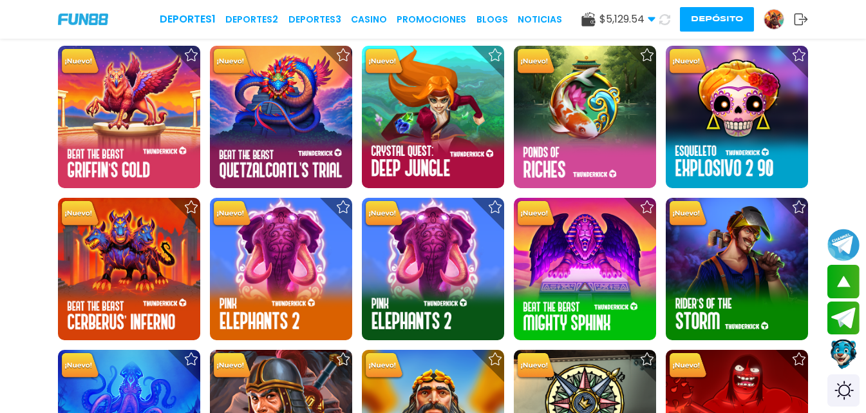
scroll to position [3735, 0]
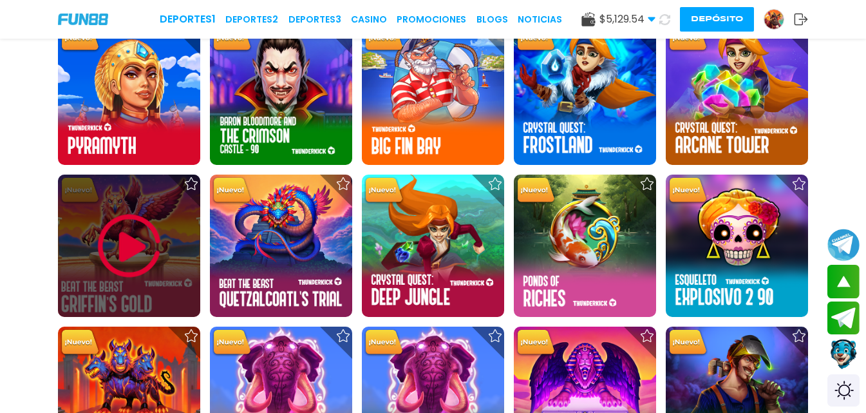
click at [118, 243] on img at bounding box center [129, 245] width 77 height 77
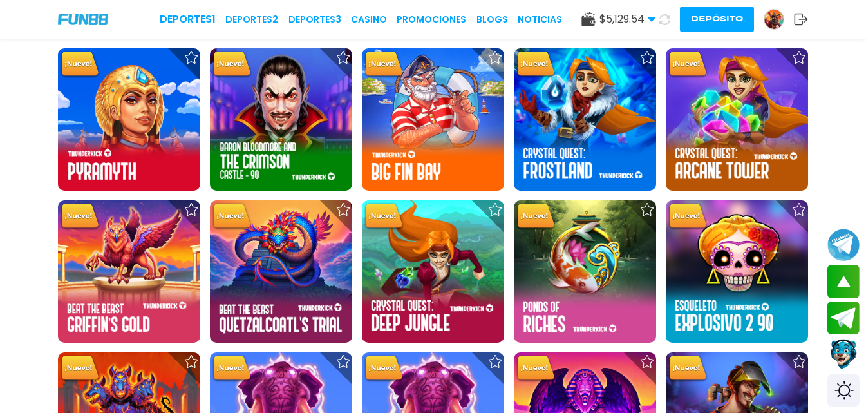
scroll to position [3799, 0]
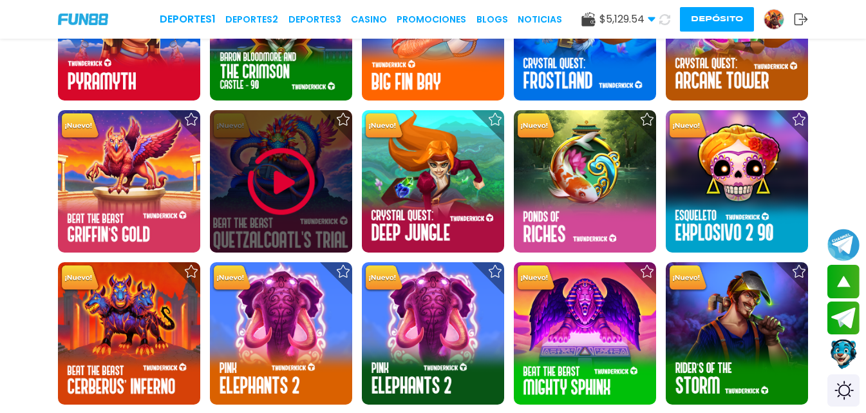
click at [263, 147] on img at bounding box center [281, 181] width 77 height 77
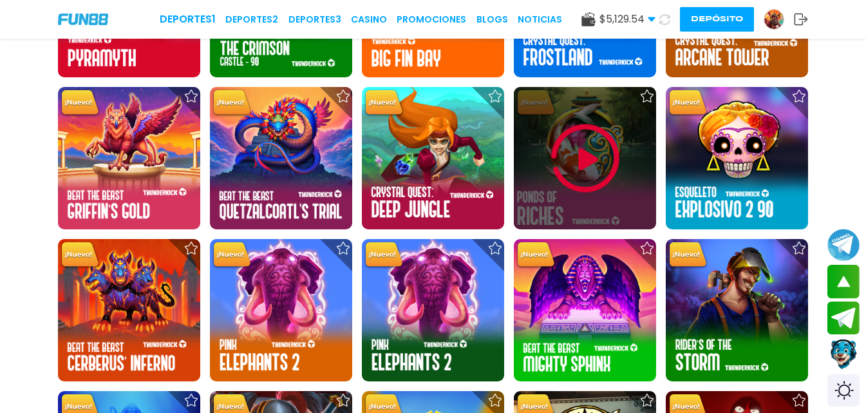
scroll to position [3799, 0]
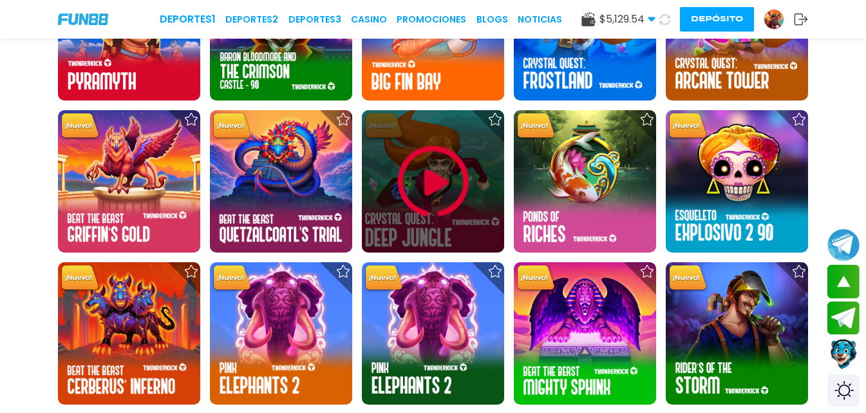
click at [421, 175] on img at bounding box center [433, 181] width 77 height 77
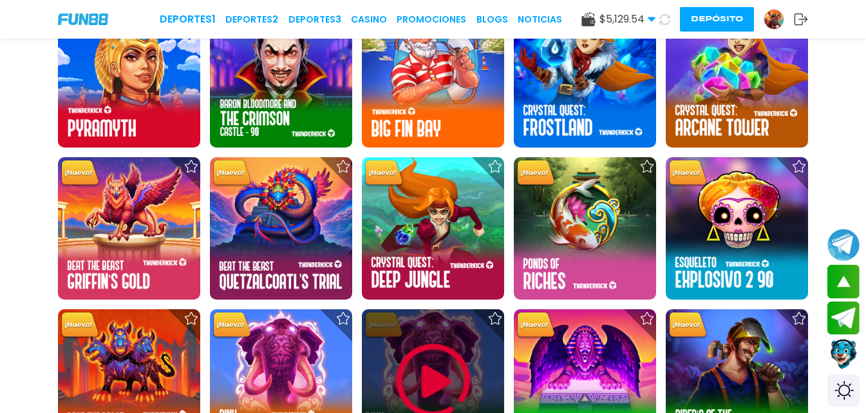
scroll to position [3757, 0]
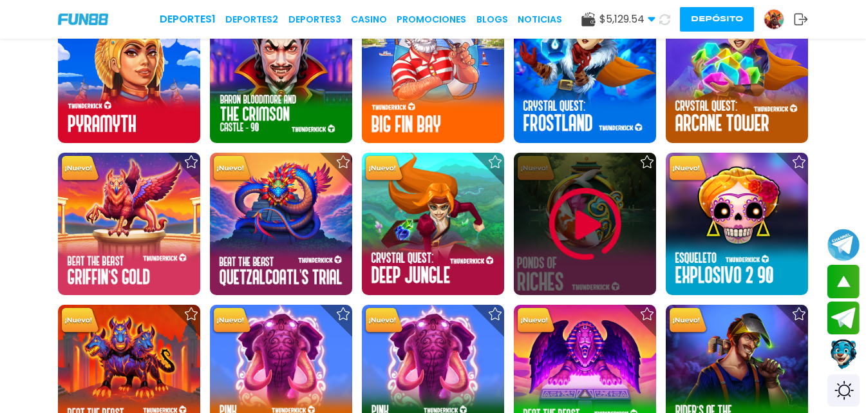
click at [589, 214] on img at bounding box center [585, 223] width 77 height 77
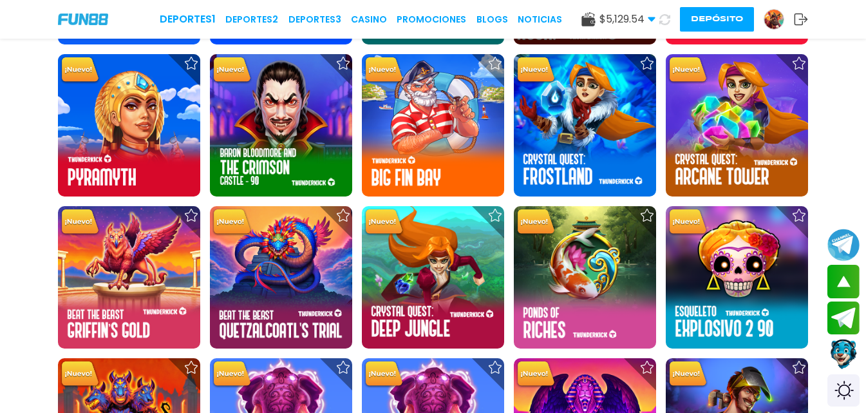
scroll to position [3735, 0]
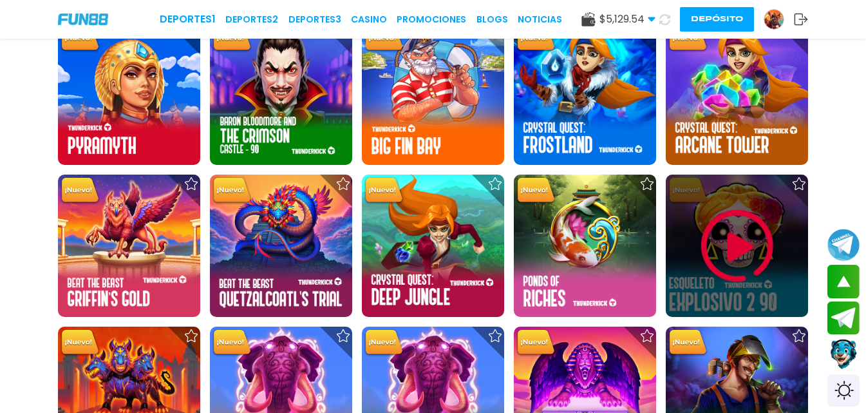
click at [729, 231] on img at bounding box center [737, 245] width 77 height 77
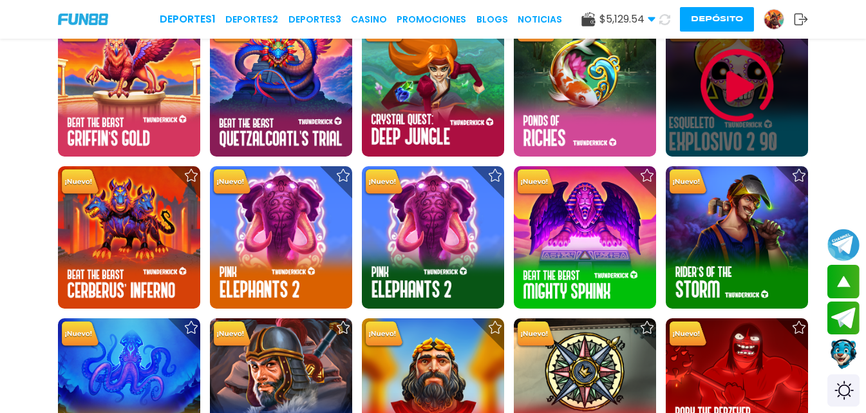
scroll to position [3928, 0]
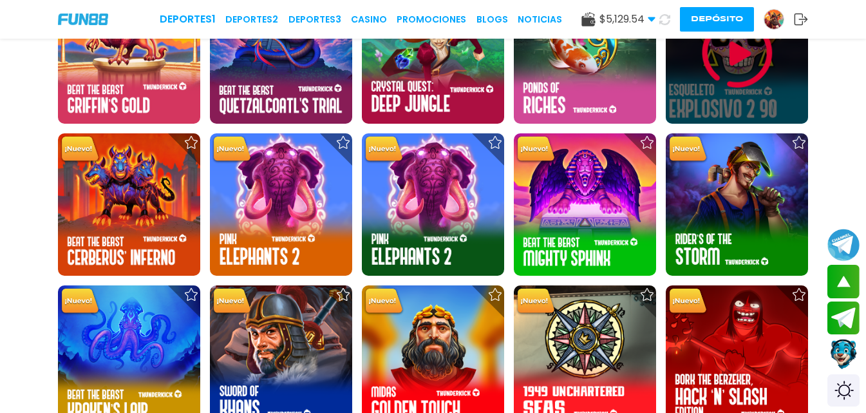
click at [741, 89] on img at bounding box center [737, 52] width 77 height 77
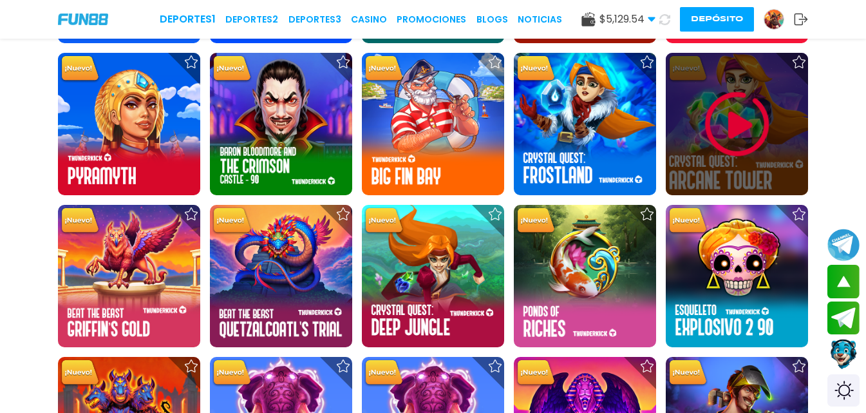
scroll to position [3735, 0]
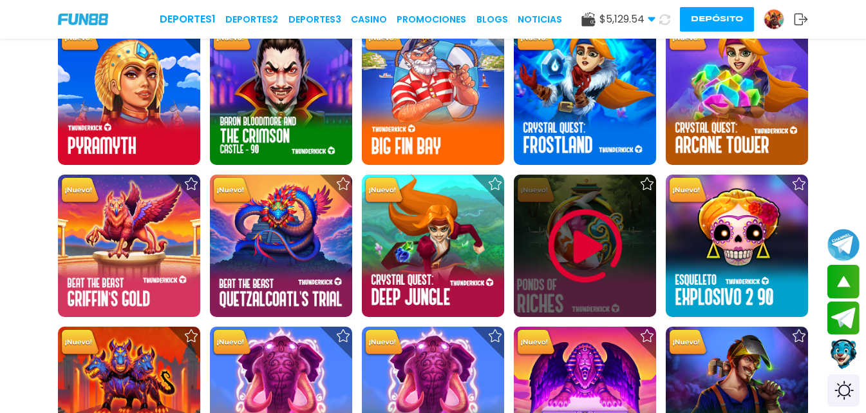
click at [601, 280] on img at bounding box center [585, 245] width 77 height 77
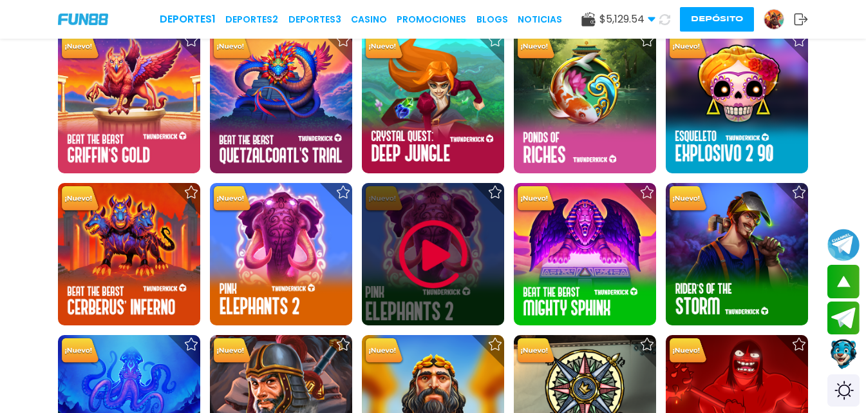
scroll to position [3864, 0]
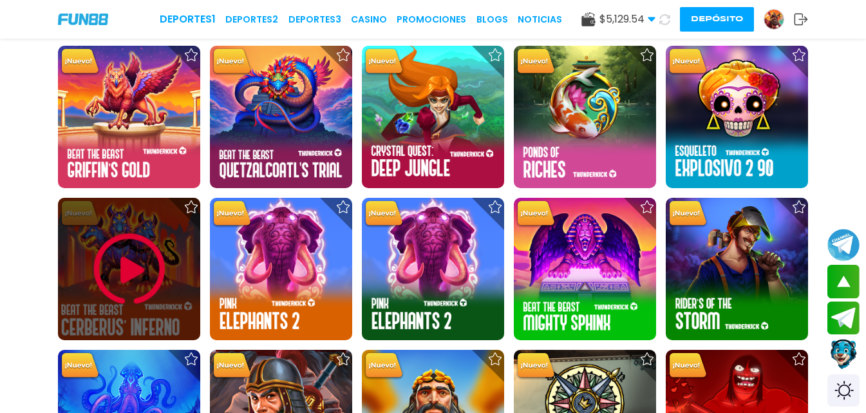
click at [127, 279] on img at bounding box center [129, 269] width 77 height 77
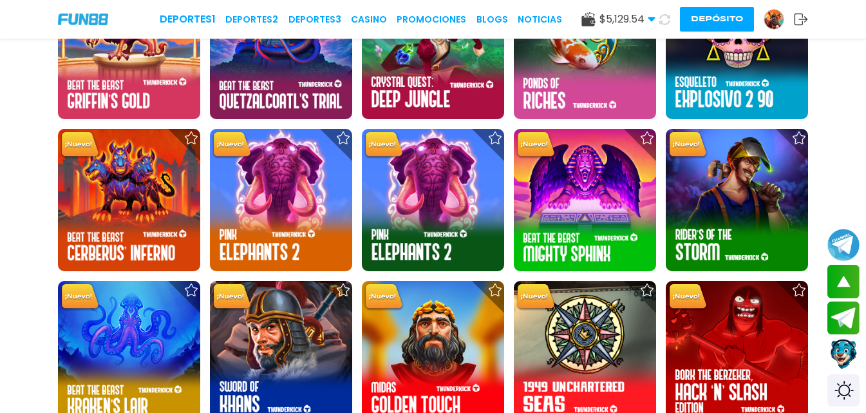
scroll to position [3799, 0]
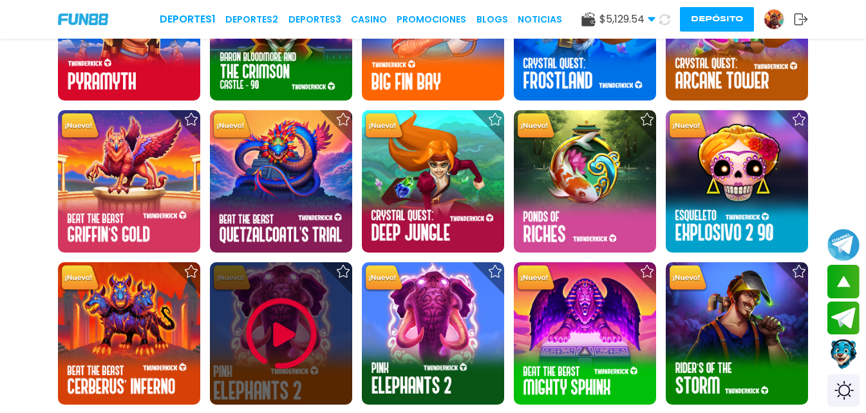
click at [283, 310] on img at bounding box center [281, 333] width 77 height 77
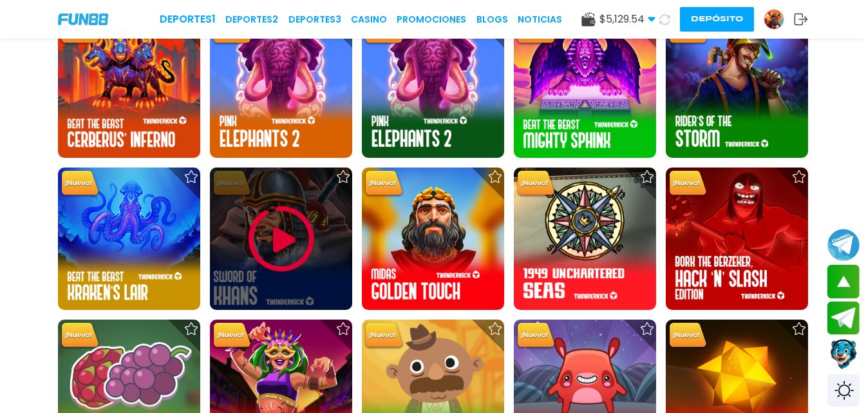
scroll to position [4032, 0]
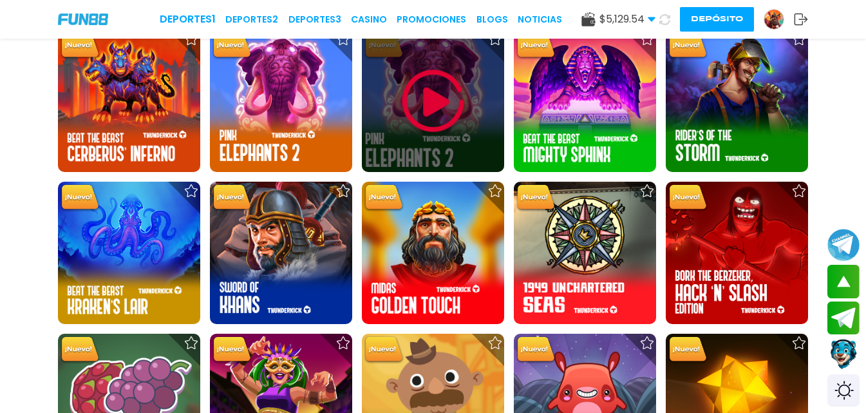
click at [424, 119] on img at bounding box center [433, 100] width 77 height 77
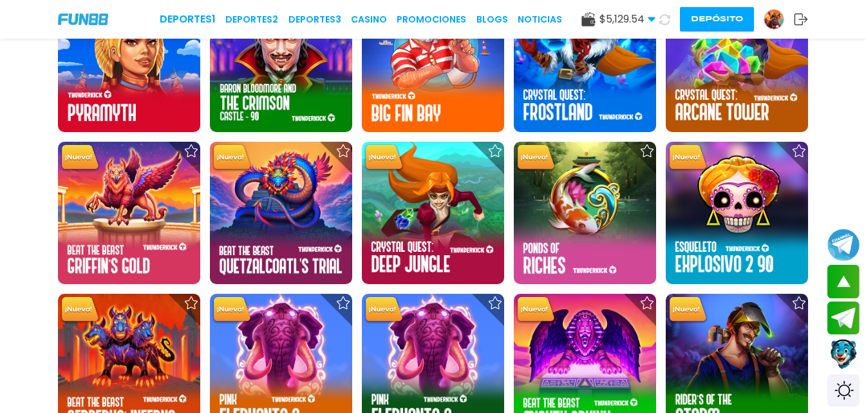
scroll to position [3864, 0]
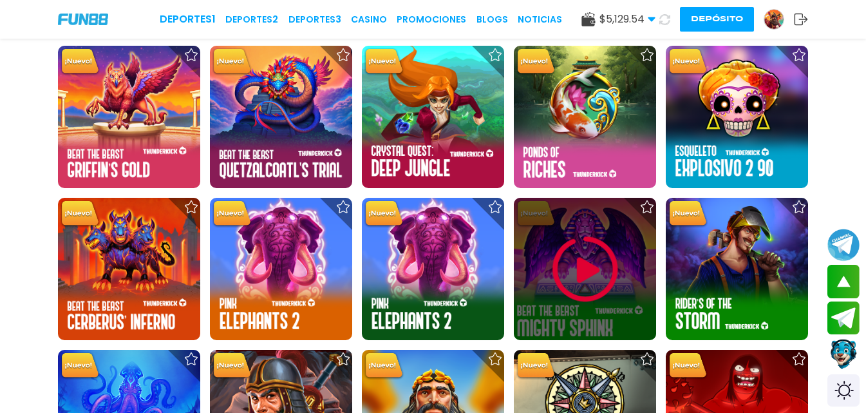
click at [601, 251] on img at bounding box center [585, 269] width 77 height 77
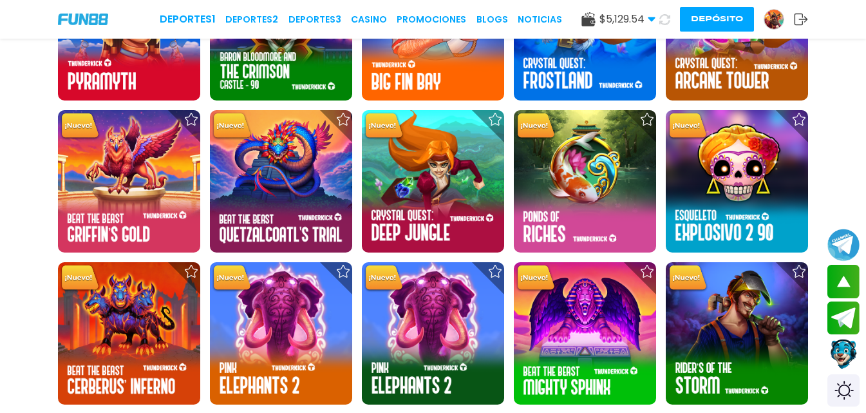
scroll to position [3993, 0]
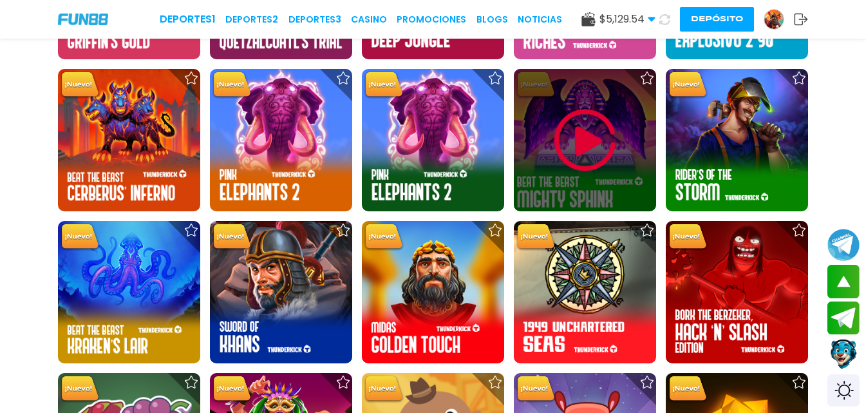
click at [615, 144] on img at bounding box center [585, 140] width 77 height 77
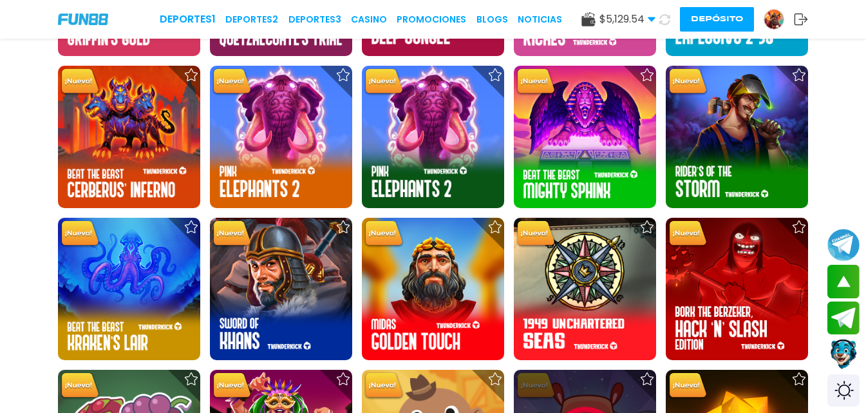
scroll to position [3993, 0]
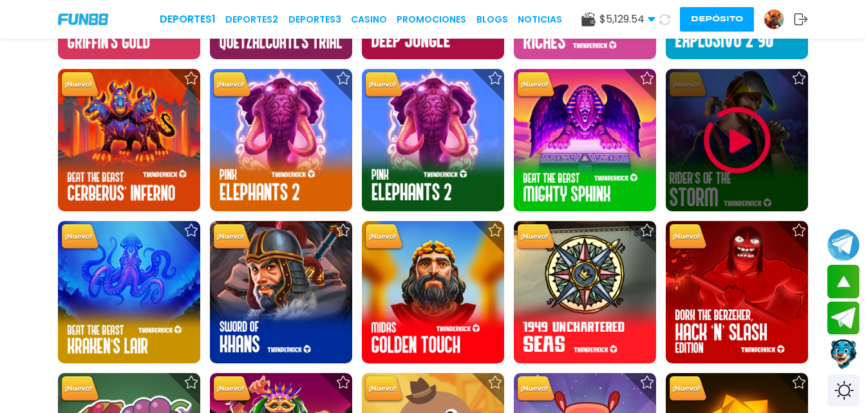
click at [679, 132] on div at bounding box center [737, 140] width 142 height 142
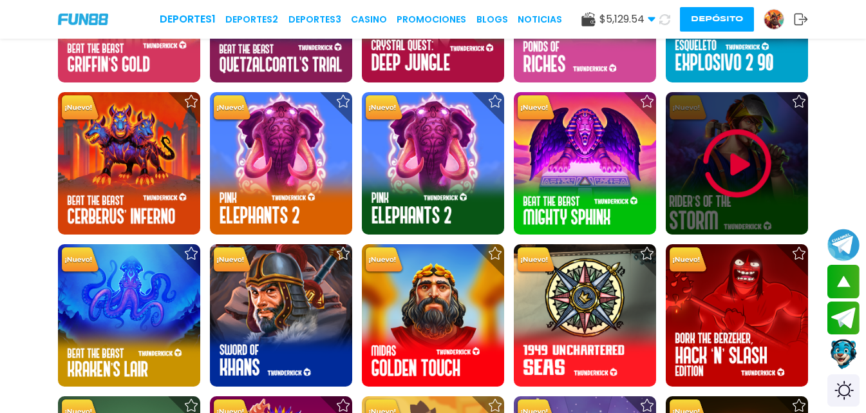
scroll to position [3993, 0]
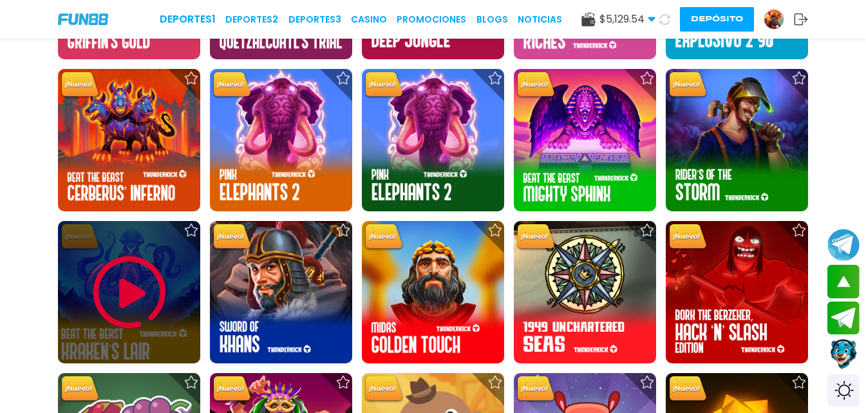
click at [129, 264] on img at bounding box center [129, 292] width 77 height 77
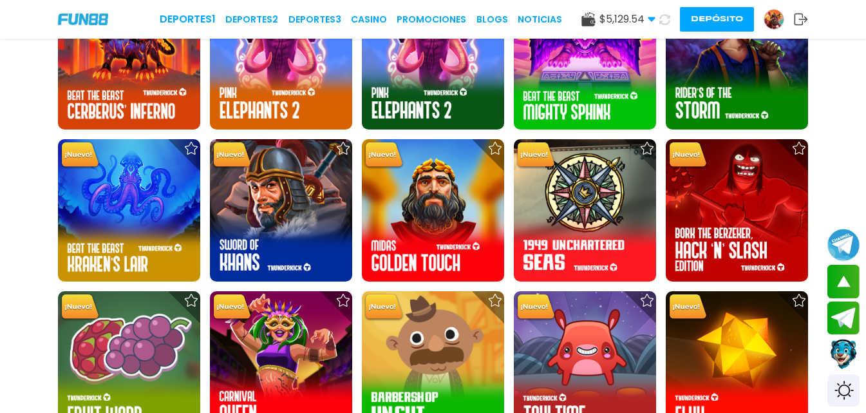
scroll to position [4186, 0]
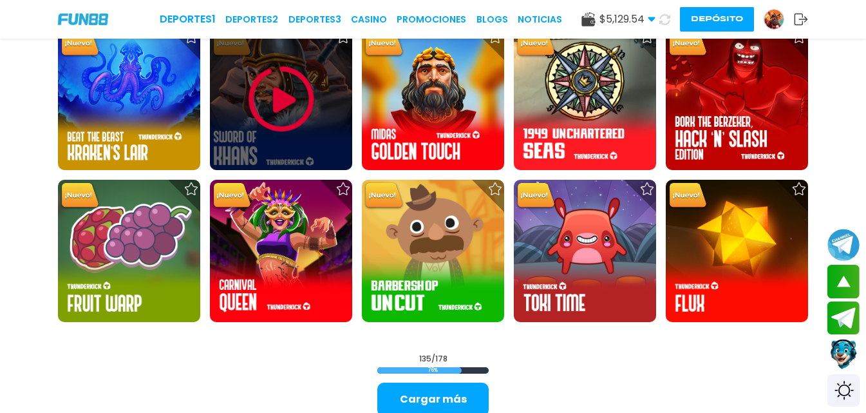
click at [272, 139] on div at bounding box center [281, 99] width 142 height 142
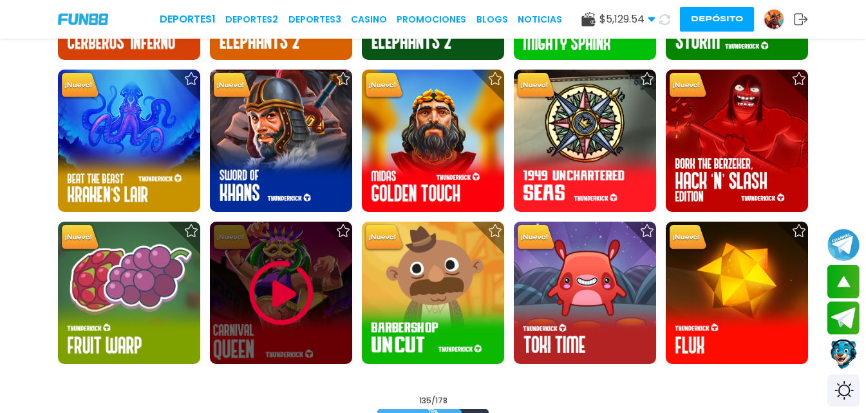
scroll to position [4121, 0]
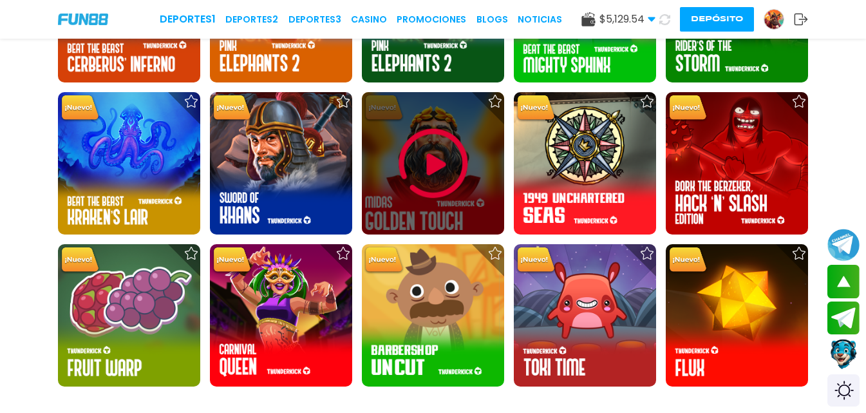
drag, startPoint x: 374, startPoint y: 183, endPoint x: 397, endPoint y: 175, distance: 24.4
click at [397, 175] on img at bounding box center [433, 163] width 77 height 77
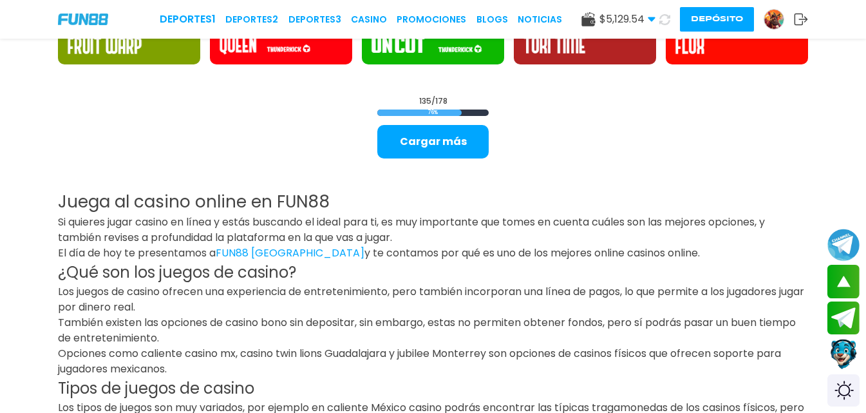
scroll to position [4186, 0]
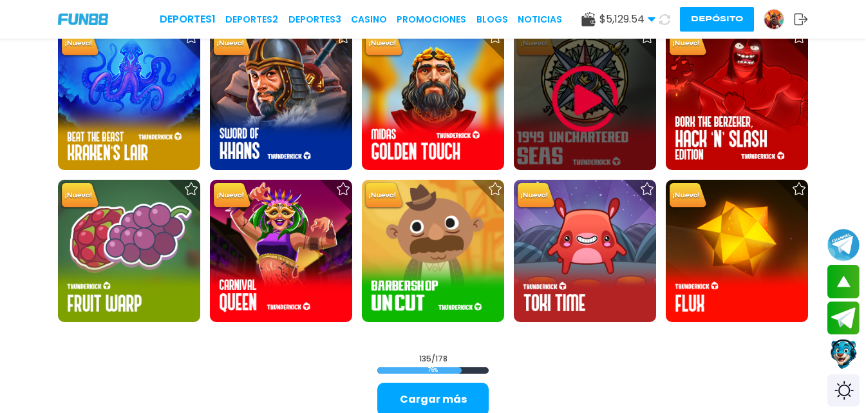
click at [575, 155] on div at bounding box center [585, 99] width 142 height 142
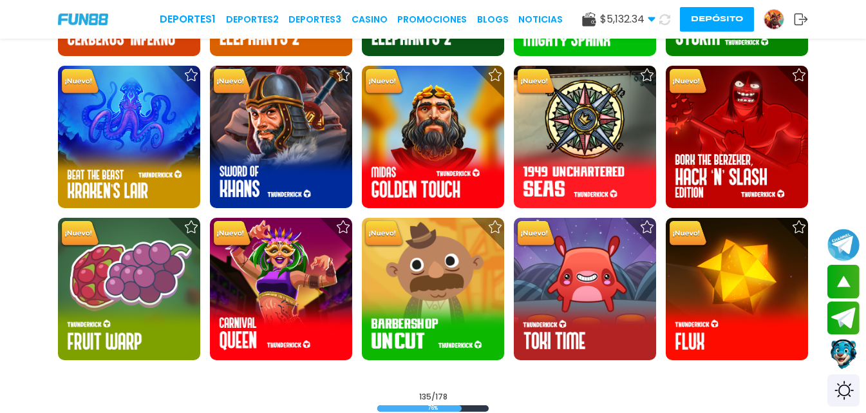
scroll to position [4072, 0]
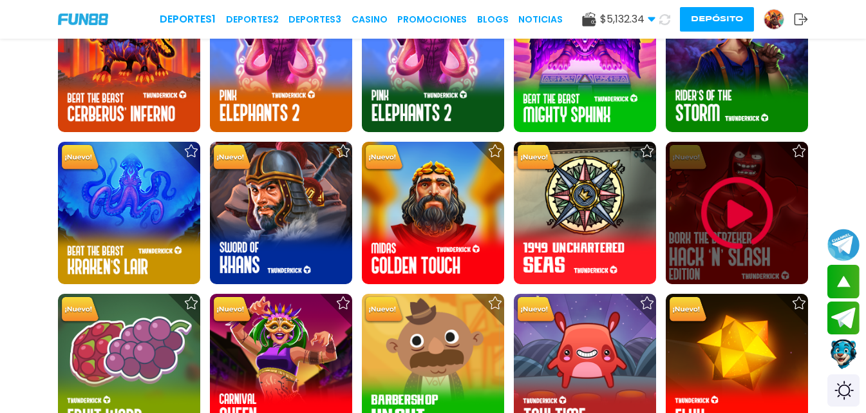
click at [699, 213] on img at bounding box center [737, 213] width 77 height 77
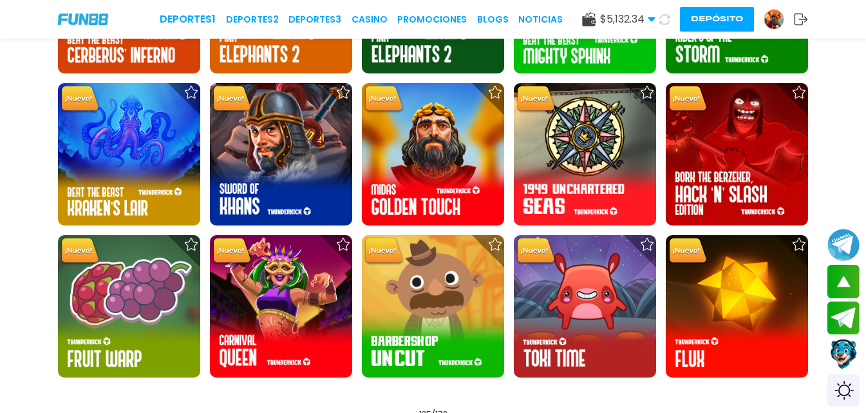
scroll to position [4098, 0]
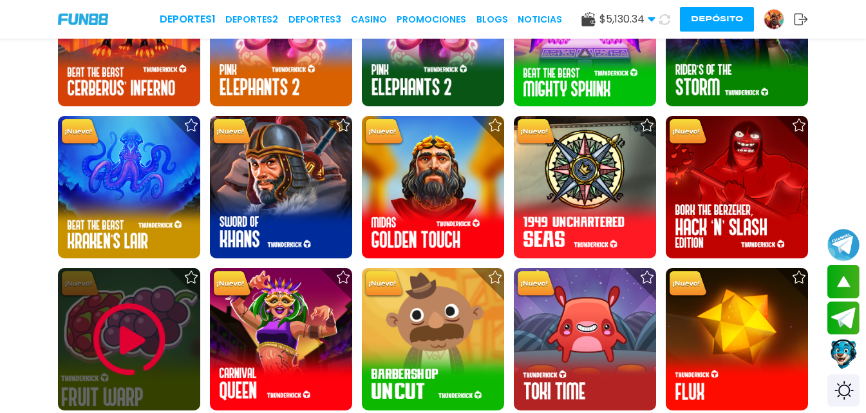
click at [135, 340] on img at bounding box center [129, 339] width 77 height 77
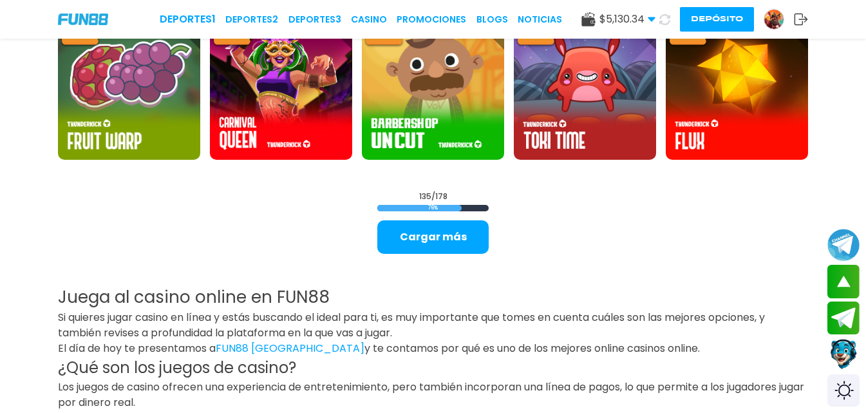
scroll to position [4326, 0]
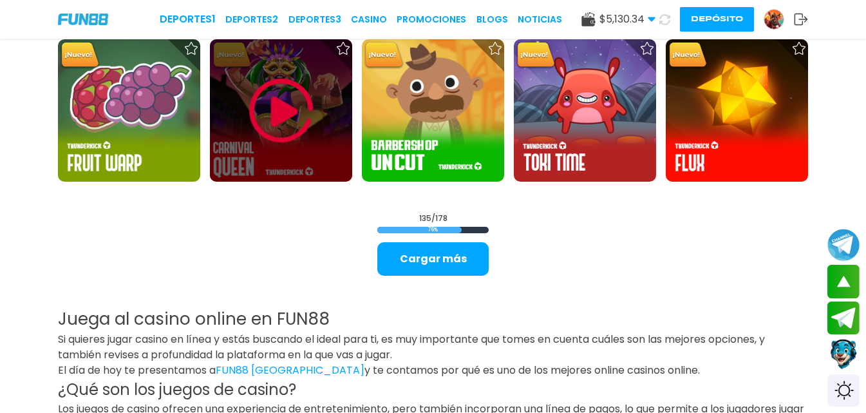
click at [259, 113] on img at bounding box center [281, 110] width 77 height 77
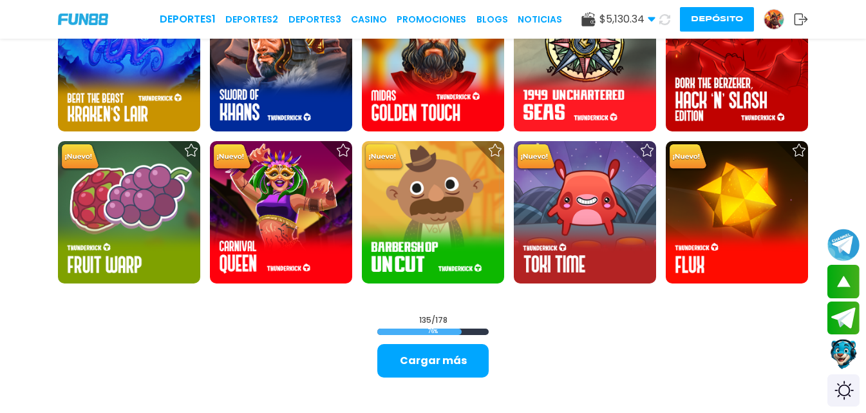
scroll to position [4203, 0]
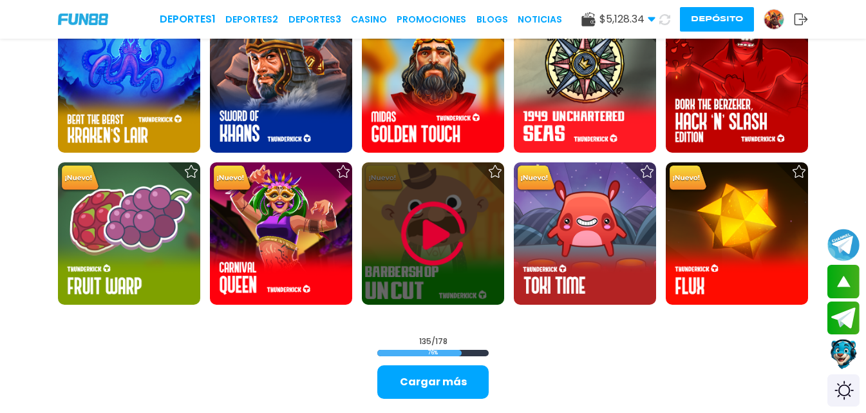
click at [424, 229] on img at bounding box center [433, 233] width 77 height 77
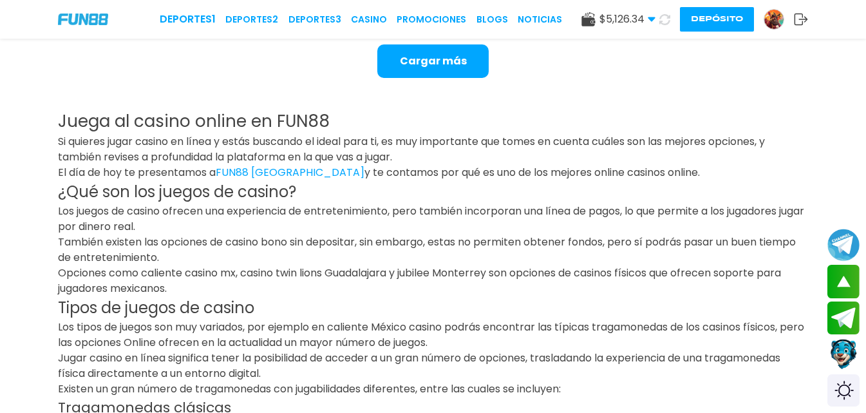
scroll to position [4286, 0]
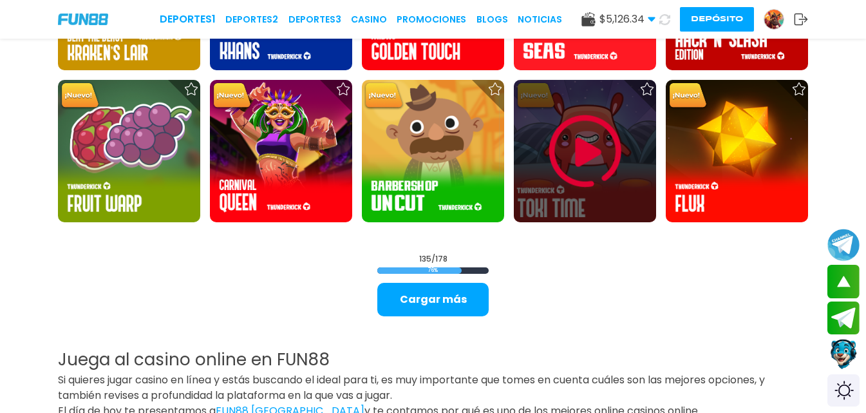
click at [574, 151] on img at bounding box center [585, 151] width 77 height 77
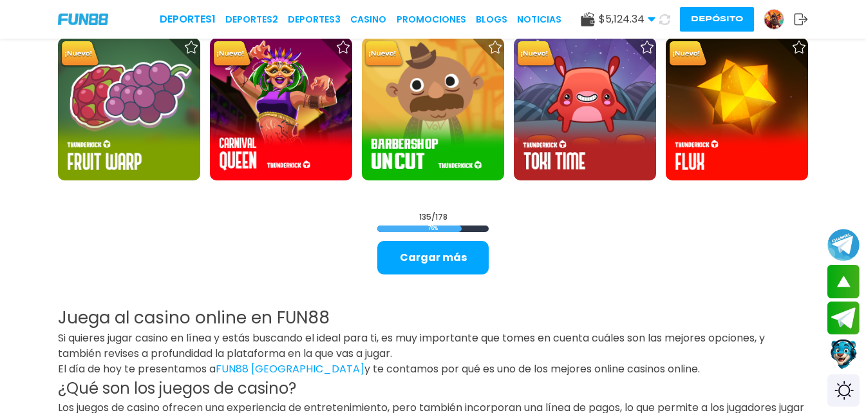
scroll to position [4241, 0]
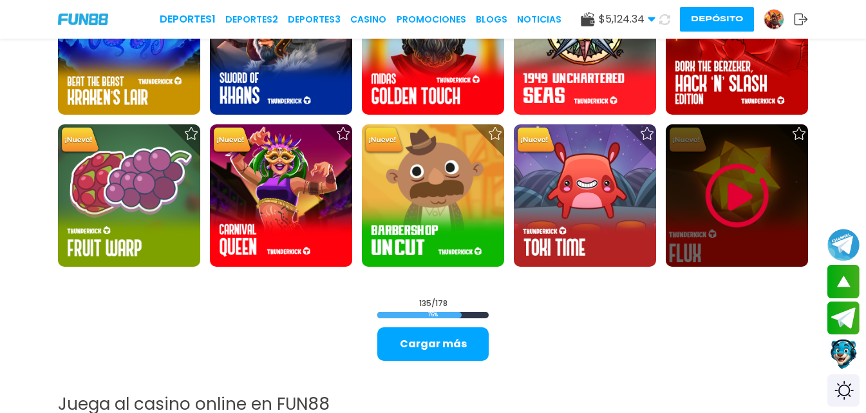
click at [728, 195] on img at bounding box center [737, 195] width 77 height 77
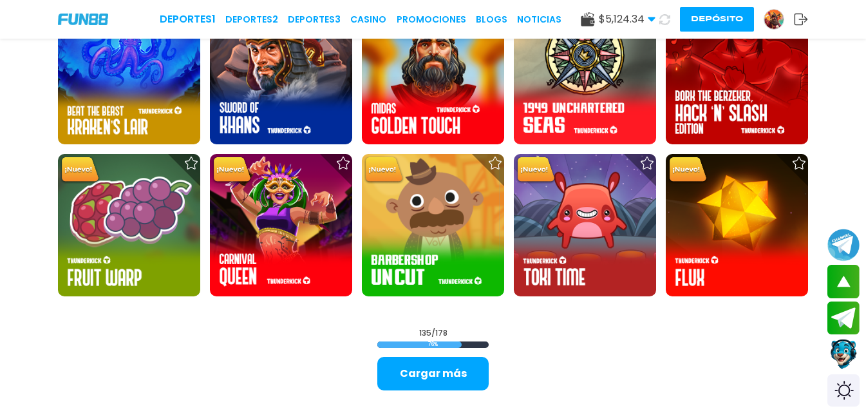
scroll to position [4250, 0]
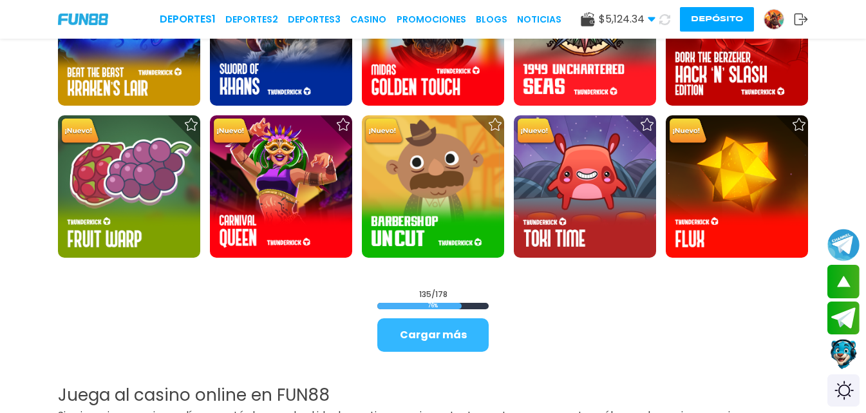
click at [466, 345] on button "Cargar más" at bounding box center [432, 334] width 111 height 33
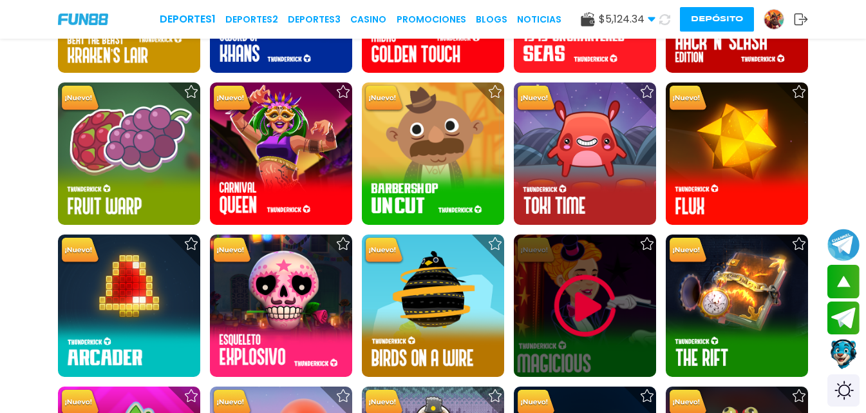
scroll to position [4379, 0]
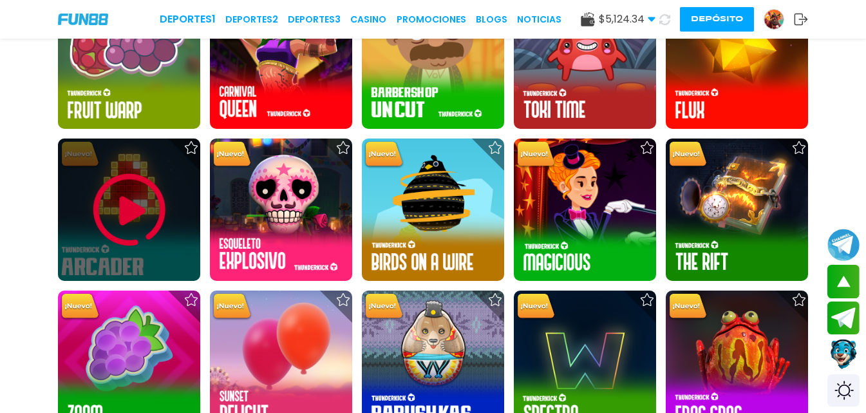
click at [94, 180] on img at bounding box center [129, 209] width 77 height 77
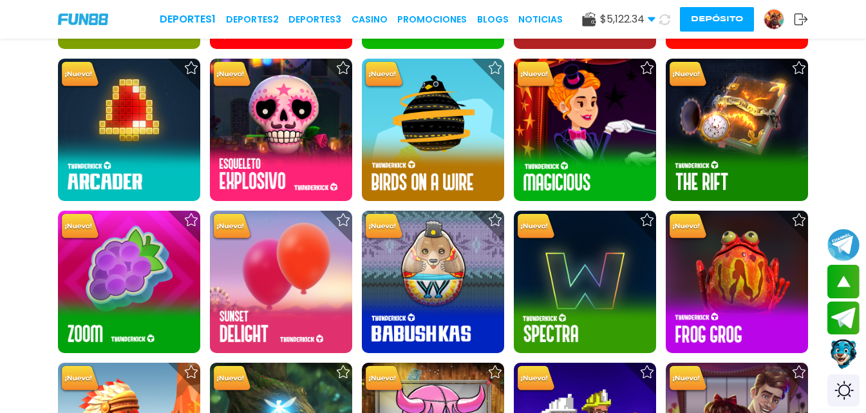
scroll to position [4379, 0]
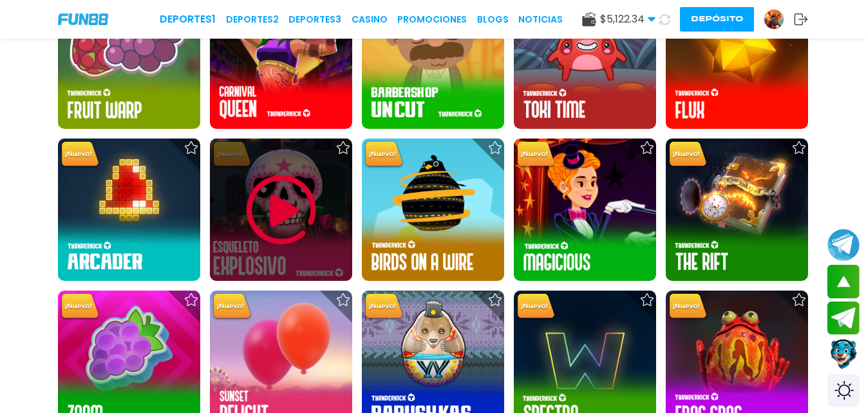
click at [263, 197] on img at bounding box center [281, 209] width 77 height 77
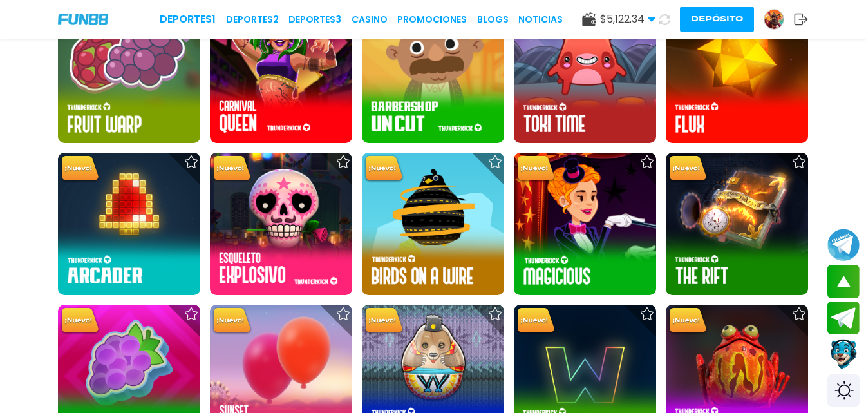
scroll to position [4339, 0]
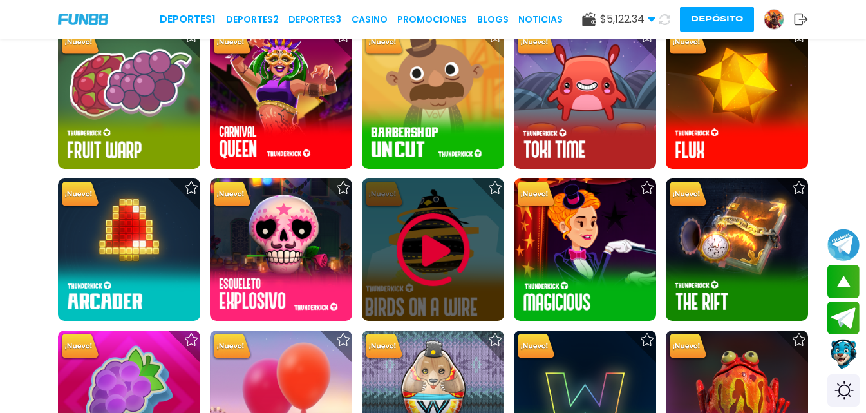
click at [393, 241] on div at bounding box center [433, 249] width 142 height 142
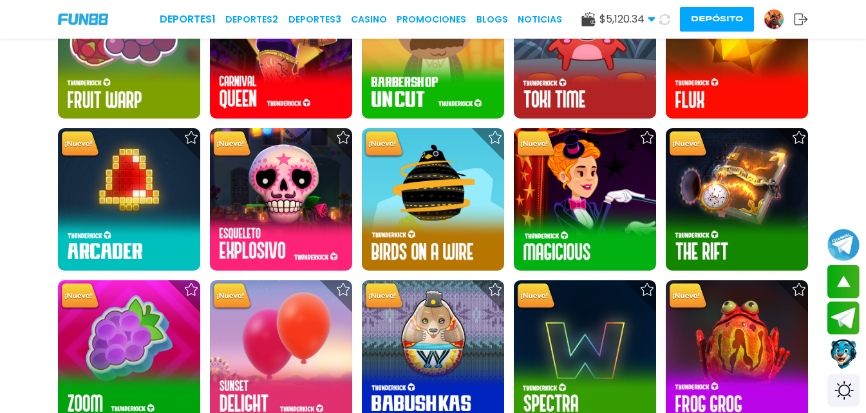
scroll to position [4379, 0]
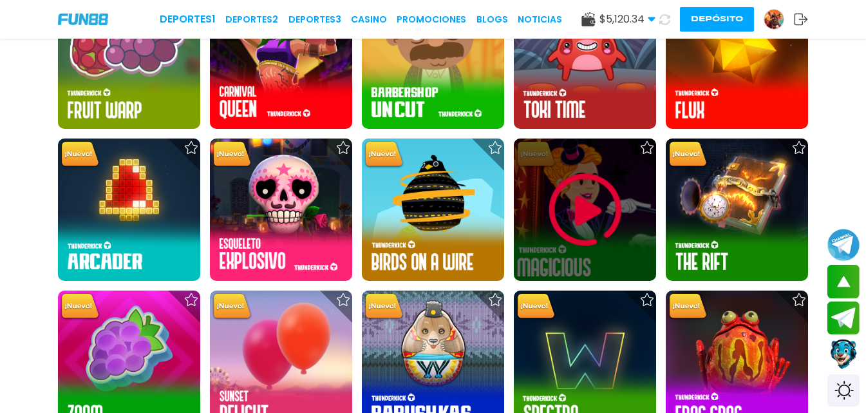
drag, startPoint x: 518, startPoint y: 201, endPoint x: 572, endPoint y: 196, distance: 54.9
click at [572, 196] on img at bounding box center [585, 209] width 77 height 77
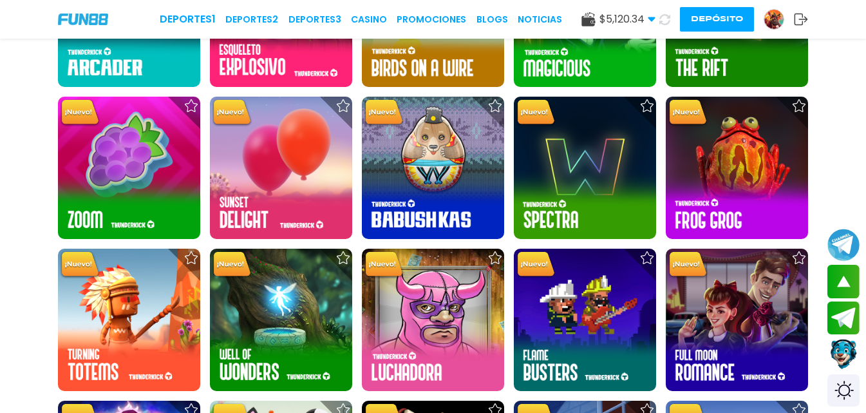
scroll to position [4572, 0]
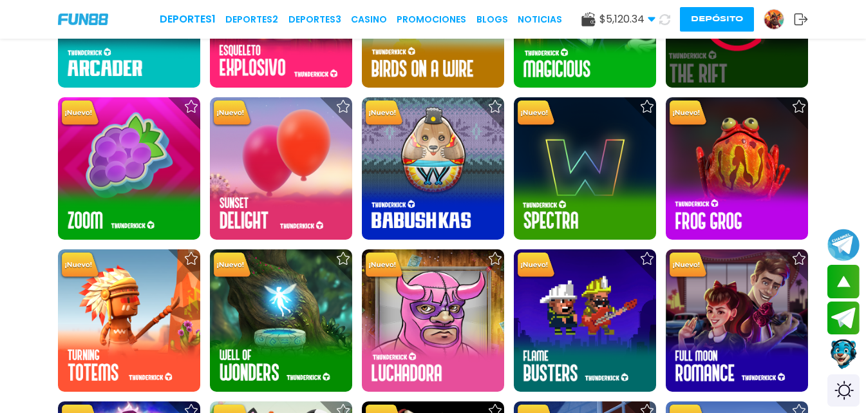
click at [737, 68] on div at bounding box center [737, 16] width 142 height 142
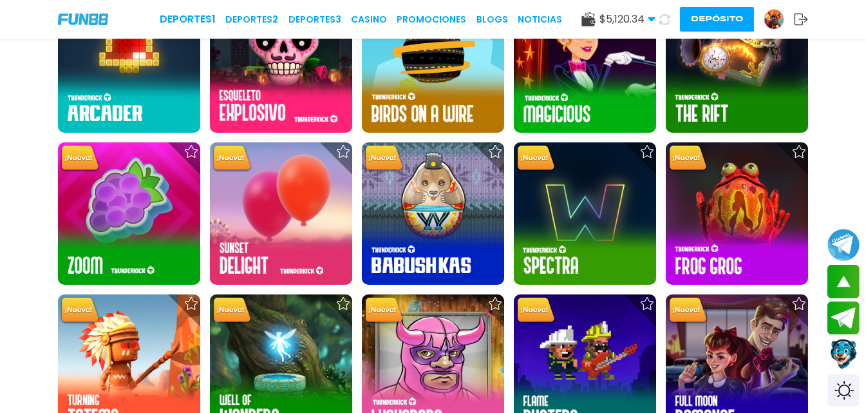
scroll to position [4508, 0]
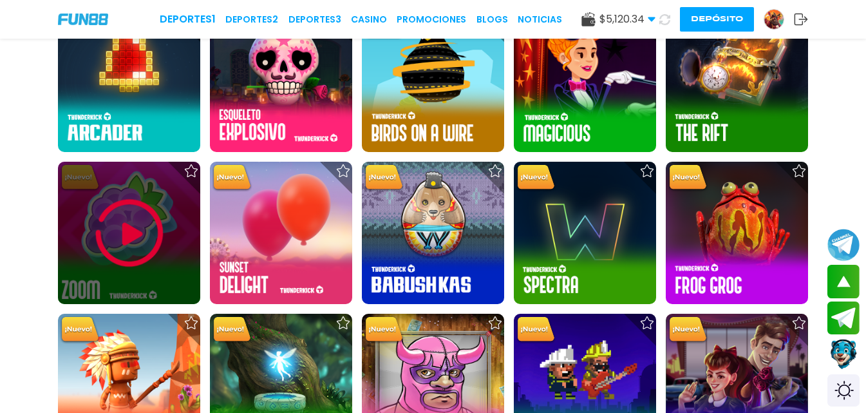
drag, startPoint x: 196, startPoint y: 216, endPoint x: 91, endPoint y: 218, distance: 105.0
click at [91, 218] on img at bounding box center [129, 232] width 77 height 77
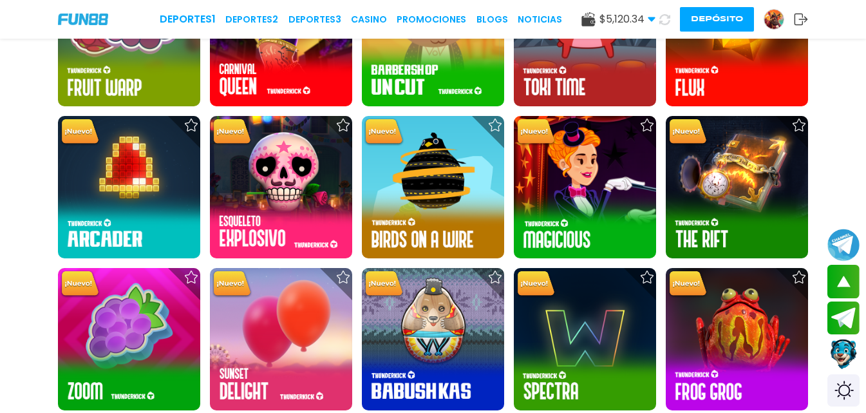
scroll to position [4508, 0]
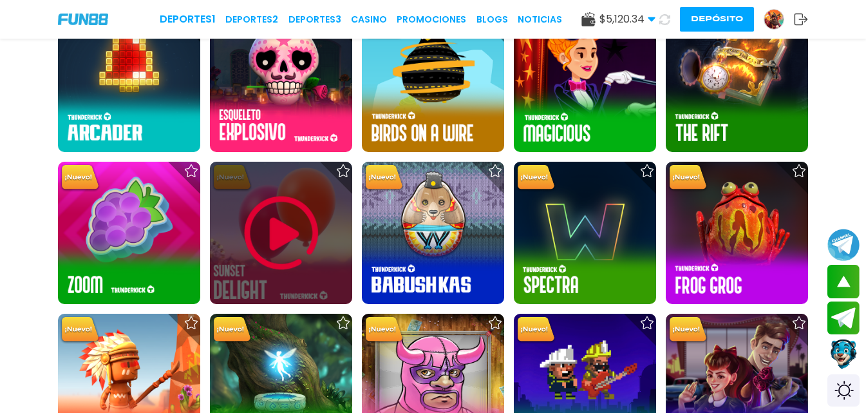
click at [323, 274] on div at bounding box center [281, 233] width 142 height 142
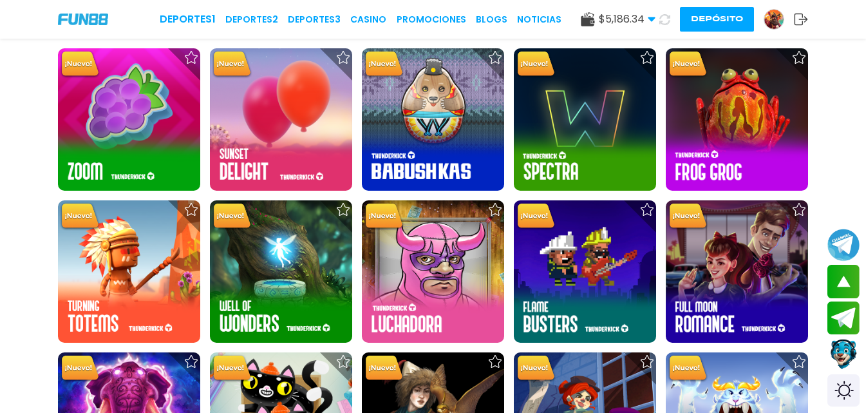
scroll to position [4635, 0]
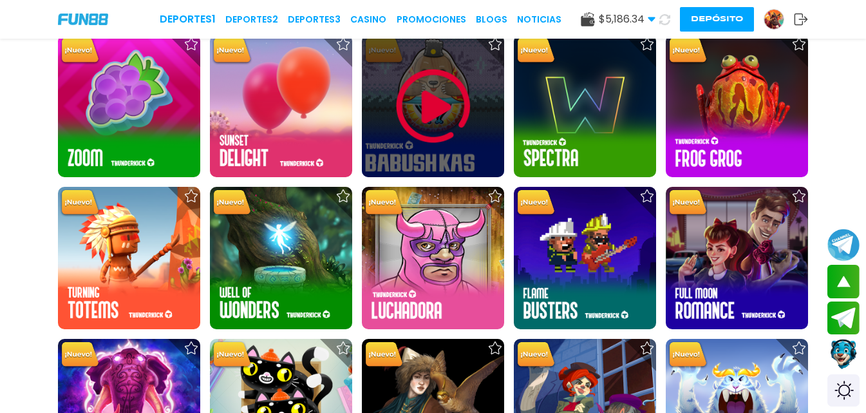
click at [423, 82] on img at bounding box center [433, 106] width 77 height 77
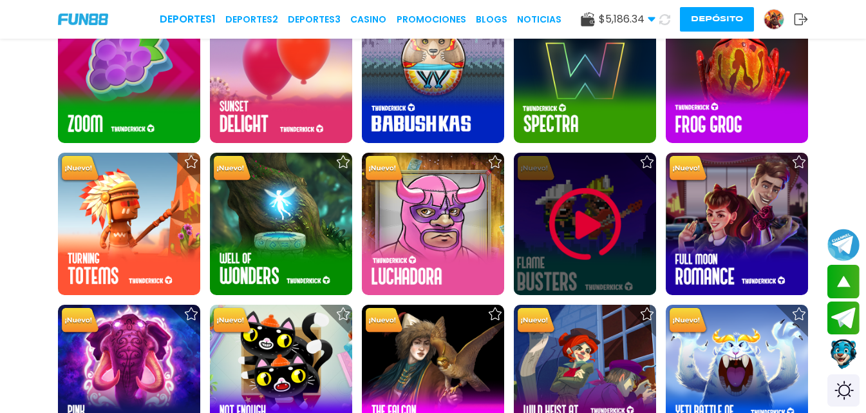
scroll to position [4670, 0]
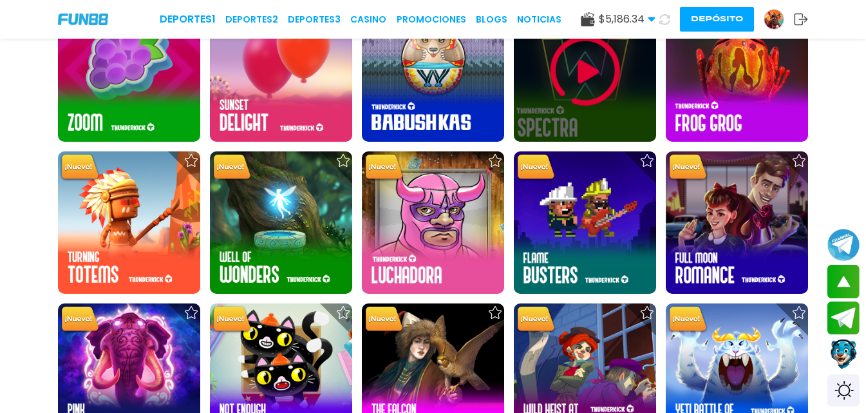
drag, startPoint x: 582, startPoint y: 133, endPoint x: 578, endPoint y: 109, distance: 23.5
click at [578, 109] on div at bounding box center [585, 70] width 142 height 142
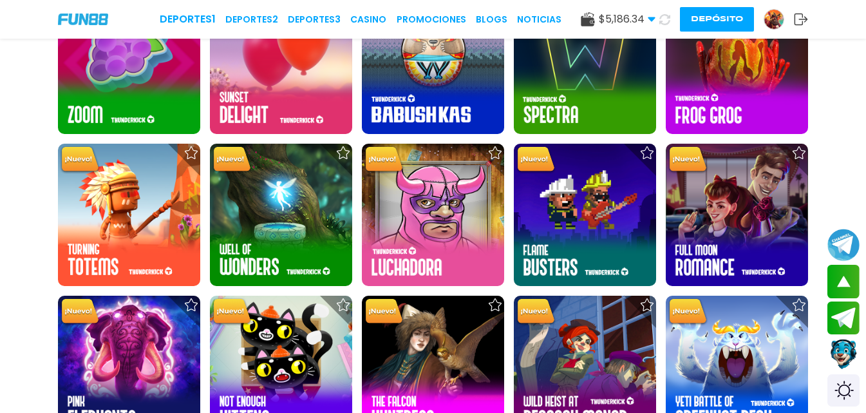
scroll to position [4639, 0]
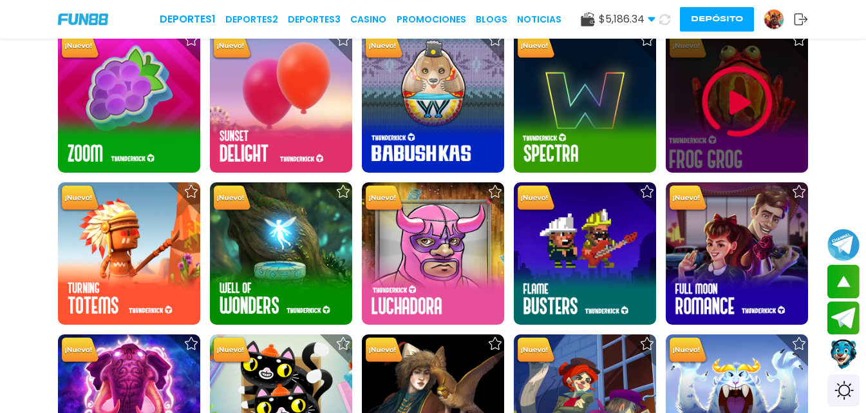
click at [748, 119] on img at bounding box center [737, 101] width 77 height 77
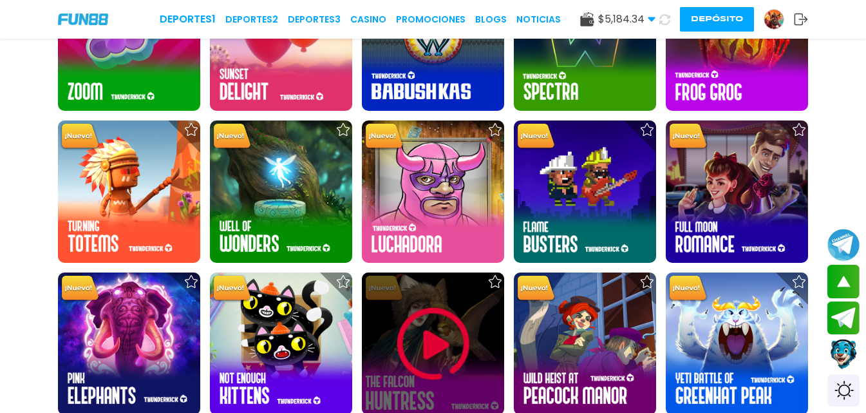
scroll to position [4678, 0]
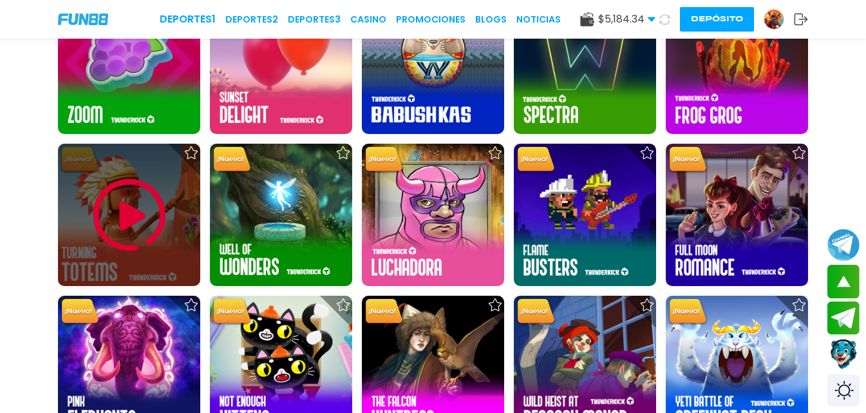
click at [132, 214] on img at bounding box center [129, 214] width 77 height 77
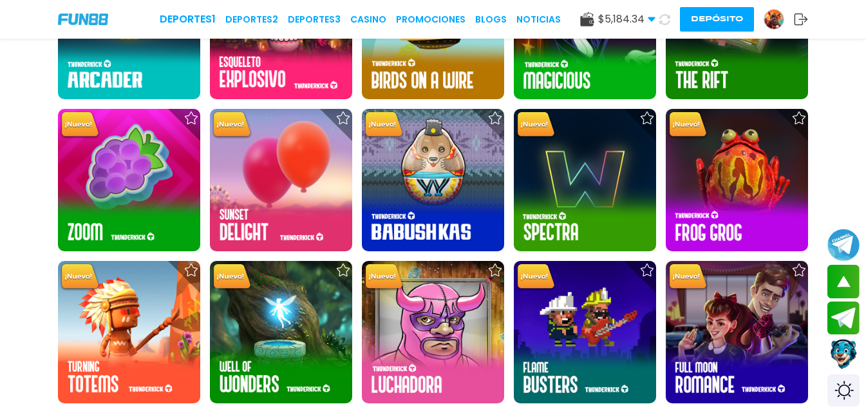
scroll to position [4678, 0]
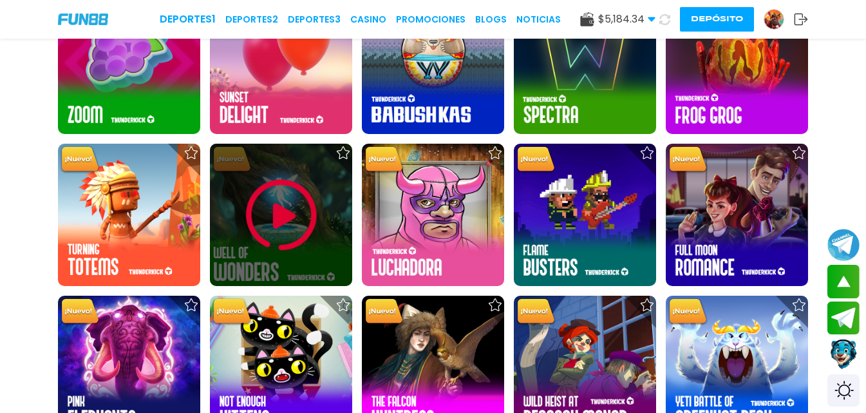
click at [245, 213] on img at bounding box center [281, 214] width 77 height 77
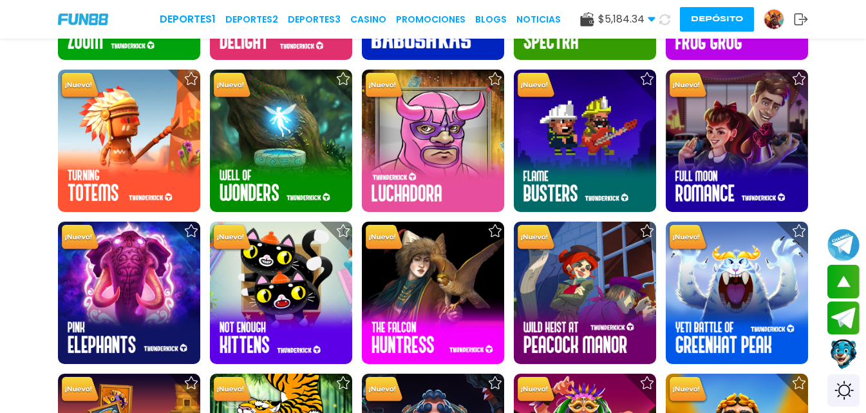
scroll to position [4765, 0]
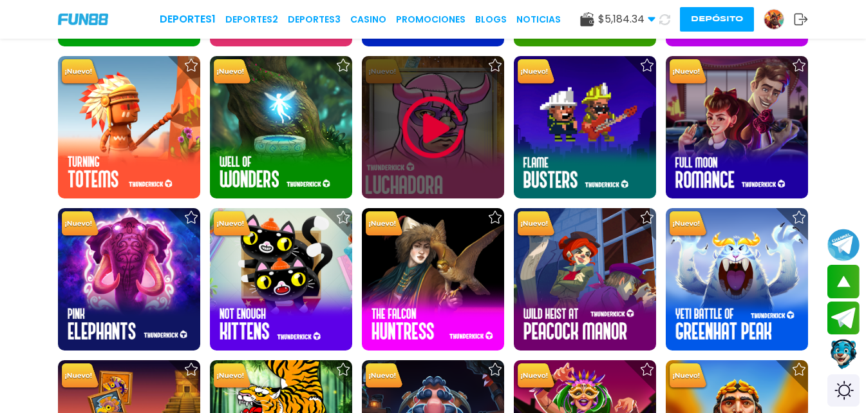
drag, startPoint x: 501, startPoint y: 106, endPoint x: 426, endPoint y: 133, distance: 79.8
click at [426, 133] on img at bounding box center [433, 127] width 77 height 77
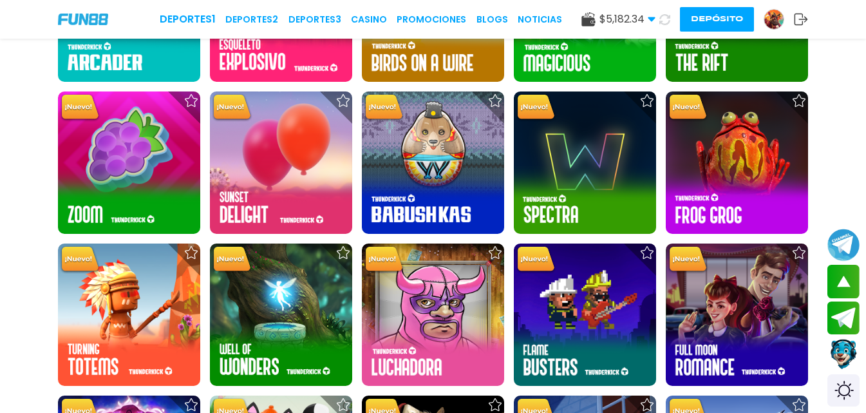
scroll to position [4669, 0]
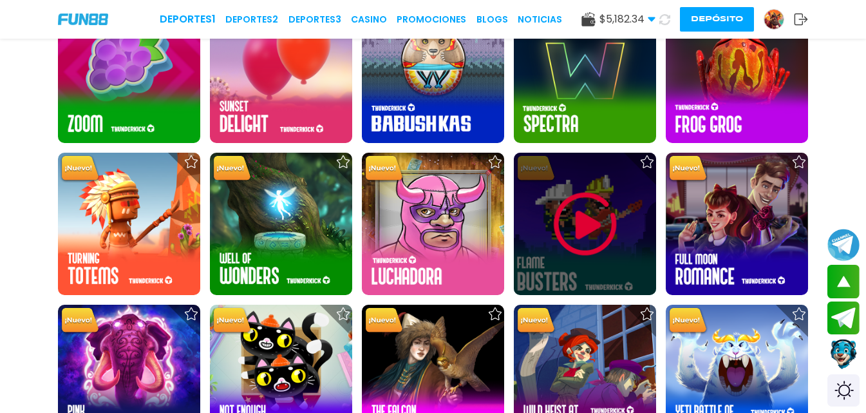
click at [593, 211] on img at bounding box center [585, 223] width 77 height 77
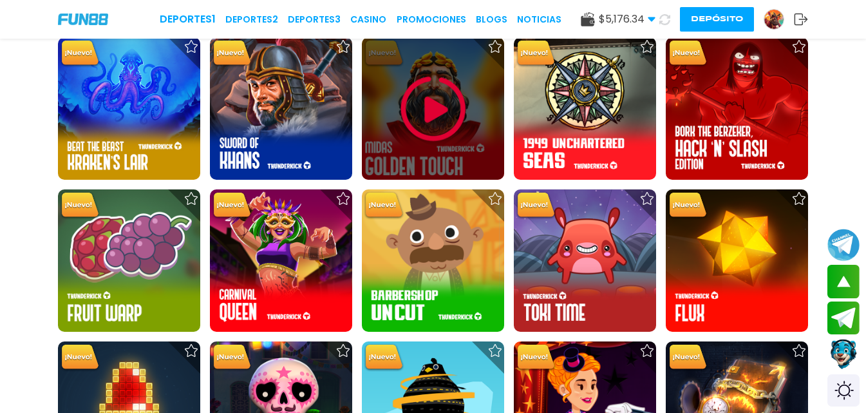
scroll to position [4186, 0]
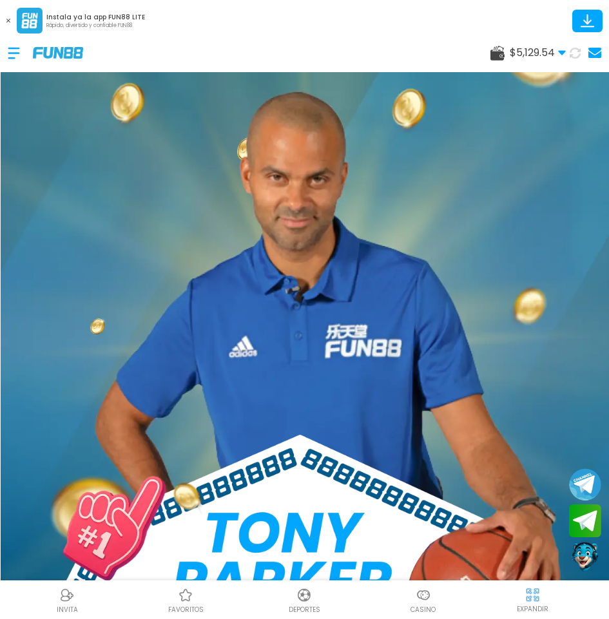
click at [19, 53] on div at bounding box center [20, 53] width 25 height 38
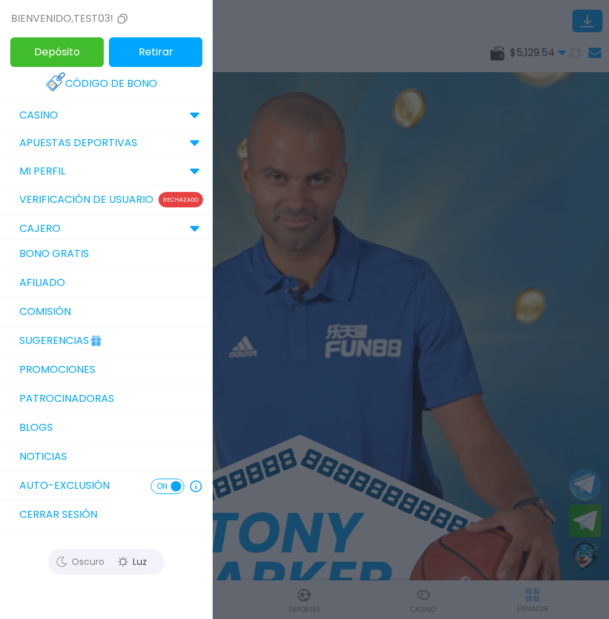
click at [9, 53] on div "Depósito Retirar" at bounding box center [106, 52] width 213 height 30
click at [62, 384] on link "Promociones" at bounding box center [106, 369] width 213 height 29
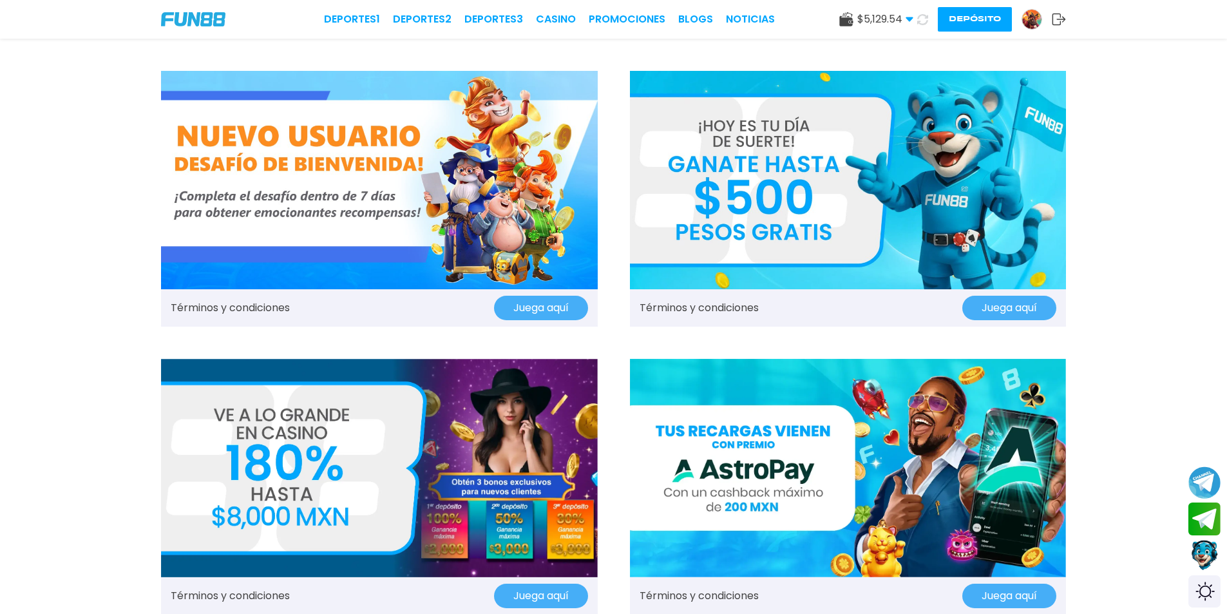
click at [618, 212] on img at bounding box center [848, 180] width 437 height 218
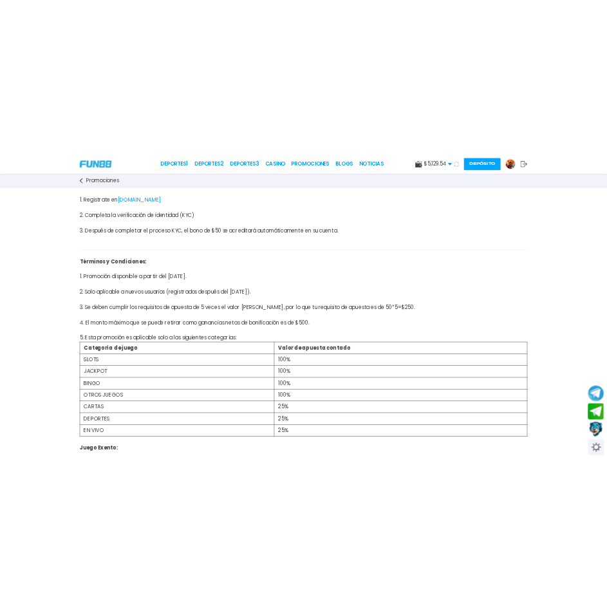
scroll to position [193, 0]
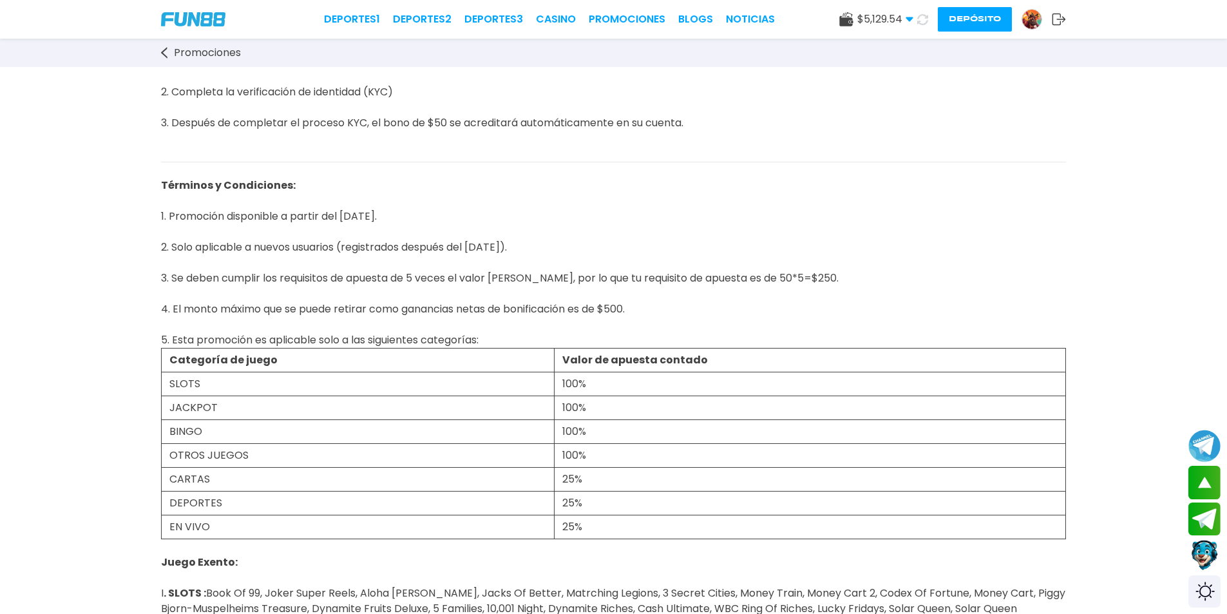
click at [618, 285] on p "Términos y Condiciones: 1. Promoción disponible a partir del 20/08/2025. 2. Sol…" at bounding box center [613, 254] width 905 height 185
drag, startPoint x: 743, startPoint y: 250, endPoint x: 633, endPoint y: 198, distance: 121.6
click at [618, 250] on p "Términos y Condiciones: 1. Promoción disponible a partir del 20/08/2025. 2. Sol…" at bounding box center [613, 254] width 905 height 185
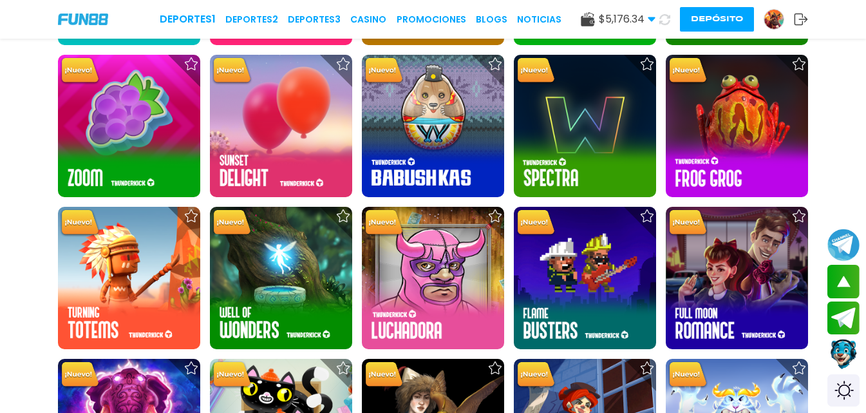
scroll to position [4637, 0]
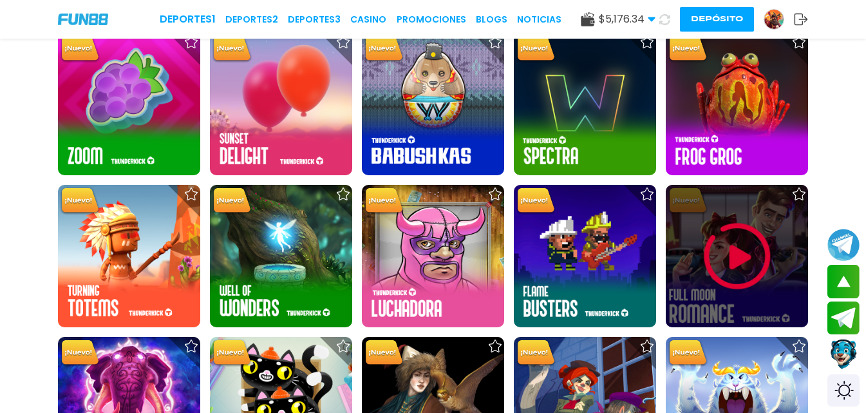
click at [734, 224] on img at bounding box center [737, 256] width 77 height 77
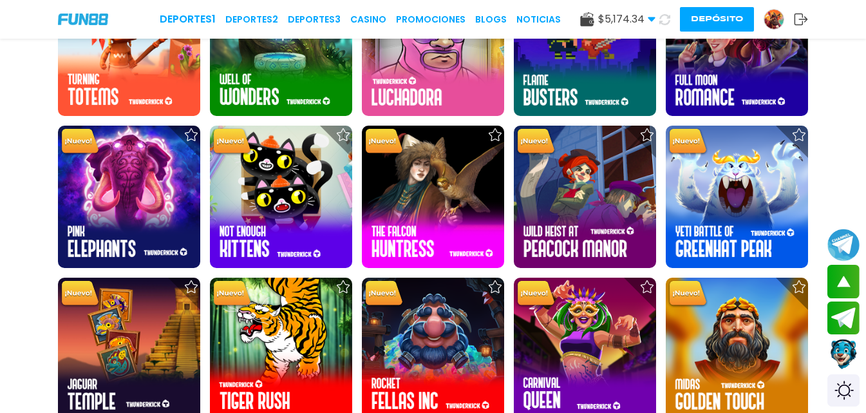
scroll to position [4796, 0]
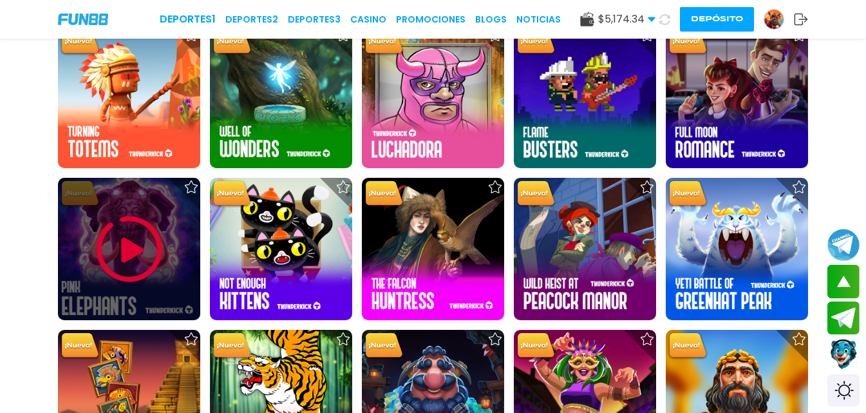
click at [145, 261] on img at bounding box center [129, 249] width 77 height 77
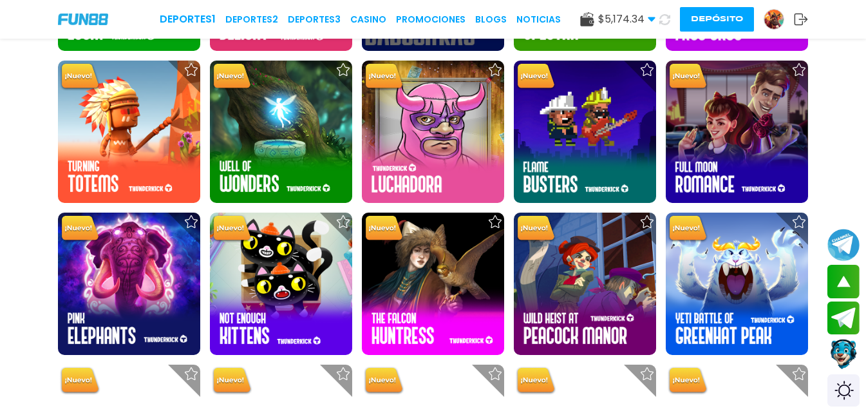
scroll to position [4778, 0]
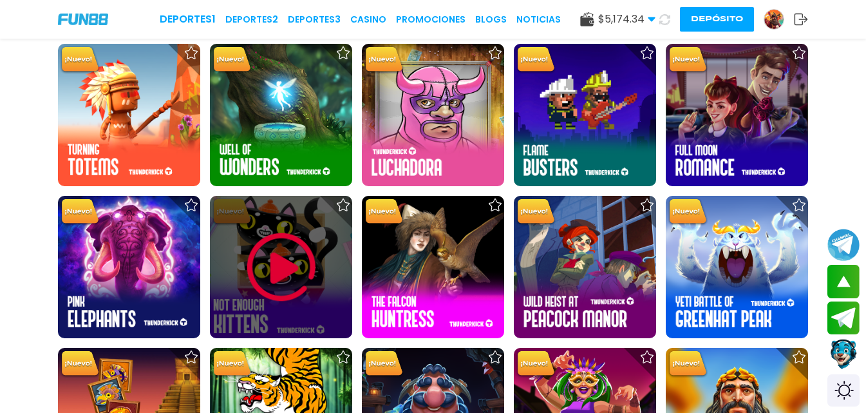
click at [279, 258] on img at bounding box center [281, 267] width 77 height 77
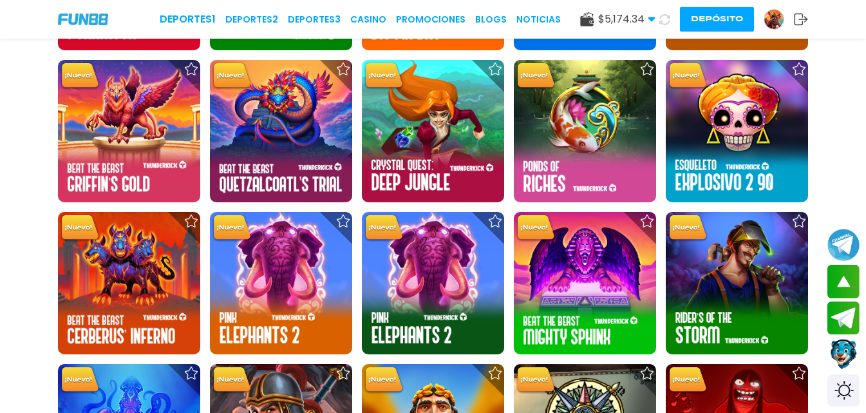
scroll to position [4799, 0]
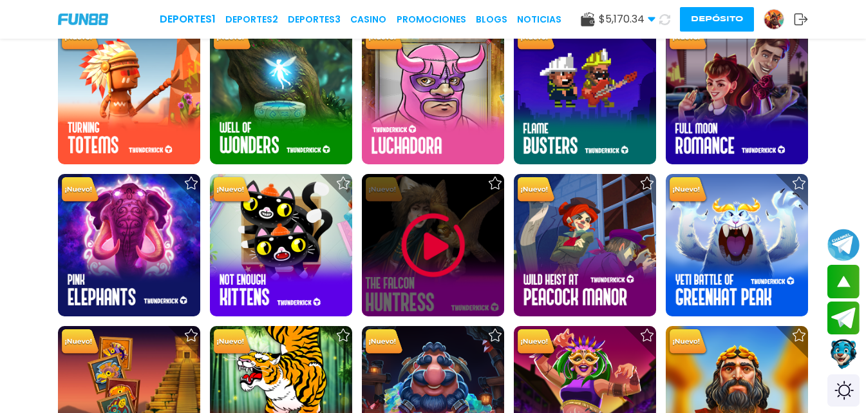
click at [468, 245] on img at bounding box center [433, 245] width 77 height 77
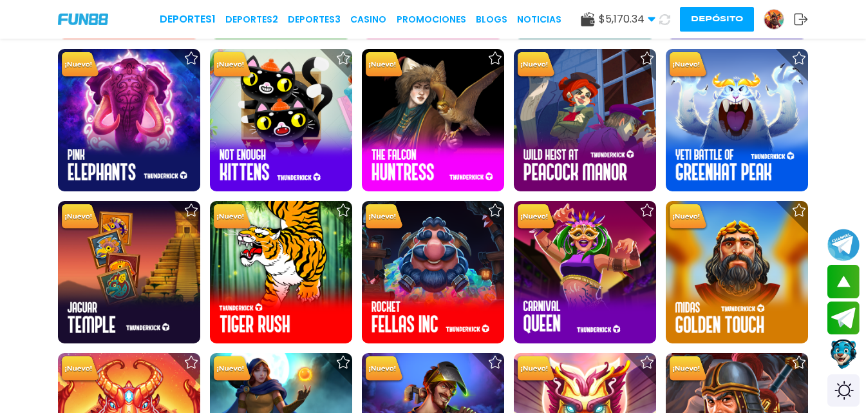
scroll to position [4820, 0]
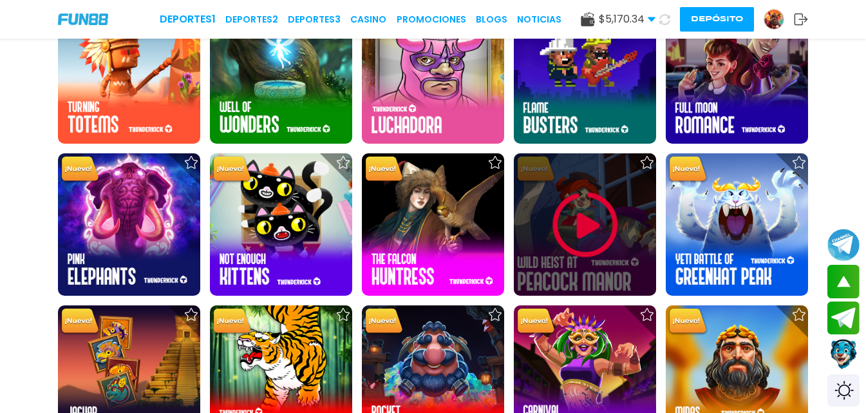
click at [553, 234] on img at bounding box center [585, 224] width 77 height 77
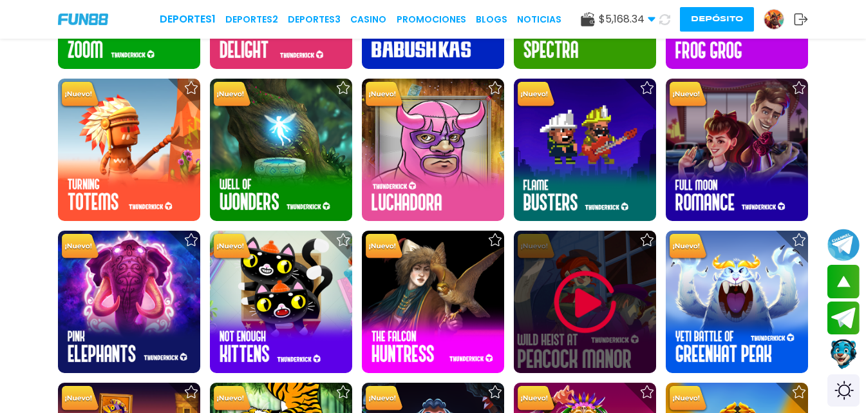
scroll to position [4830, 0]
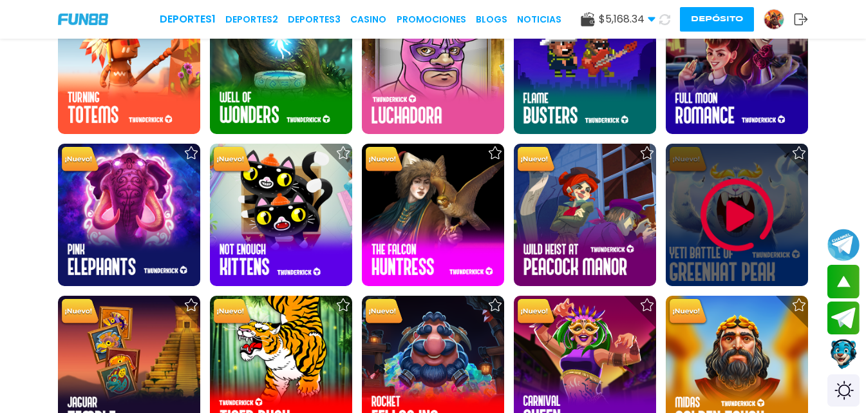
click at [741, 207] on img at bounding box center [737, 214] width 77 height 77
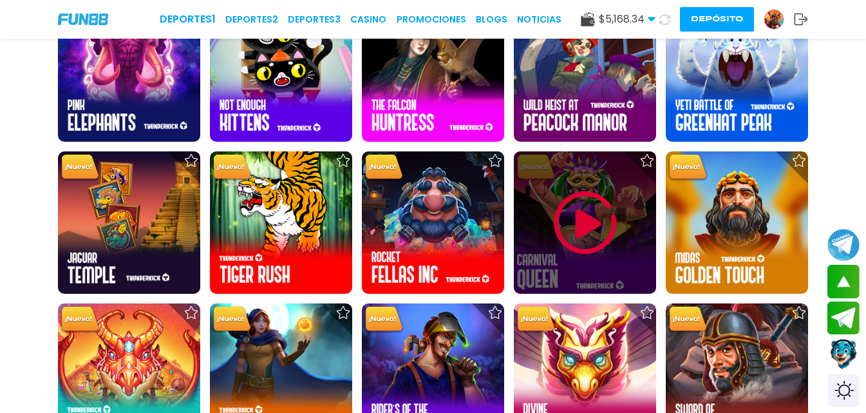
scroll to position [4975, 0]
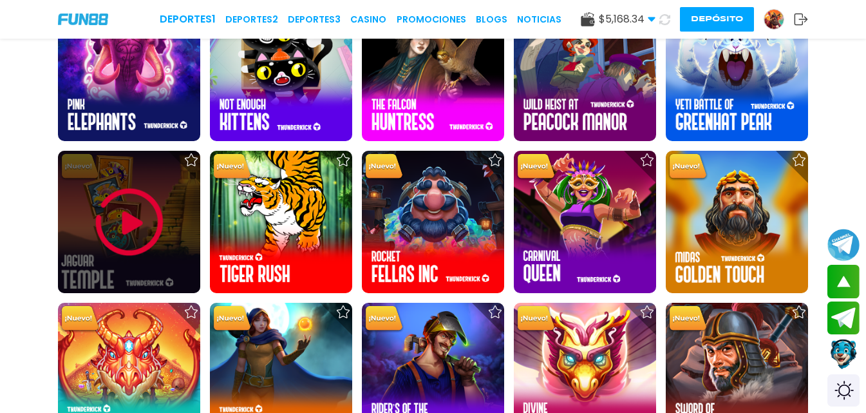
click at [98, 218] on img at bounding box center [129, 222] width 77 height 77
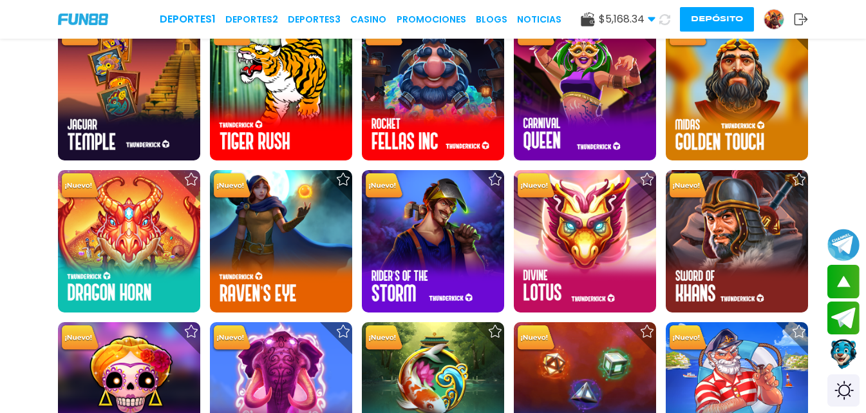
scroll to position [5003, 0]
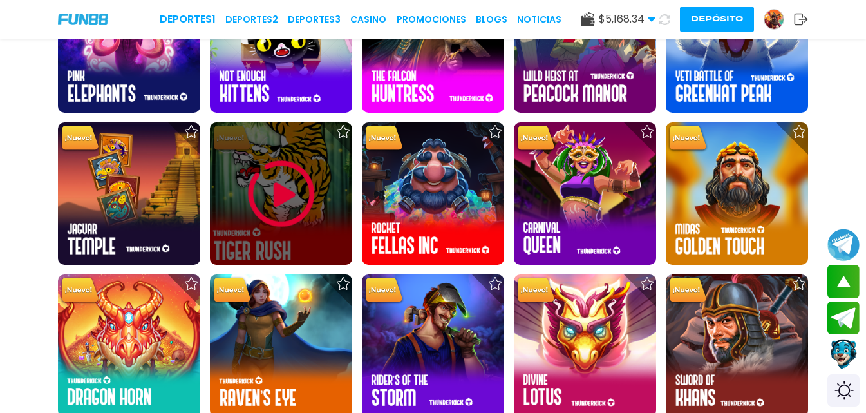
click at [273, 169] on img at bounding box center [281, 193] width 77 height 77
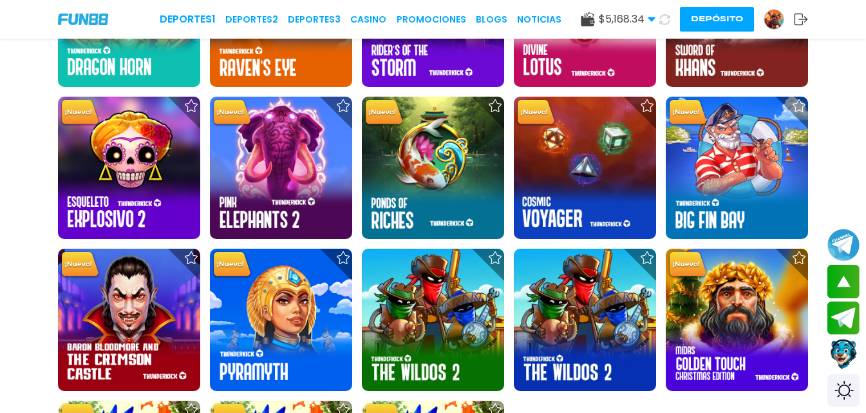
scroll to position [5033, 0]
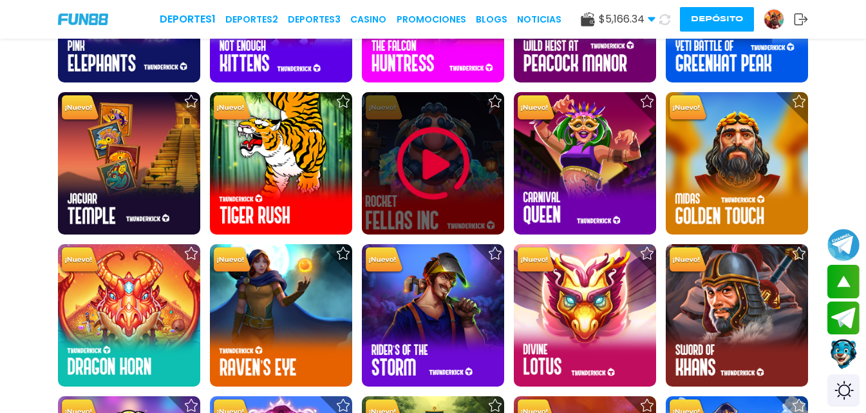
click at [403, 155] on img at bounding box center [433, 163] width 77 height 77
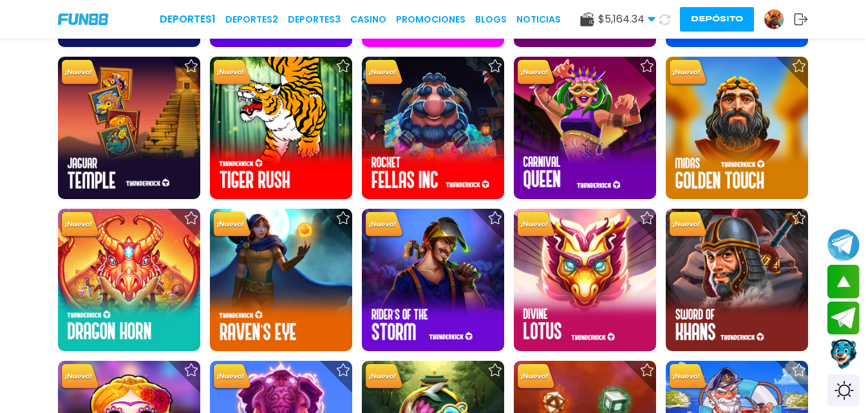
scroll to position [5082, 0]
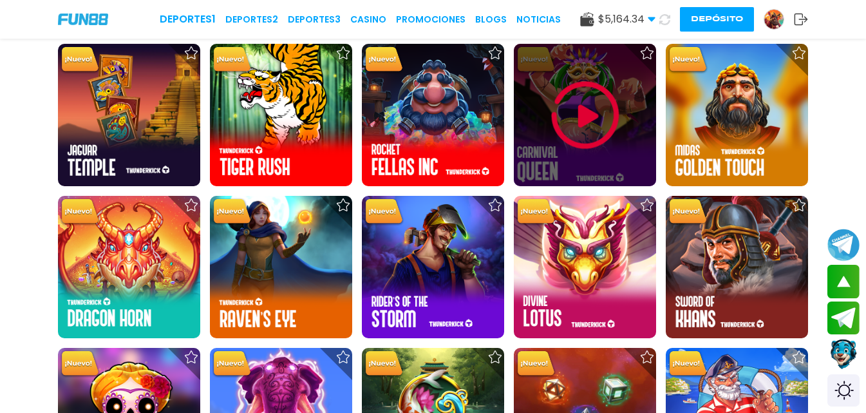
click at [610, 122] on img at bounding box center [585, 115] width 77 height 77
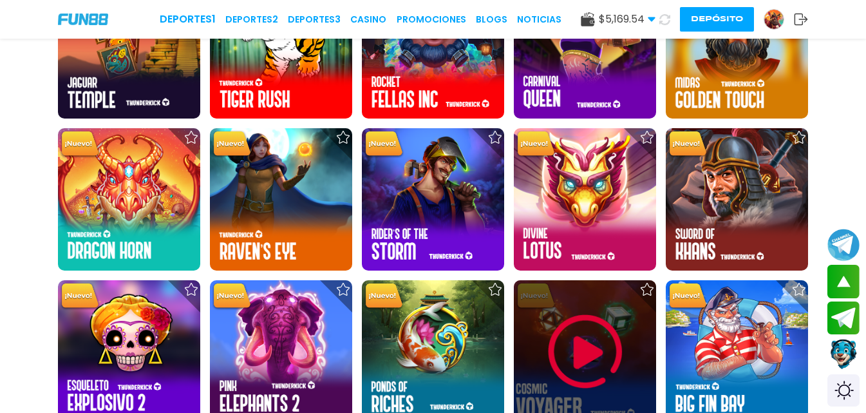
scroll to position [5087, 0]
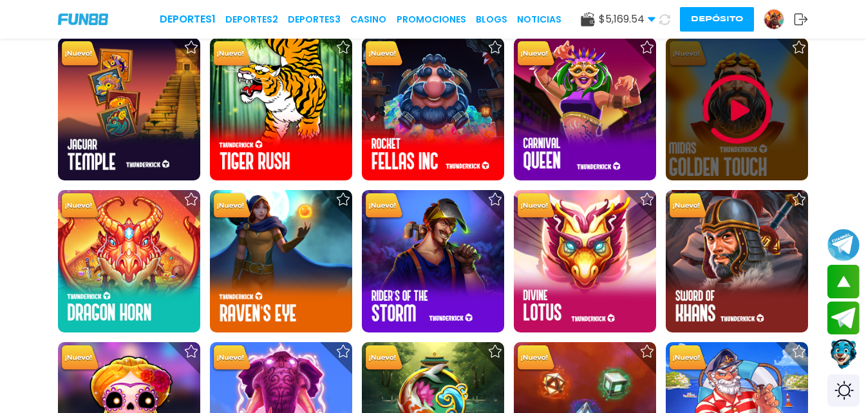
click at [734, 111] on img at bounding box center [737, 109] width 77 height 77
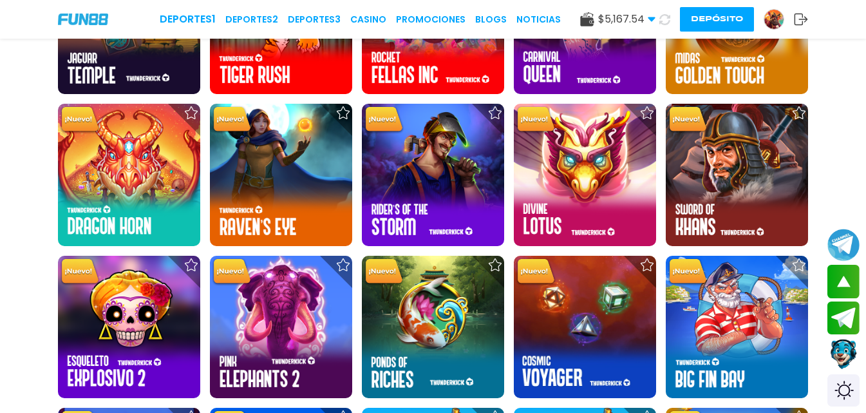
scroll to position [5121, 0]
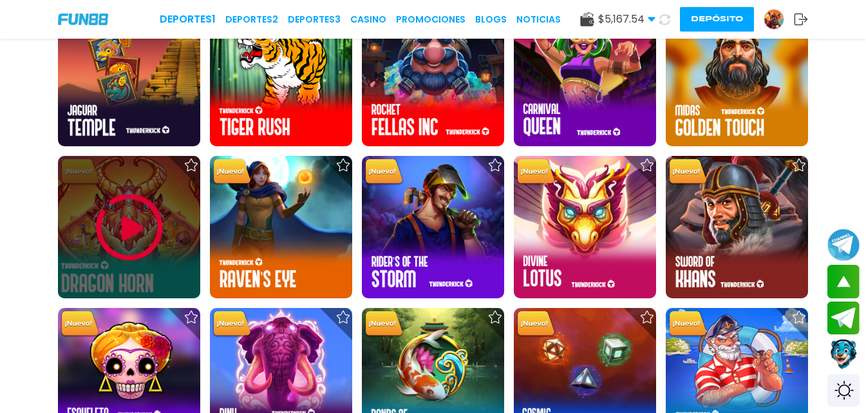
click at [144, 216] on img at bounding box center [129, 227] width 77 height 77
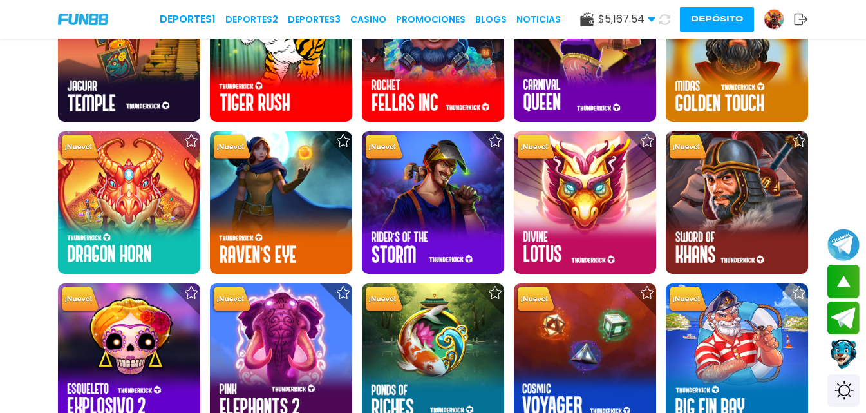
scroll to position [5133, 0]
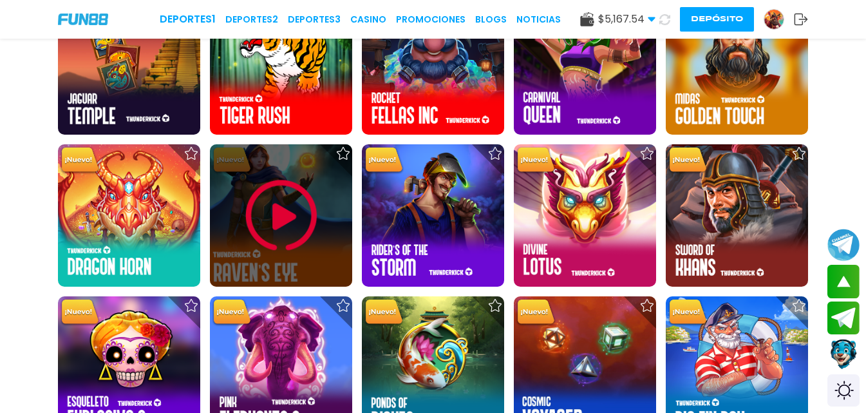
click at [282, 247] on img at bounding box center [281, 215] width 77 height 77
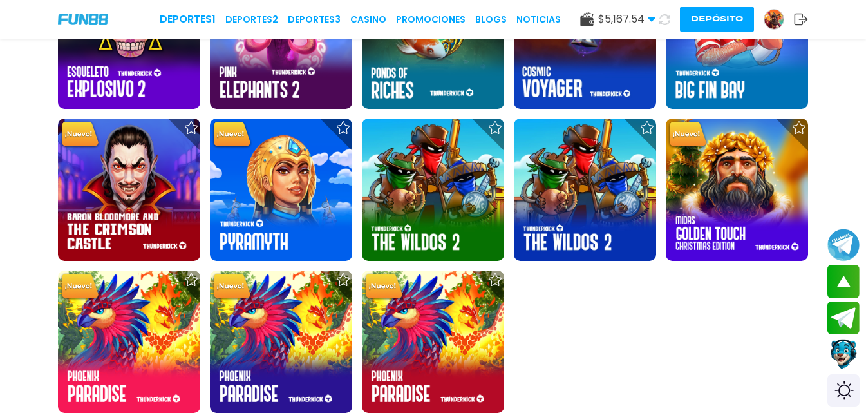
scroll to position [5125, 0]
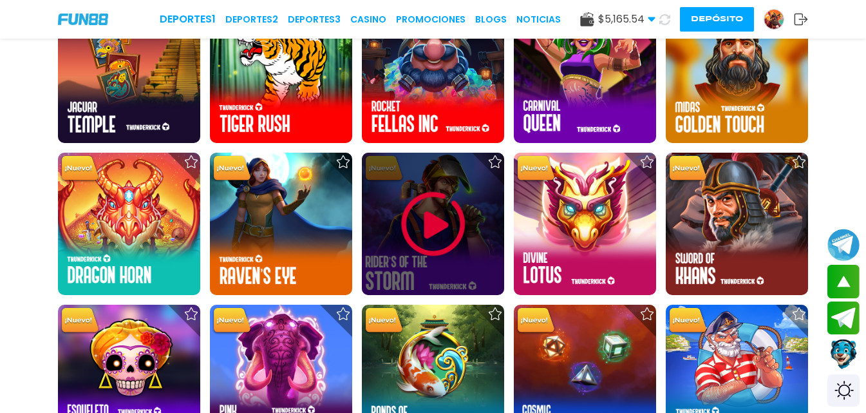
click at [425, 247] on img at bounding box center [433, 223] width 77 height 77
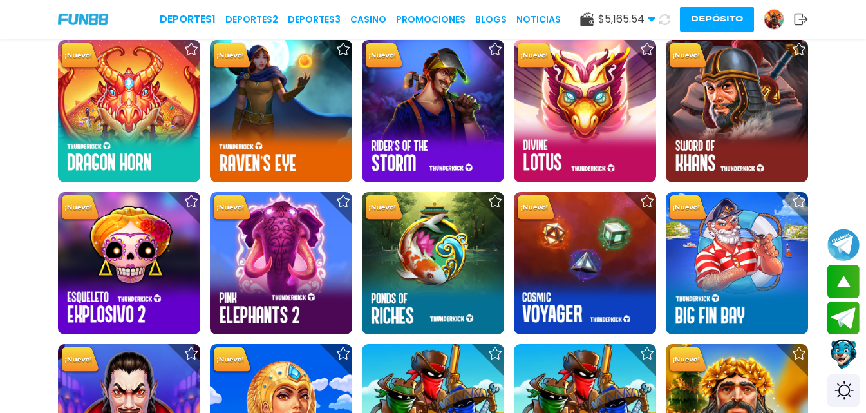
scroll to position [5159, 0]
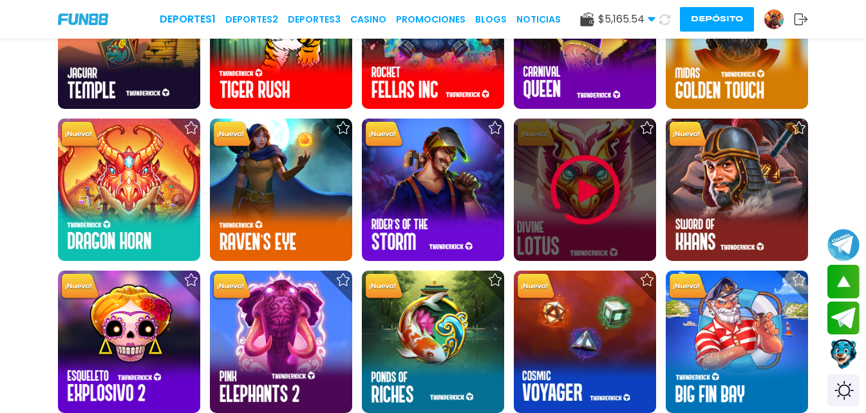
click at [551, 201] on img at bounding box center [585, 189] width 77 height 77
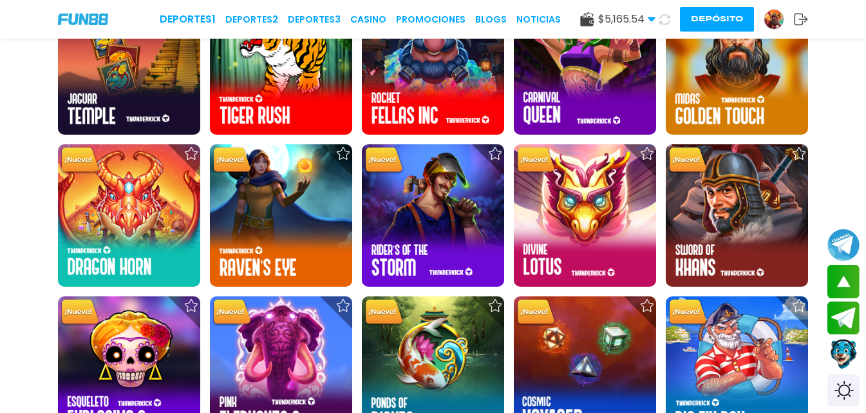
scroll to position [5146, 0]
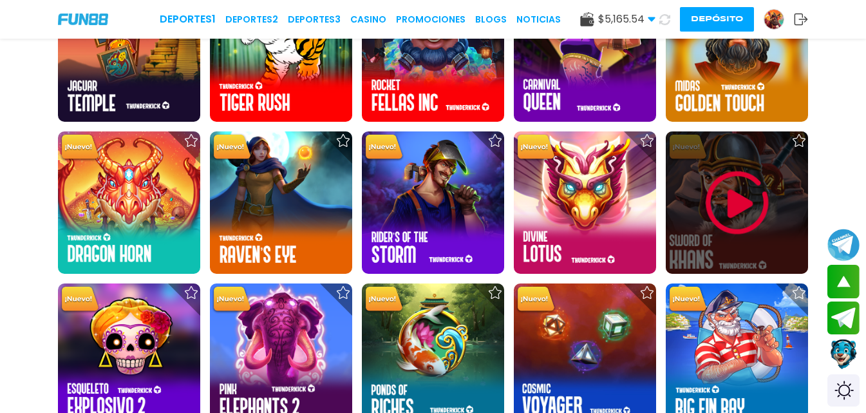
click at [695, 213] on div at bounding box center [737, 202] width 142 height 142
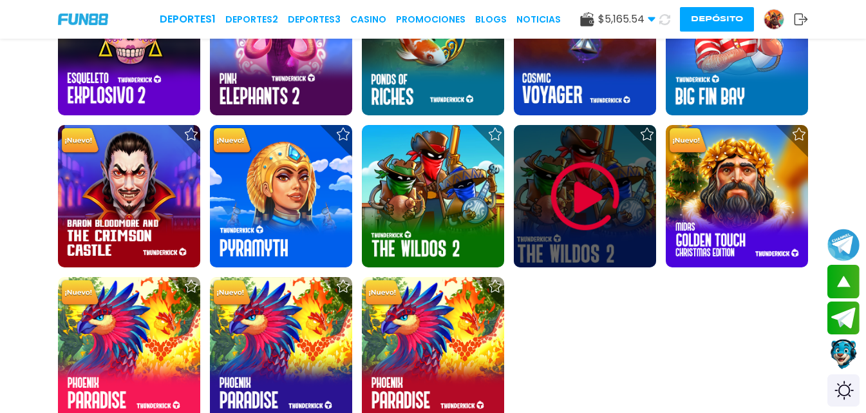
scroll to position [5328, 0]
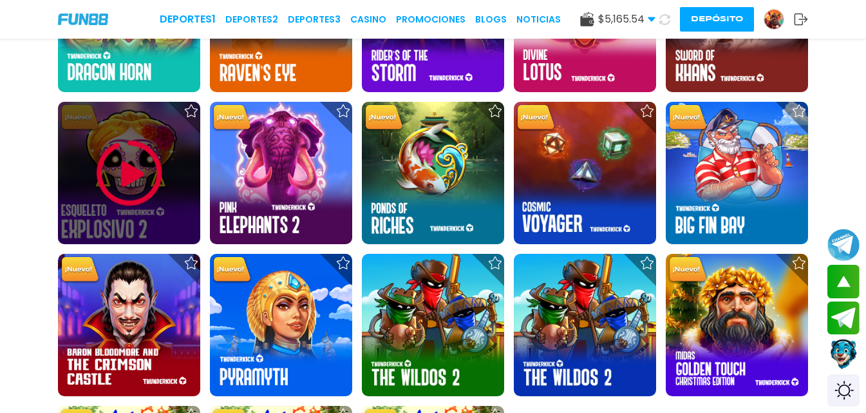
click at [123, 165] on img at bounding box center [129, 173] width 77 height 77
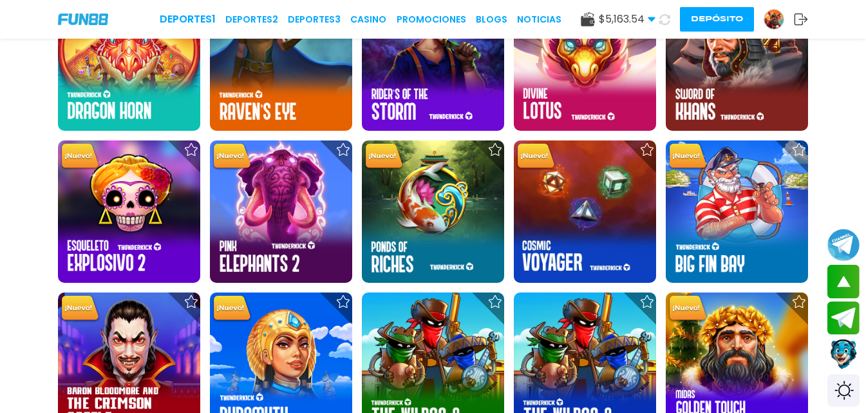
scroll to position [5393, 0]
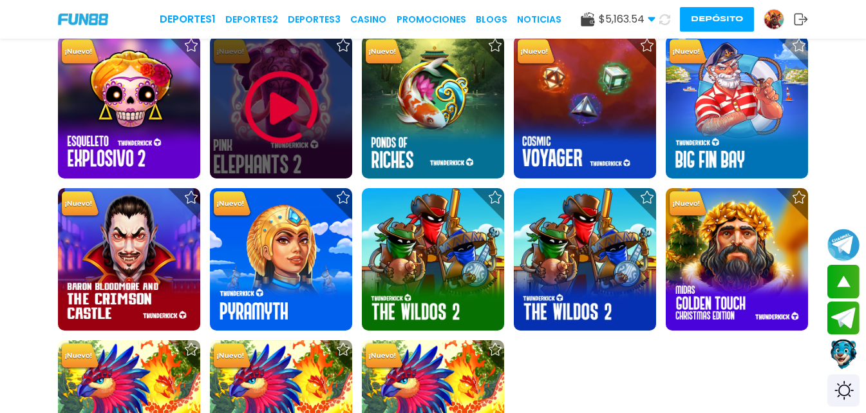
click at [291, 128] on img at bounding box center [281, 107] width 77 height 77
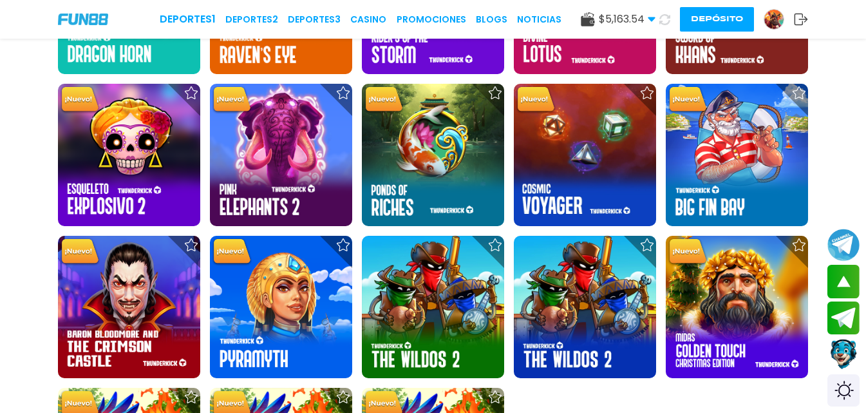
scroll to position [5320, 0]
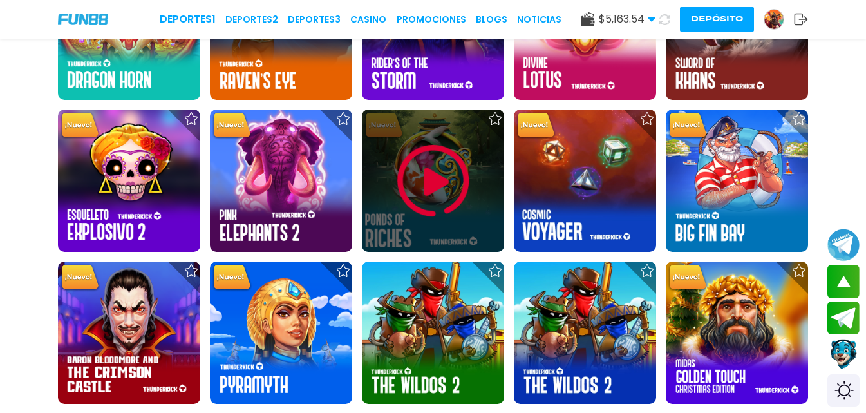
click at [419, 182] on img at bounding box center [433, 180] width 77 height 77
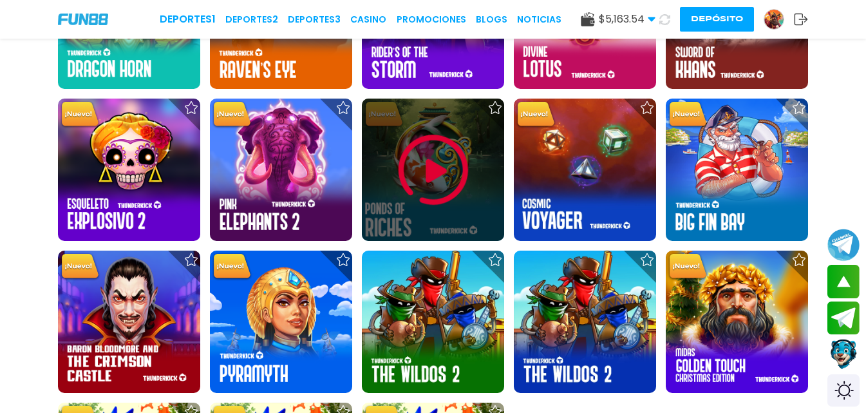
scroll to position [5308, 0]
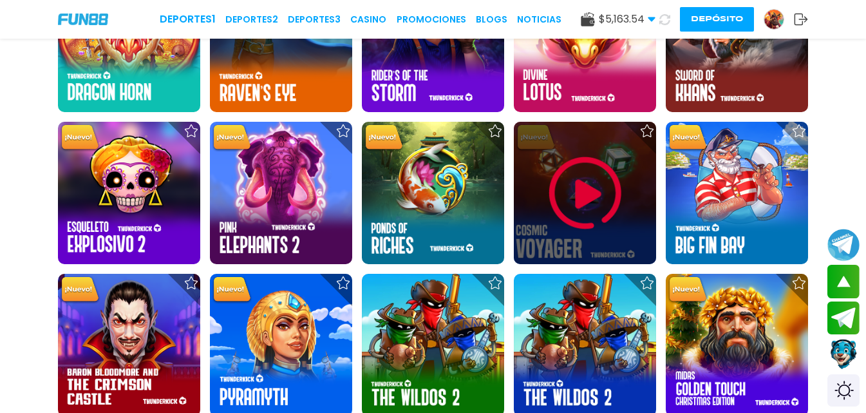
click at [600, 202] on img at bounding box center [585, 193] width 77 height 77
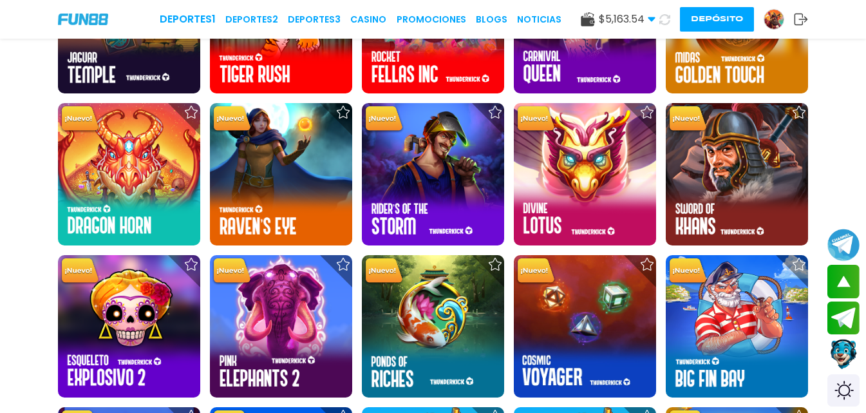
scroll to position [5213, 0]
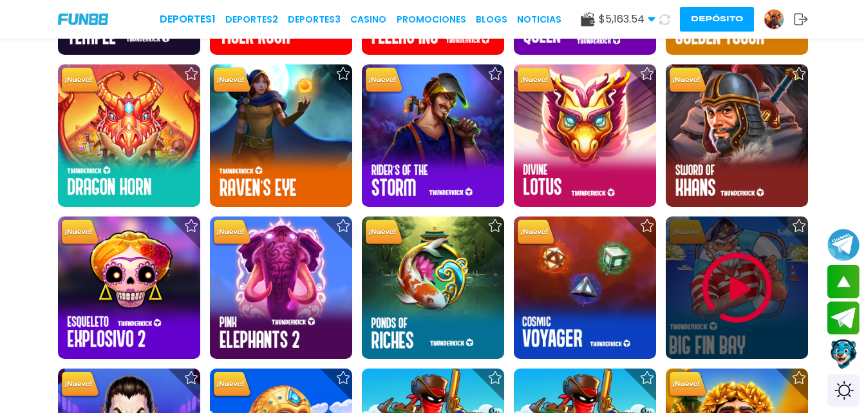
click at [723, 274] on img at bounding box center [737, 287] width 77 height 77
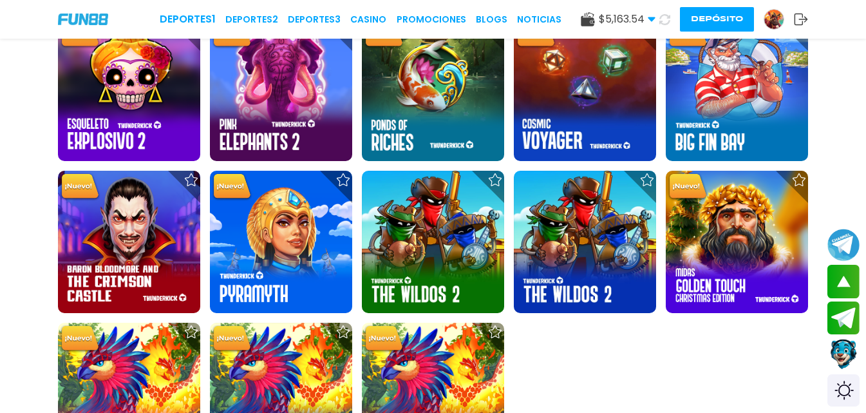
scroll to position [5501, 0]
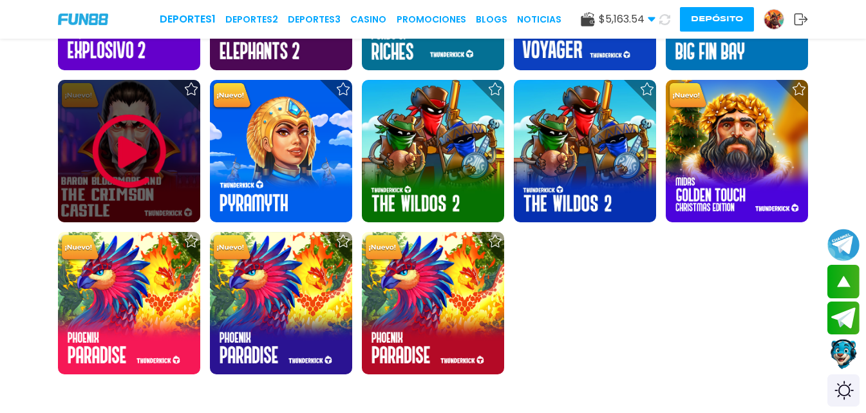
click at [113, 150] on img at bounding box center [129, 151] width 77 height 77
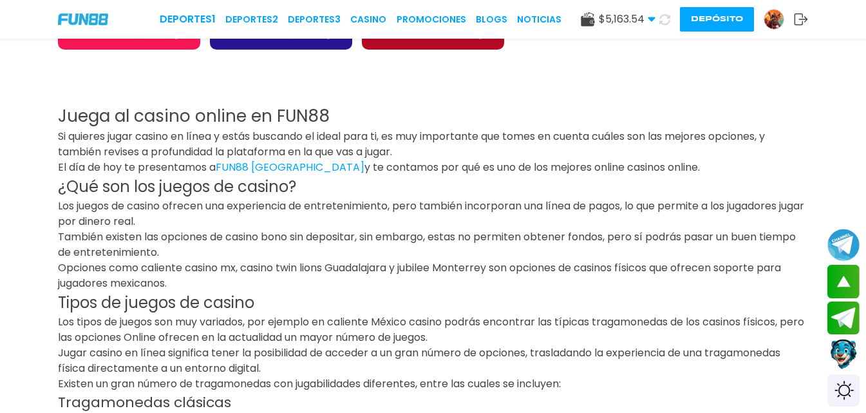
scroll to position [5605, 0]
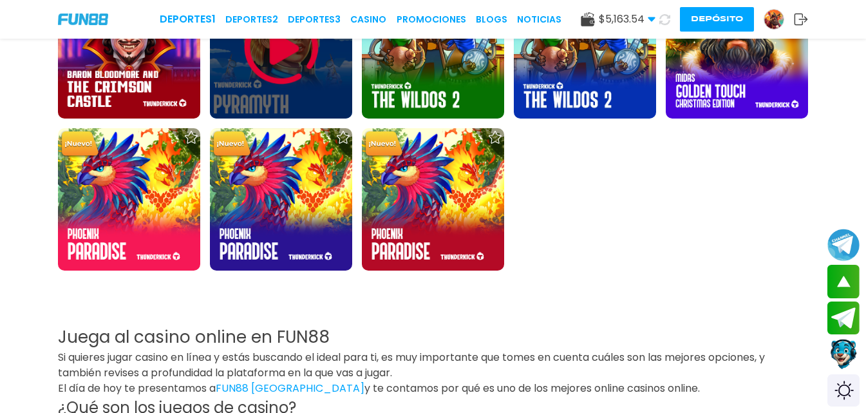
click at [270, 80] on img at bounding box center [281, 47] width 77 height 77
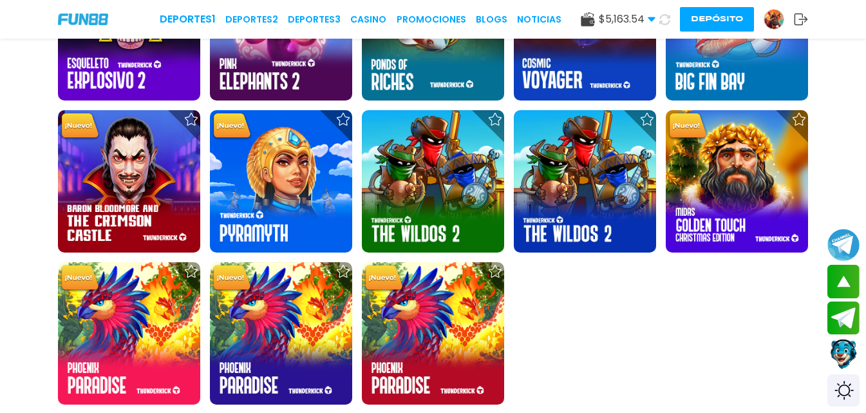
scroll to position [5406, 0]
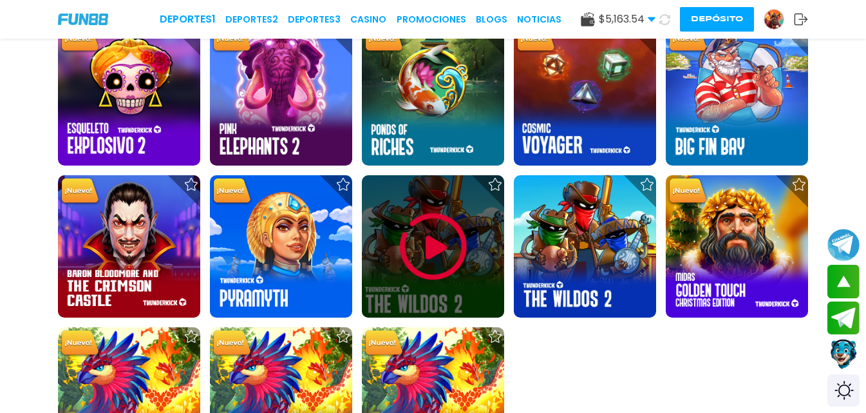
click at [407, 258] on img at bounding box center [433, 246] width 77 height 77
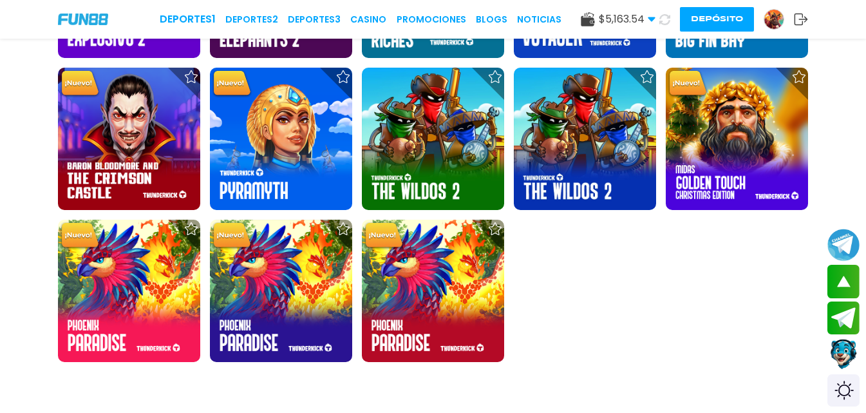
scroll to position [5553, 0]
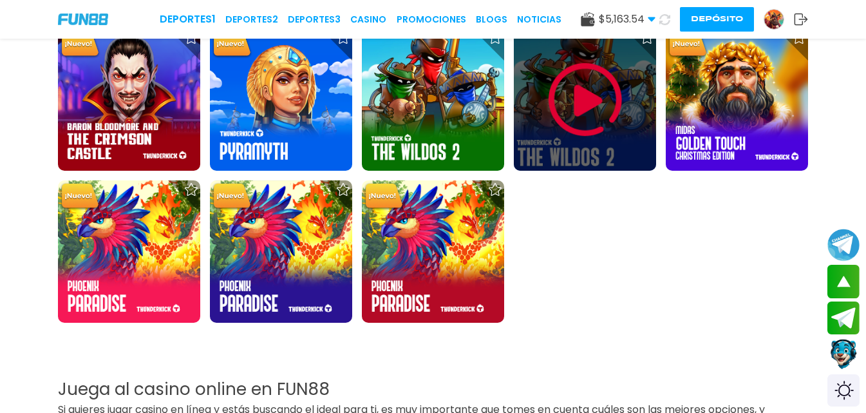
click at [574, 115] on img at bounding box center [585, 99] width 77 height 77
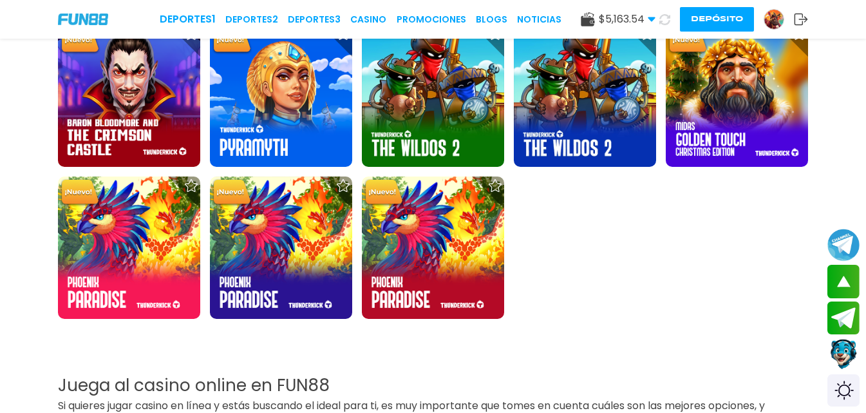
scroll to position [5452, 0]
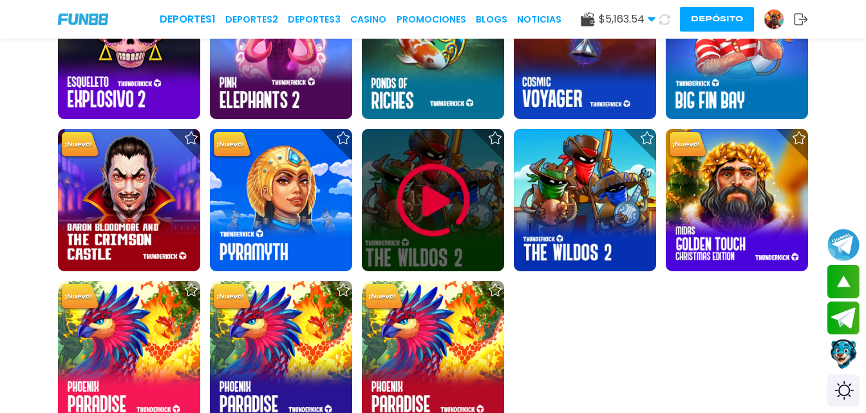
click at [416, 221] on img at bounding box center [433, 200] width 77 height 77
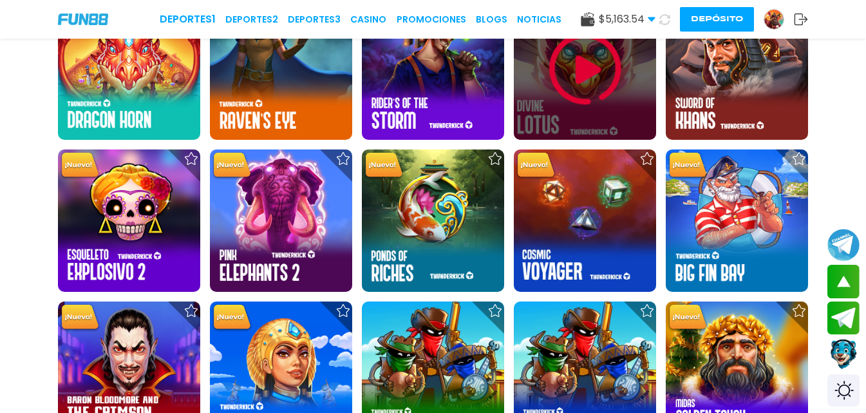
scroll to position [5476, 0]
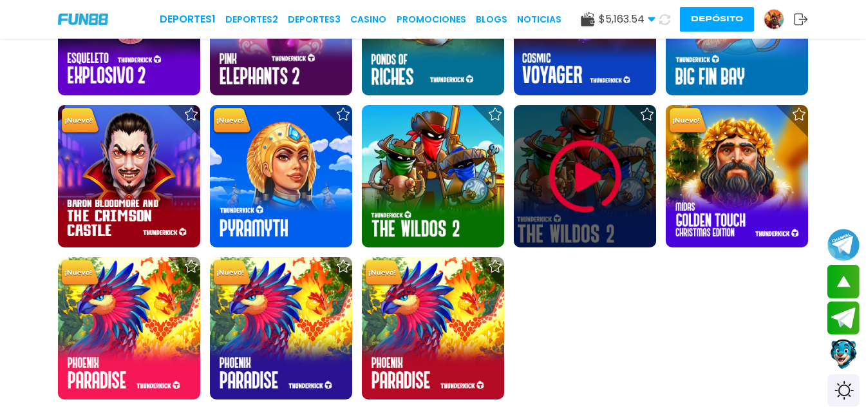
click at [612, 167] on img at bounding box center [585, 176] width 77 height 77
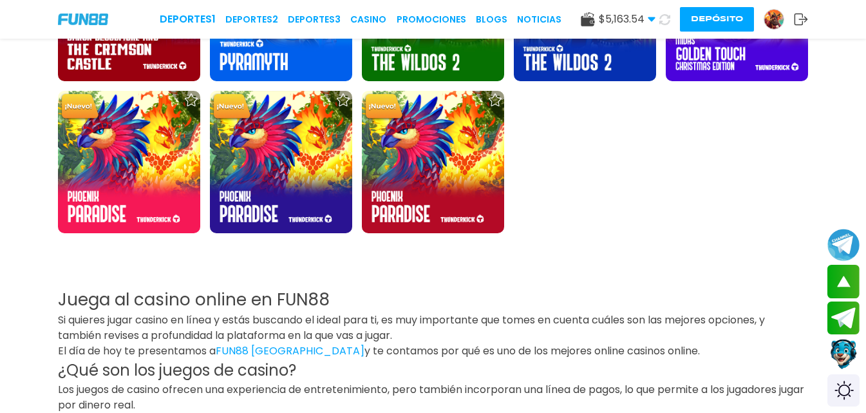
scroll to position [5496, 0]
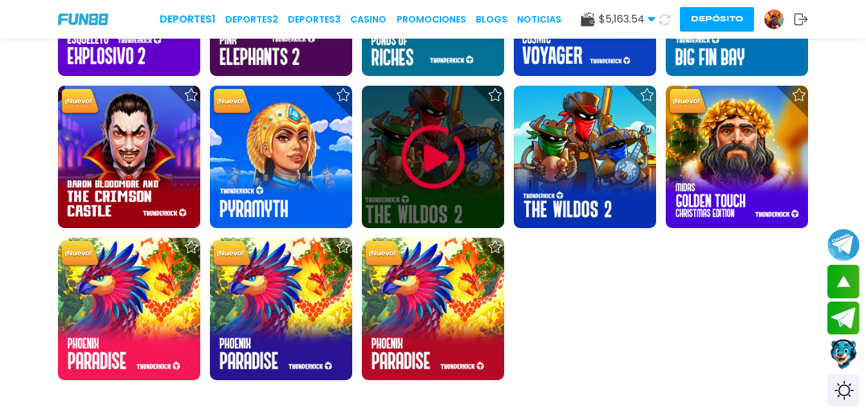
click at [437, 162] on img at bounding box center [433, 156] width 77 height 77
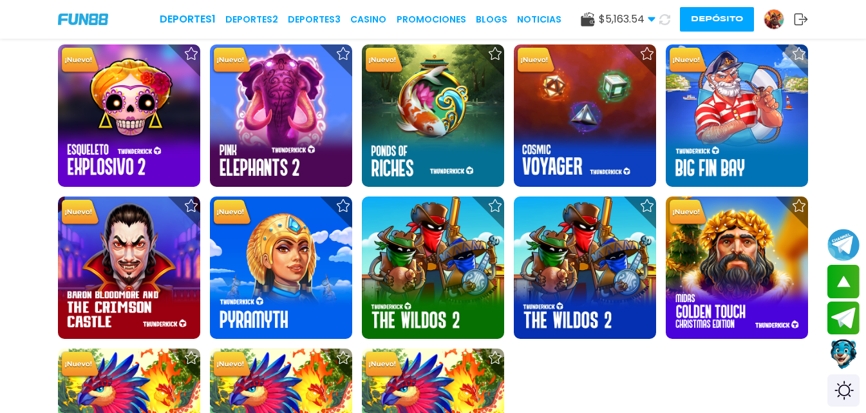
scroll to position [5358, 0]
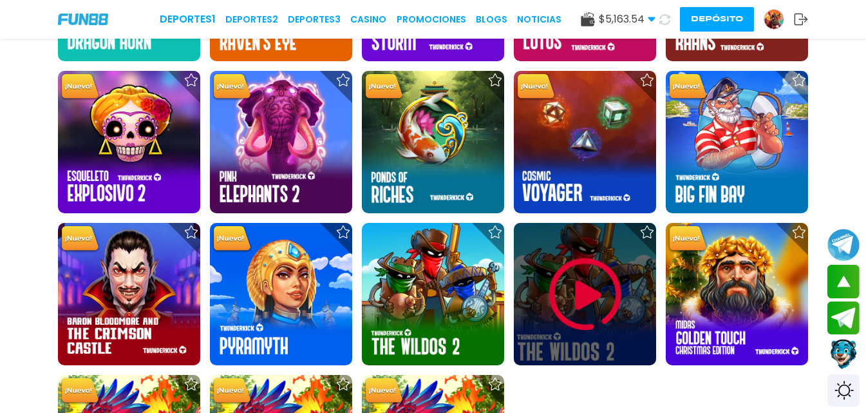
click at [579, 286] on img at bounding box center [585, 294] width 77 height 77
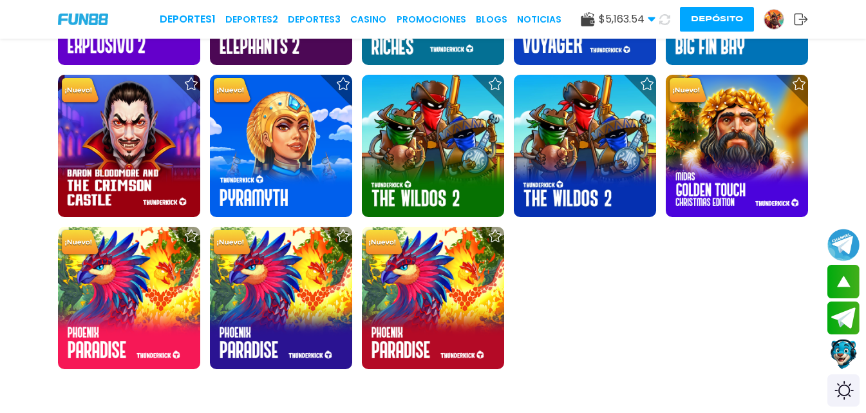
scroll to position [5494, 0]
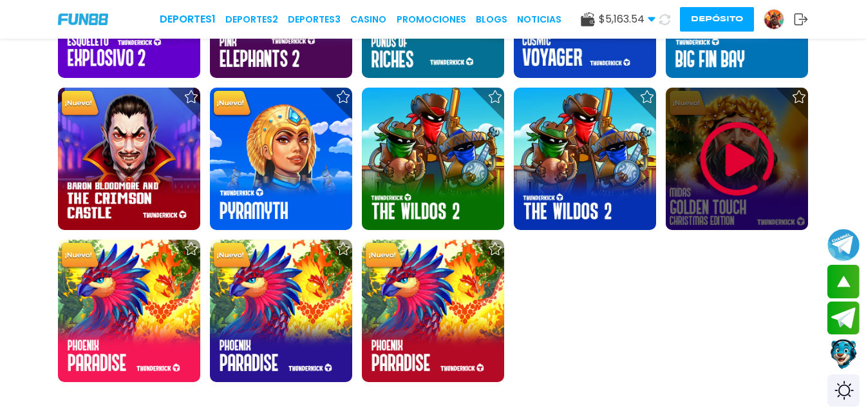
click at [719, 162] on img at bounding box center [737, 158] width 77 height 77
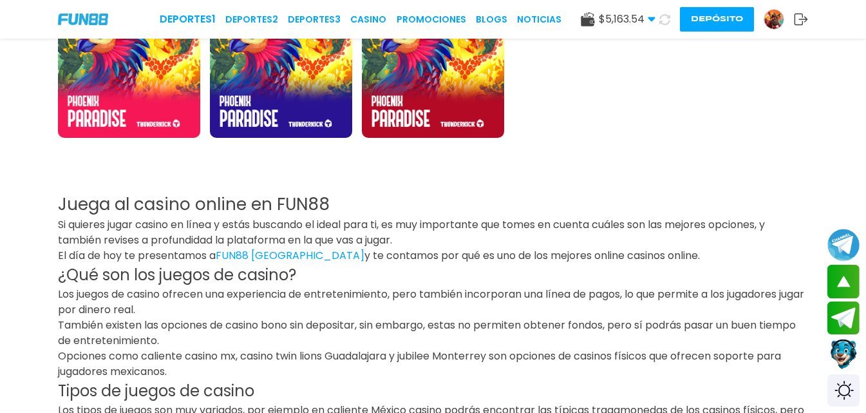
scroll to position [5545, 0]
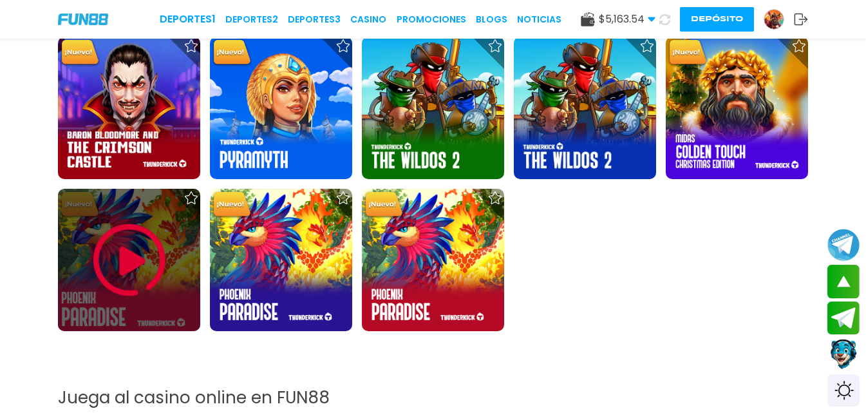
drag, startPoint x: 176, startPoint y: 273, endPoint x: 151, endPoint y: 272, distance: 25.1
click at [151, 272] on img at bounding box center [129, 260] width 77 height 77
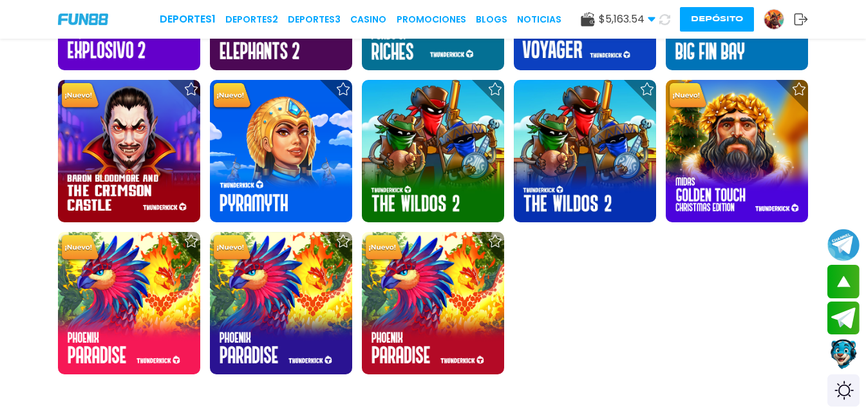
scroll to position [5476, 0]
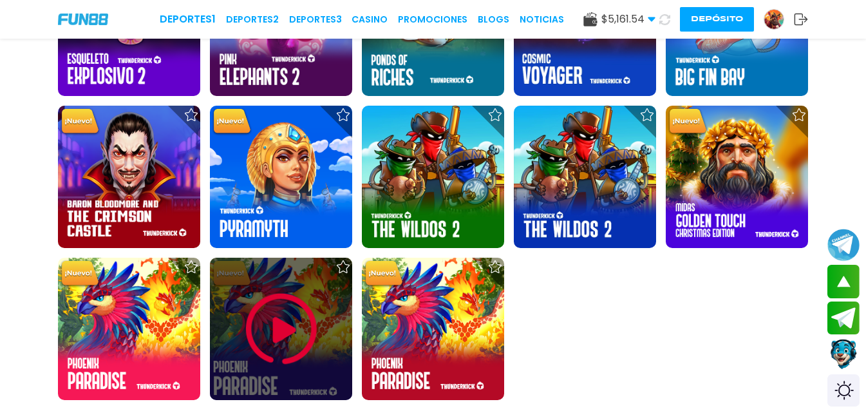
click at [310, 328] on img at bounding box center [281, 328] width 77 height 77
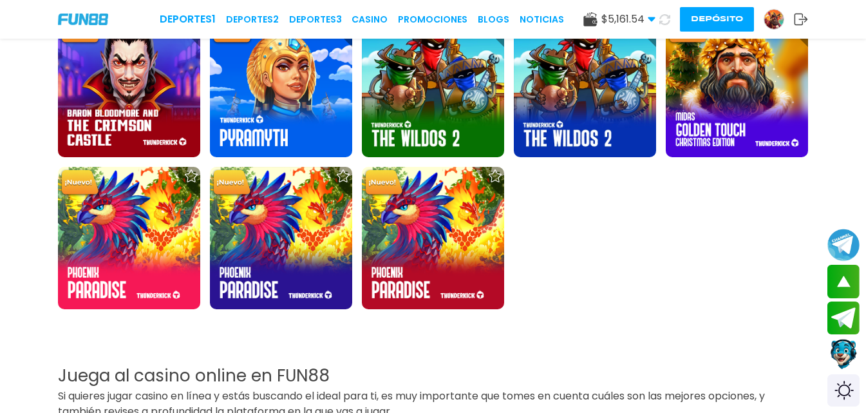
scroll to position [5463, 0]
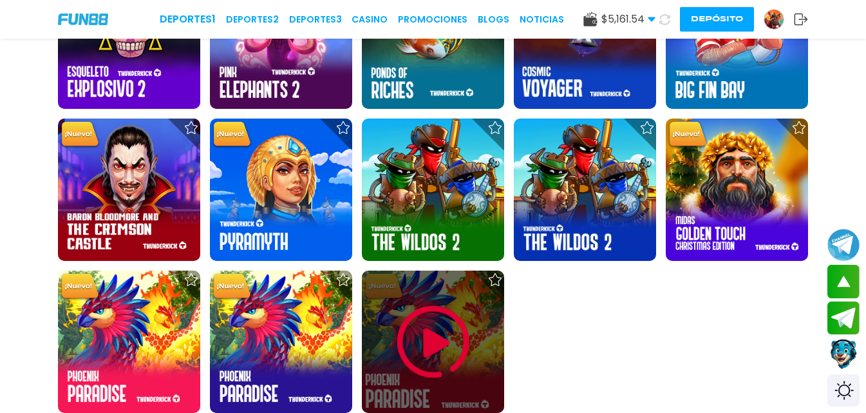
click at [403, 338] on img at bounding box center [433, 341] width 77 height 77
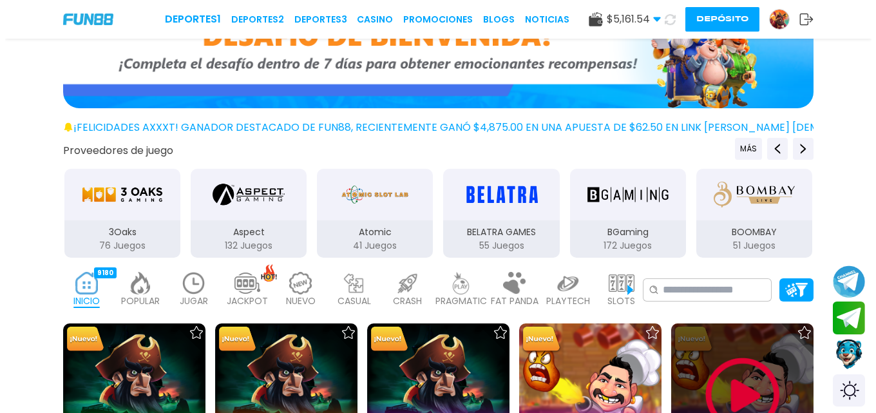
scroll to position [193, 0]
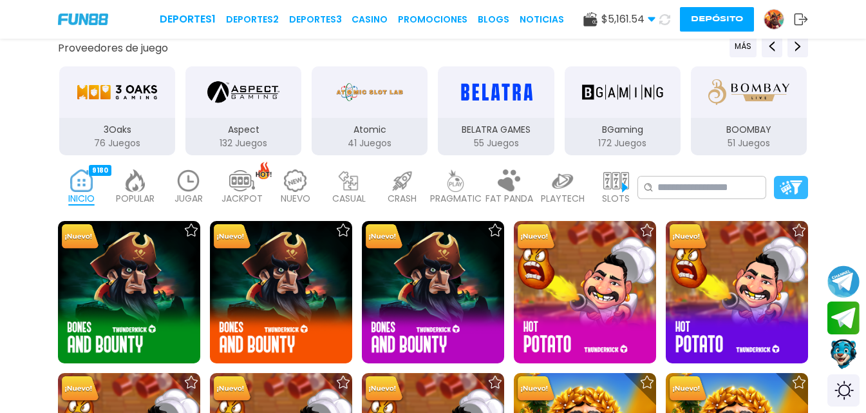
click at [797, 183] on img at bounding box center [791, 187] width 23 height 14
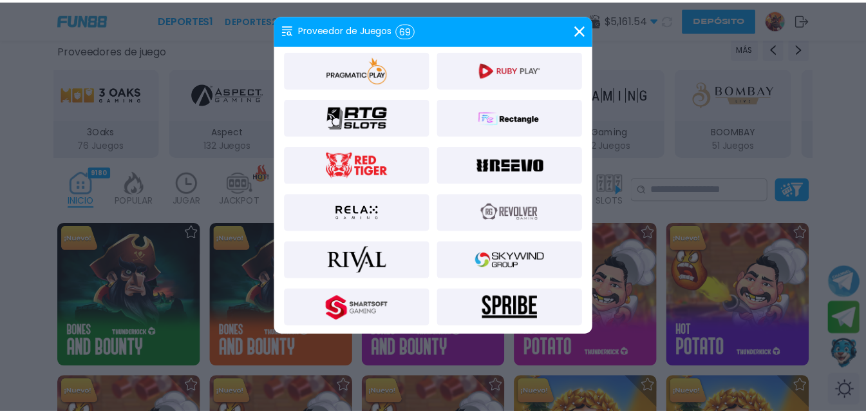
scroll to position [1224, 0]
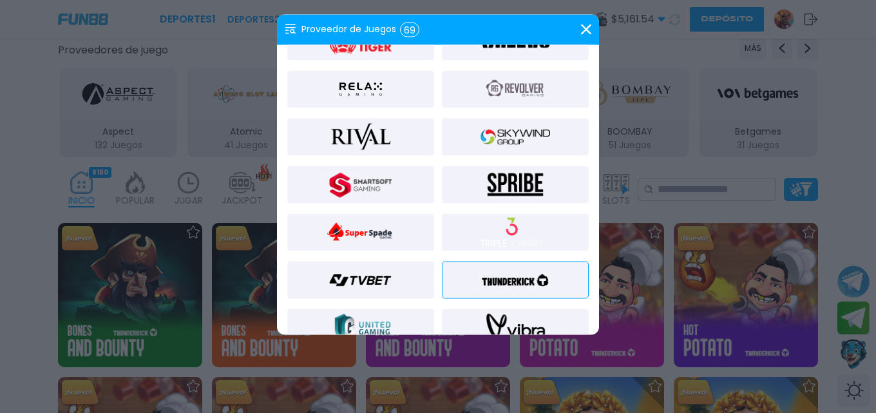
click at [504, 272] on img at bounding box center [515, 279] width 70 height 31
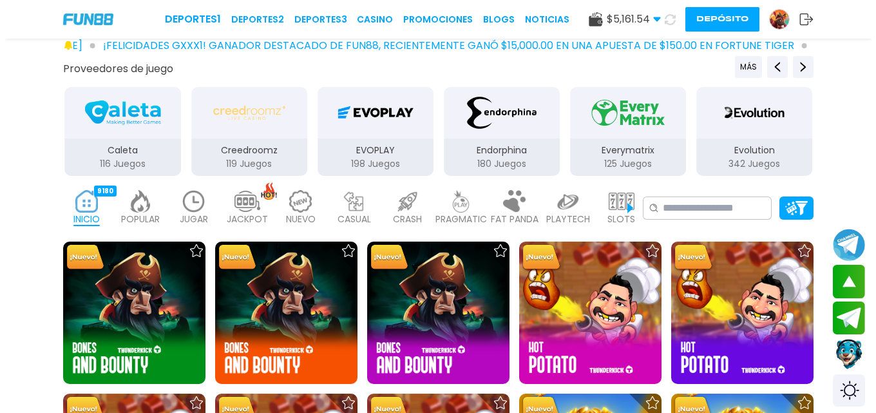
scroll to position [44, 0]
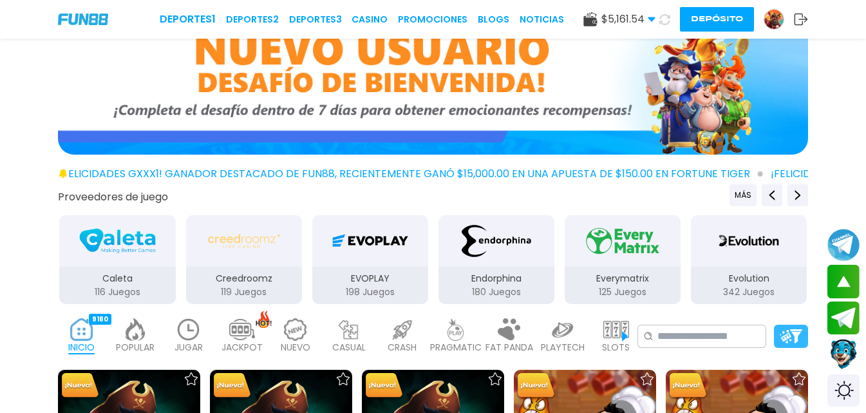
click at [780, 334] on img at bounding box center [791, 336] width 23 height 14
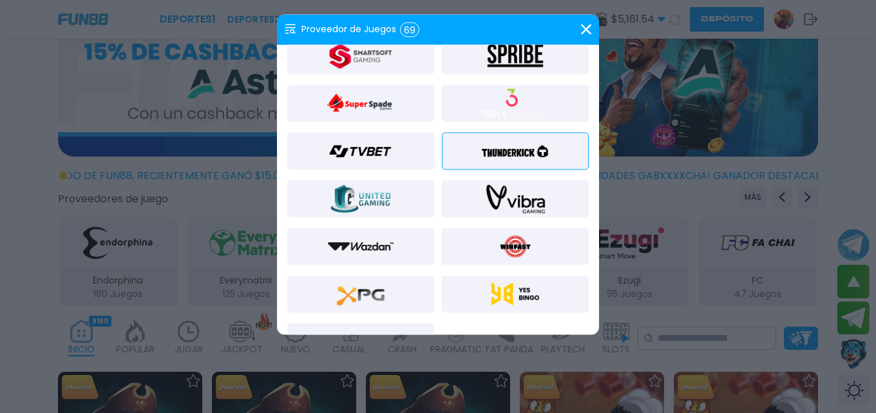
scroll to position [1388, 0]
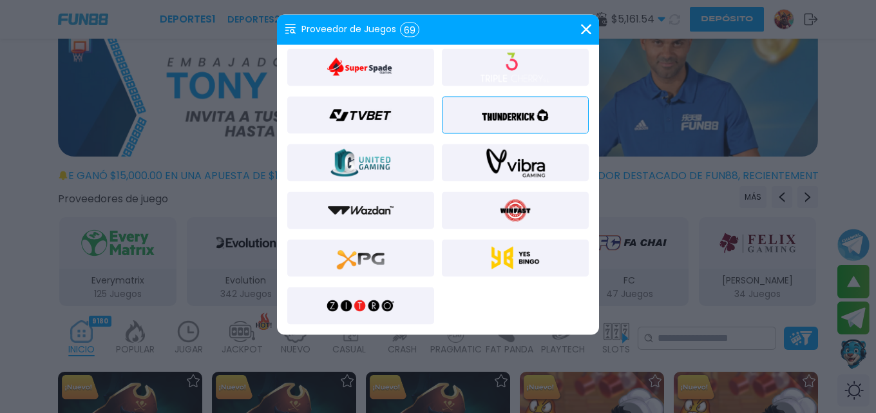
click at [287, 31] on icon at bounding box center [291, 30] width 12 height 12
click at [287, 30] on use at bounding box center [290, 29] width 10 height 10
click at [341, 30] on div "Proveedor de Juegos 69" at bounding box center [352, 29] width 135 height 15
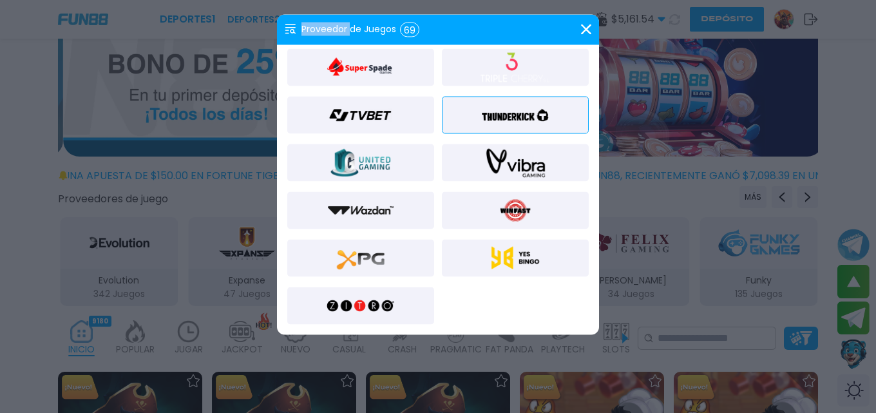
click at [341, 30] on div "Proveedor de Juegos 69" at bounding box center [352, 29] width 135 height 15
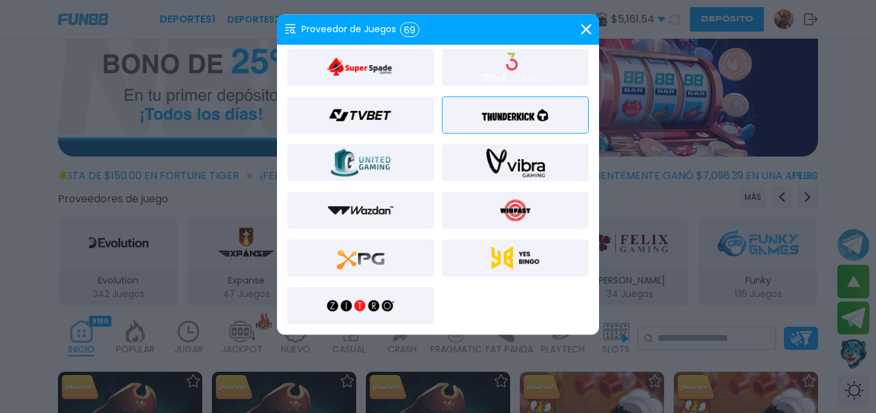
click at [410, 30] on div "69" at bounding box center [409, 29] width 19 height 15
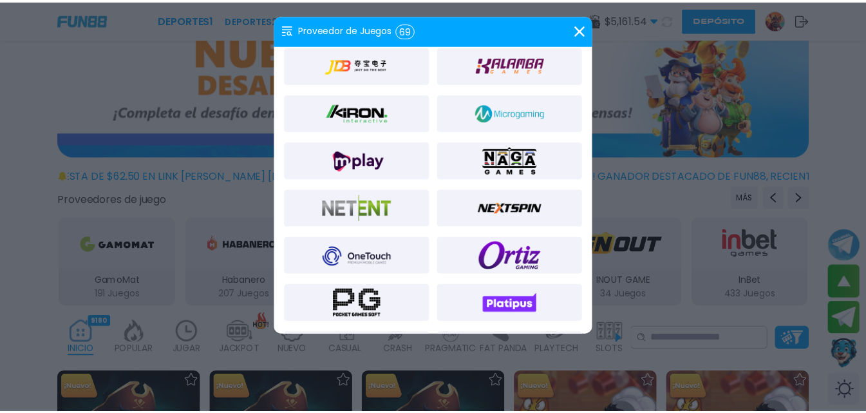
scroll to position [773, 0]
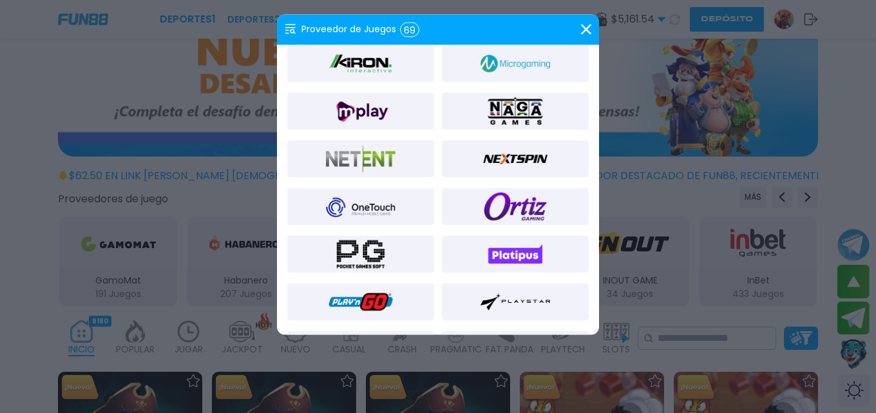
click at [404, 156] on div at bounding box center [360, 158] width 147 height 37
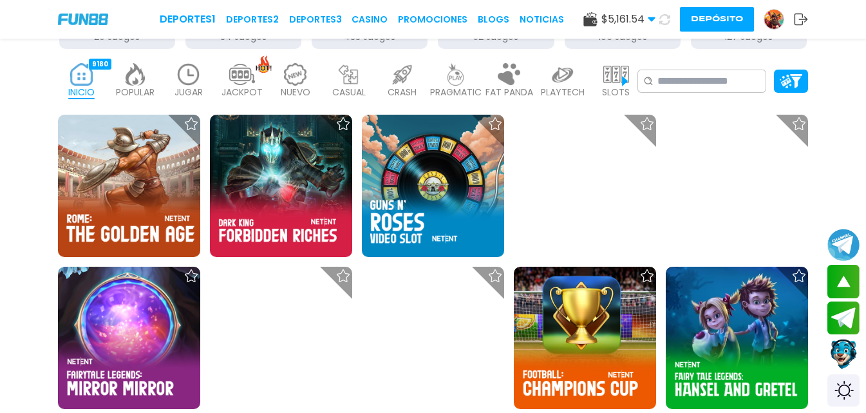
scroll to position [268, 0]
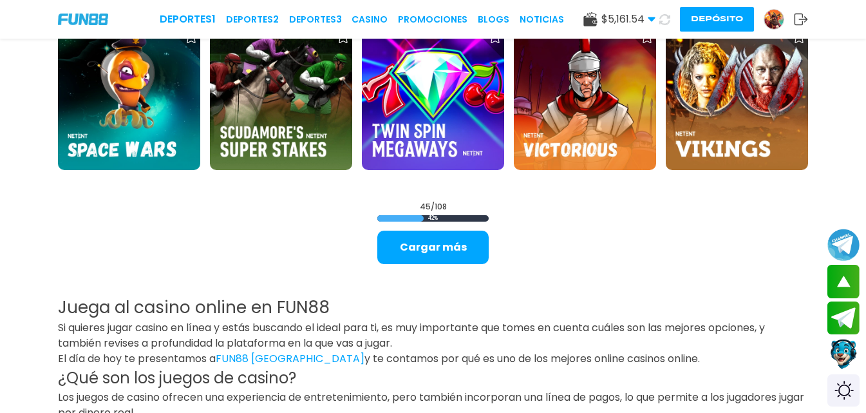
scroll to position [1620, 0]
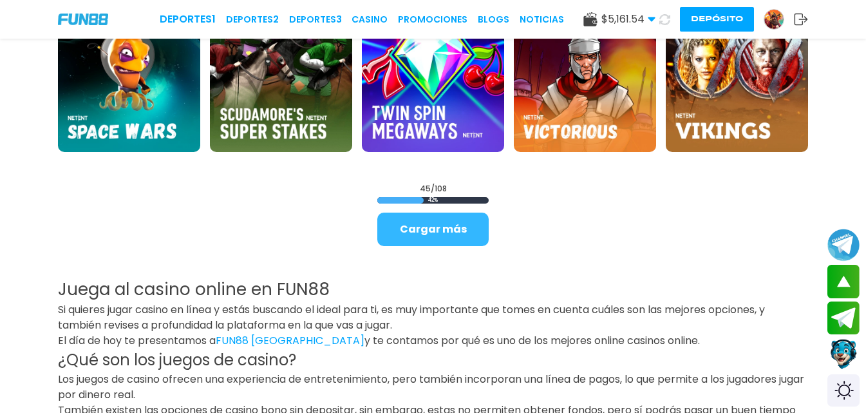
click at [457, 239] on button "Cargar más" at bounding box center [432, 229] width 111 height 33
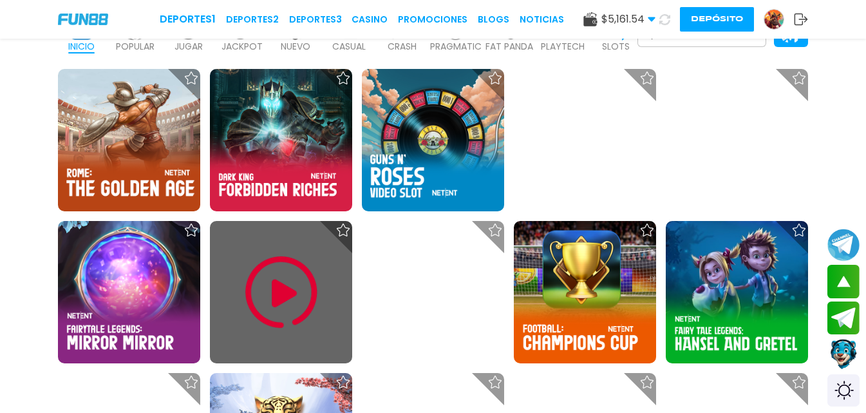
scroll to position [322, 0]
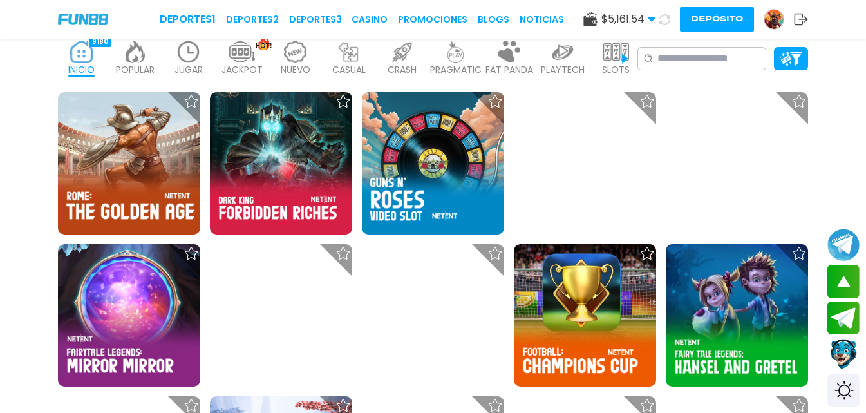
click at [368, 26] on div "Deportes 1 Deportes 2 Deportes 3 CASINO Promociones BLOGS NOTICIAS" at bounding box center [362, 19] width 404 height 15
click at [369, 25] on link "CASINO" at bounding box center [370, 20] width 36 height 14
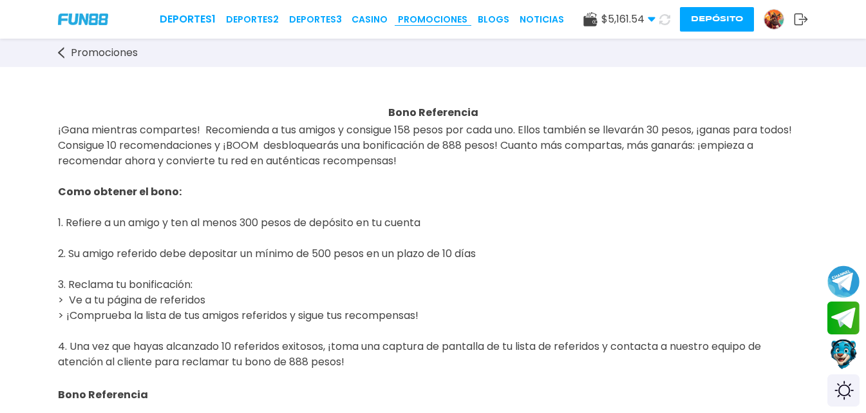
click at [417, 21] on link "Promociones" at bounding box center [433, 20] width 70 height 14
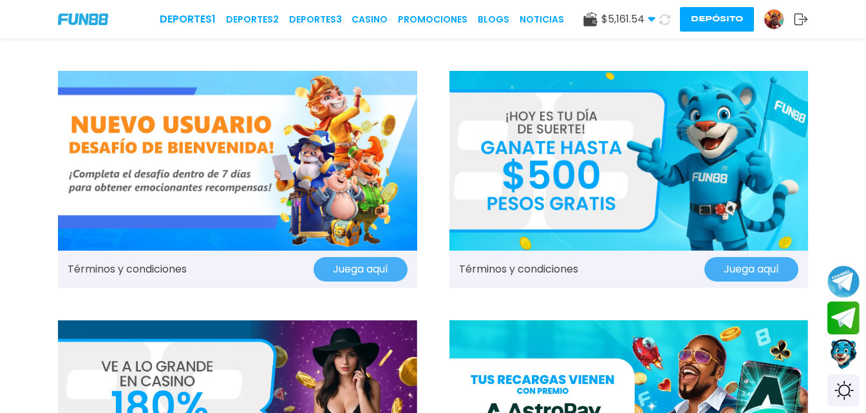
click at [375, 30] on div "Deportes 1 Deportes 2 Deportes 3 CASINO Promociones BLOGS NOTICIAS $ 5,161.54 D…" at bounding box center [433, 19] width 866 height 39
click at [380, 9] on div "Deportes 1 Deportes 2 Deportes 3 CASINO Promociones BLOGS NOTICIAS $ 5,161.54 D…" at bounding box center [433, 19] width 866 height 39
click at [381, 17] on link "CASINO" at bounding box center [370, 20] width 36 height 14
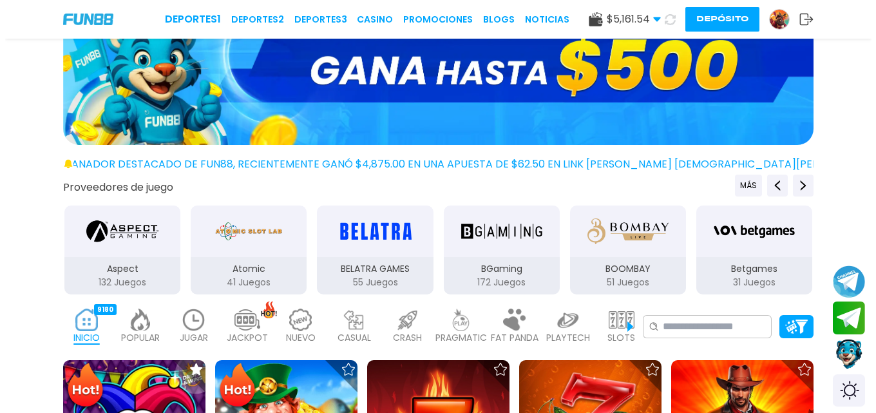
scroll to position [129, 0]
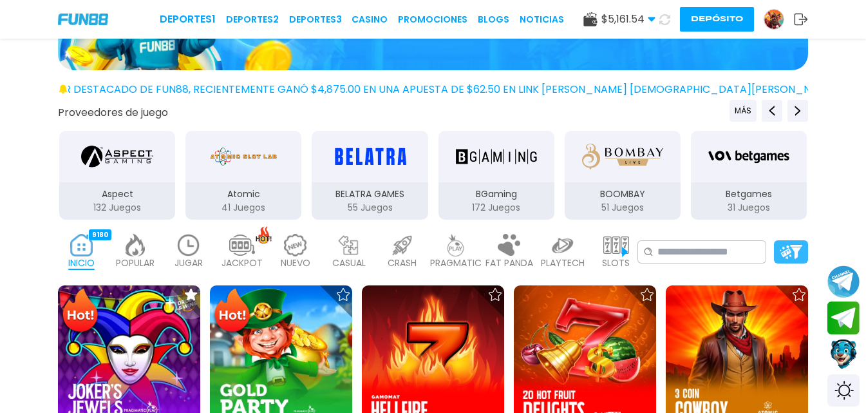
click at [802, 258] on div at bounding box center [791, 251] width 34 height 23
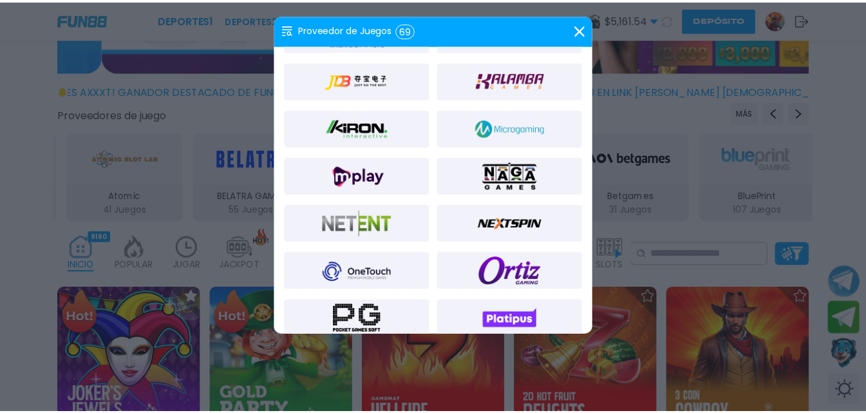
scroll to position [837, 0]
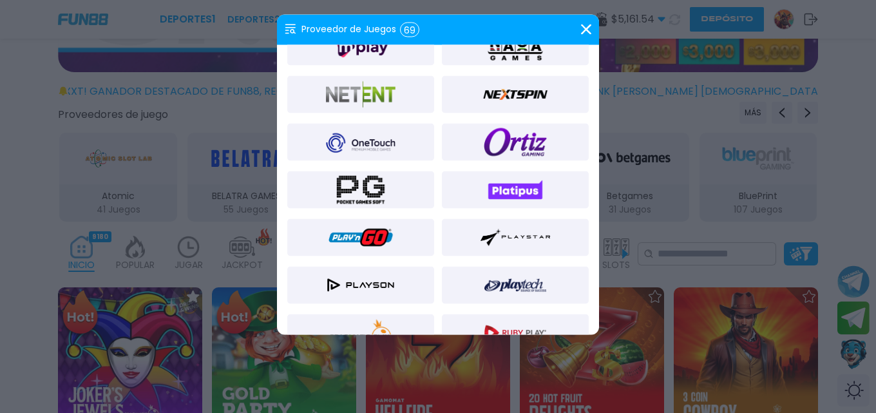
click at [387, 92] on img at bounding box center [361, 94] width 70 height 31
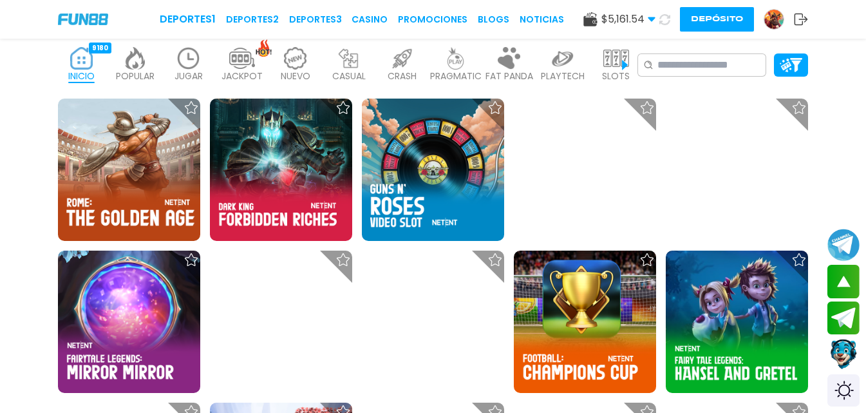
scroll to position [322, 0]
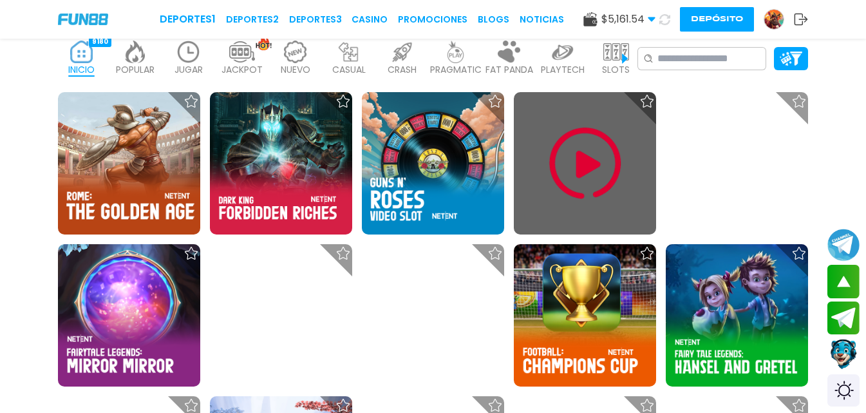
click at [580, 165] on img at bounding box center [585, 163] width 77 height 77
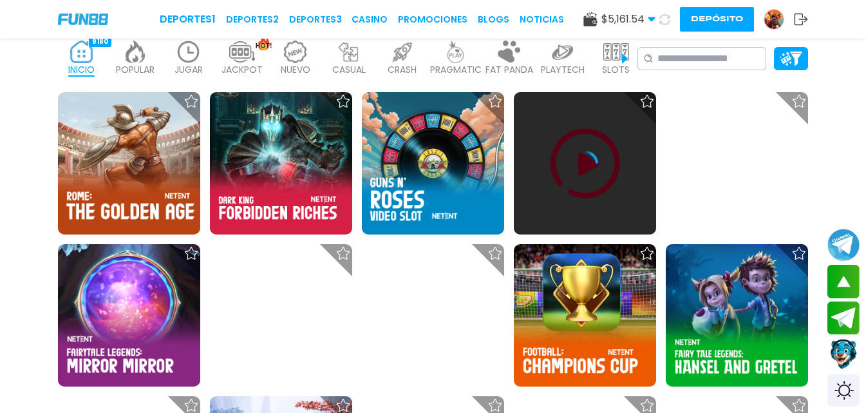
click at [580, 165] on icon at bounding box center [585, 164] width 26 height 26
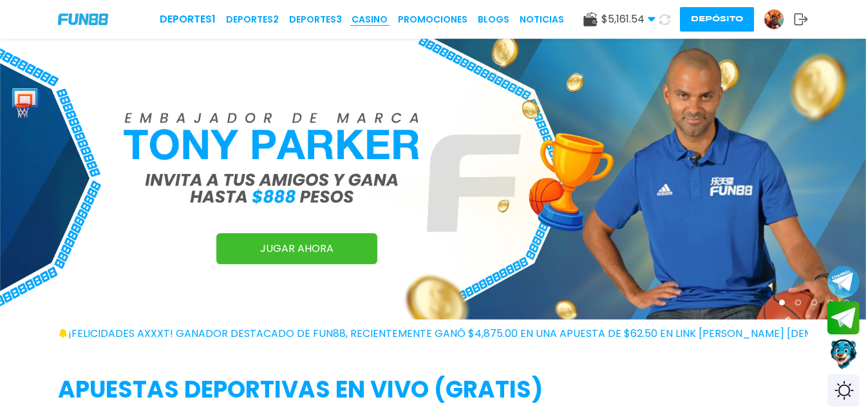
click at [375, 20] on link "CASINO" at bounding box center [370, 20] width 36 height 14
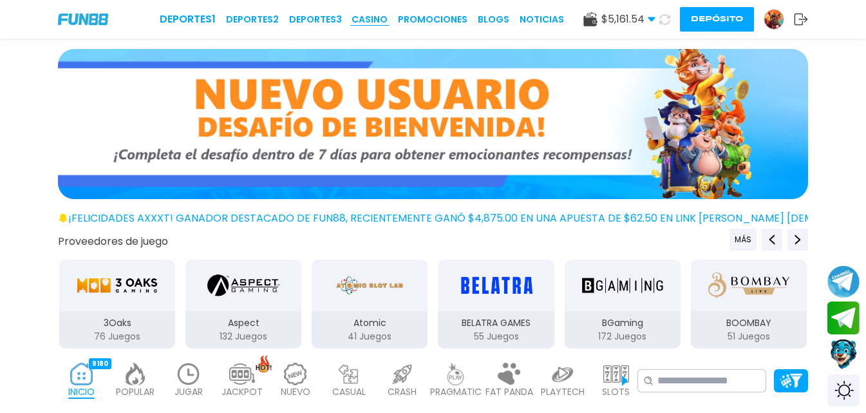
click at [362, 19] on link "CASINO" at bounding box center [370, 20] width 36 height 14
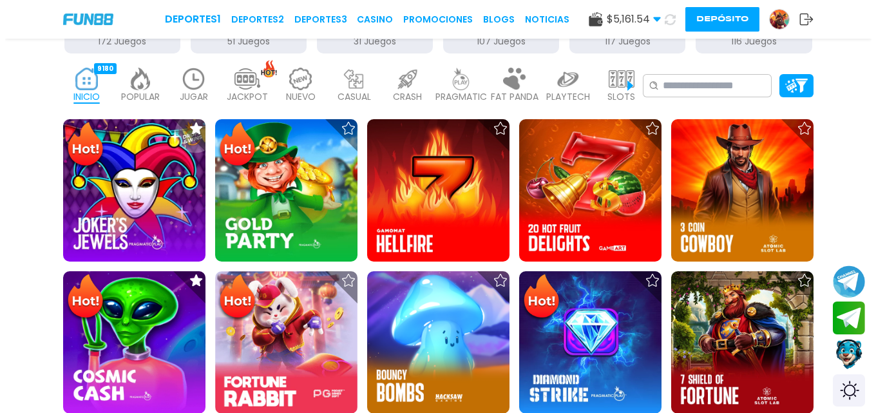
scroll to position [322, 0]
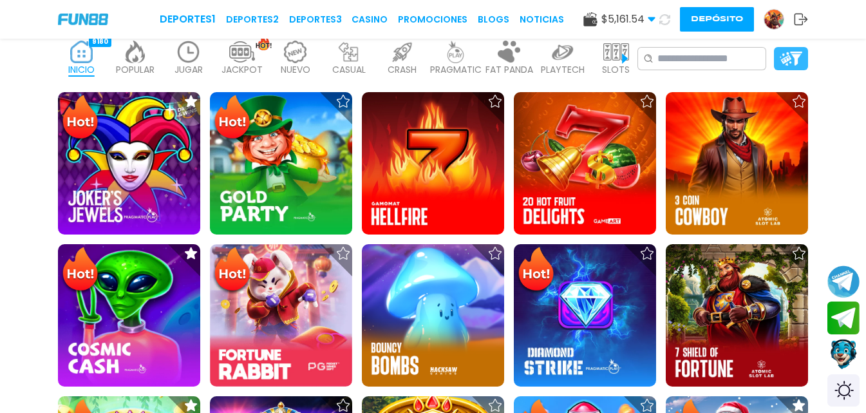
click at [787, 53] on img at bounding box center [791, 59] width 23 height 14
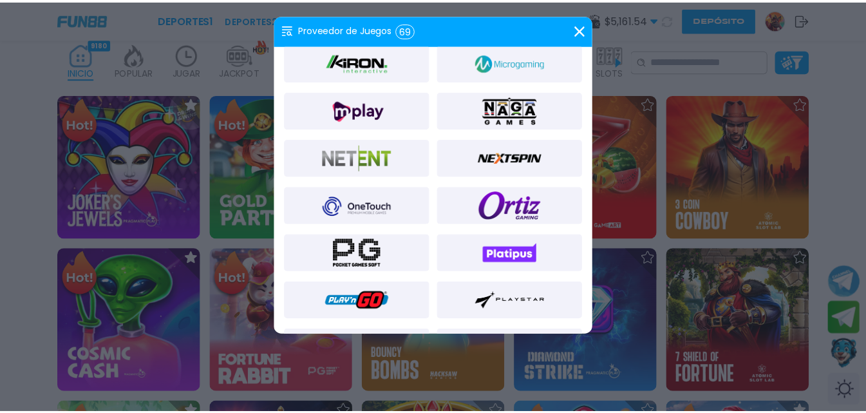
scroll to position [644, 0]
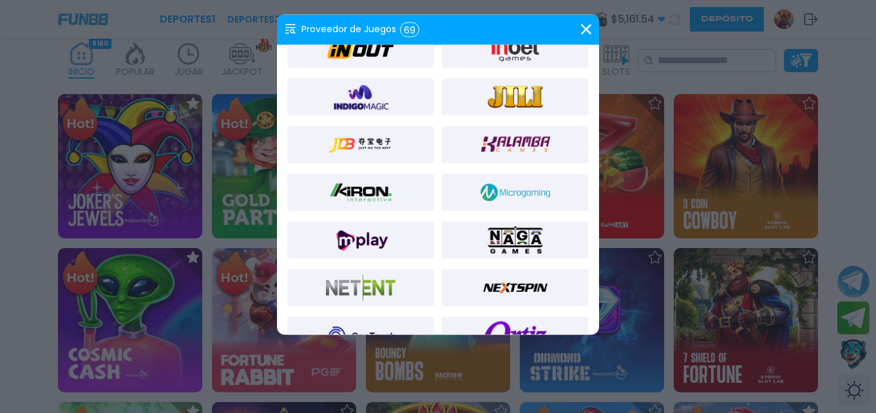
click at [384, 303] on div at bounding box center [360, 287] width 147 height 37
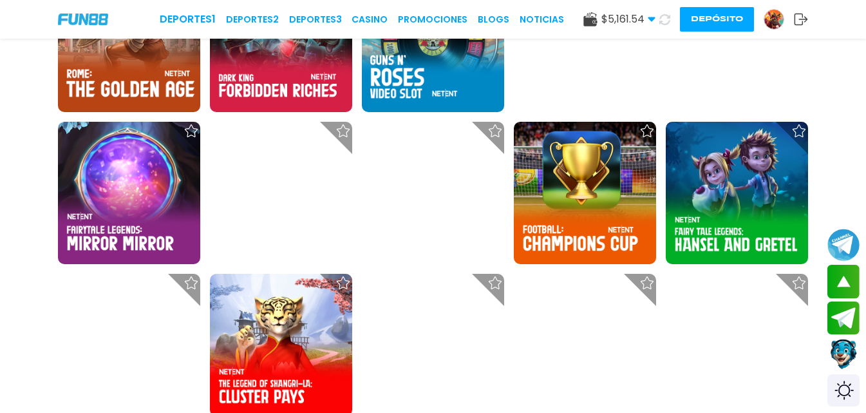
scroll to position [386, 0]
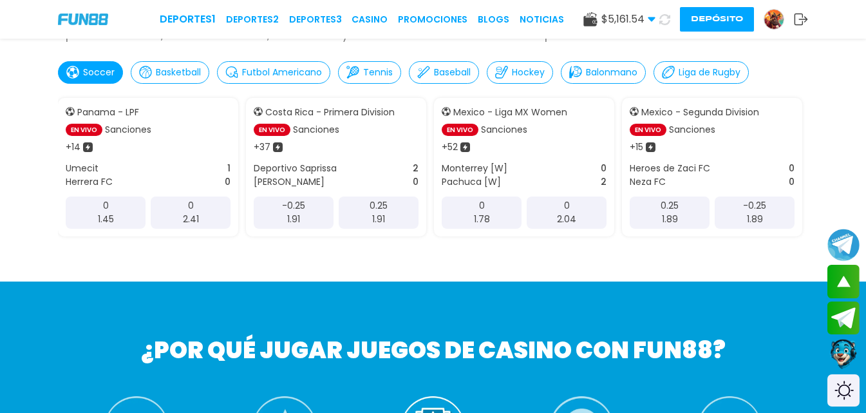
scroll to position [64, 0]
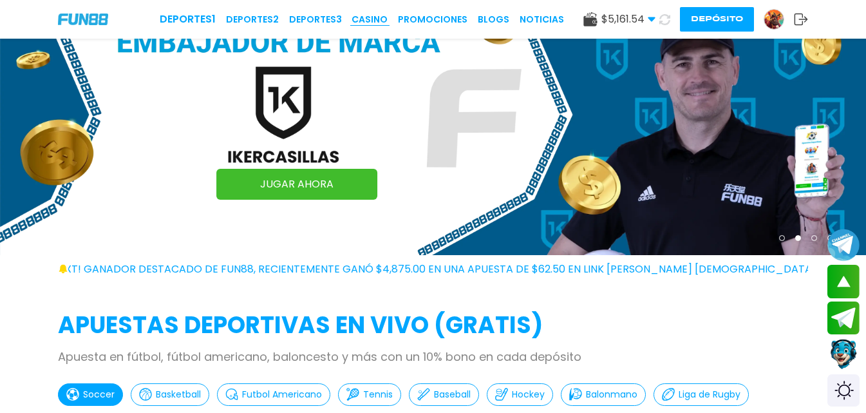
click at [375, 18] on link "CASINO" at bounding box center [370, 20] width 36 height 14
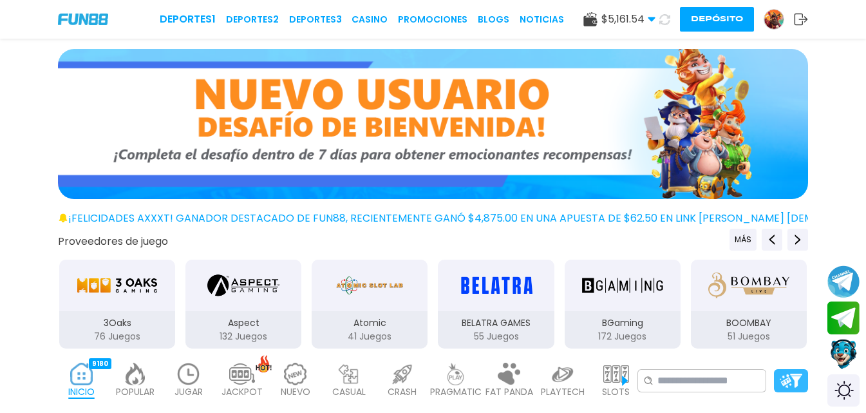
click at [785, 374] on img at bounding box center [791, 381] width 23 height 14
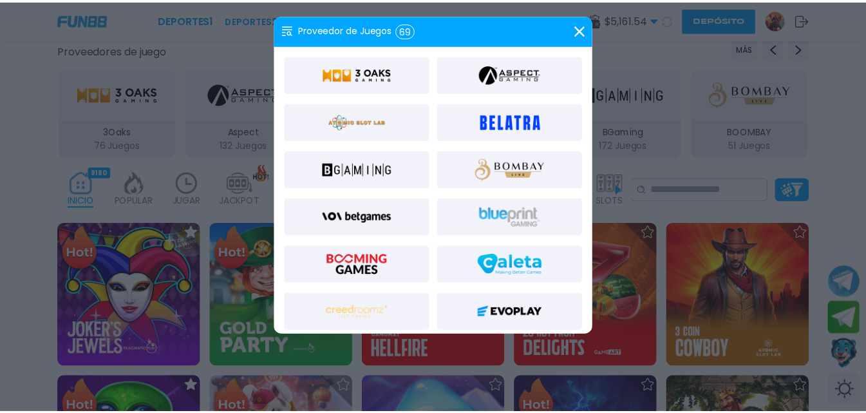
scroll to position [1095, 0]
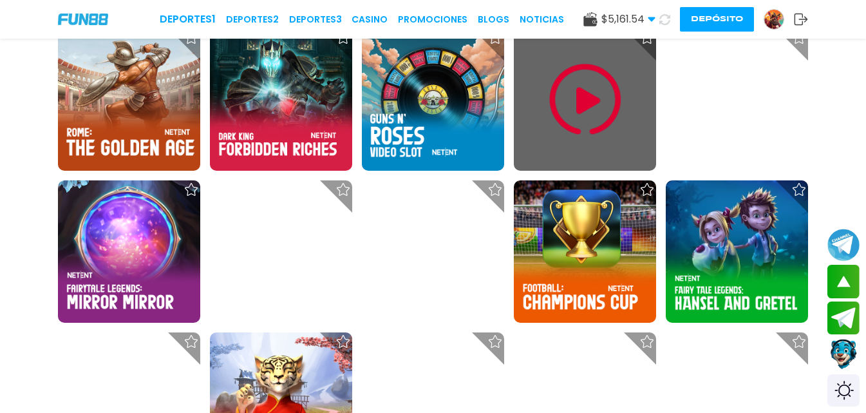
scroll to position [386, 0]
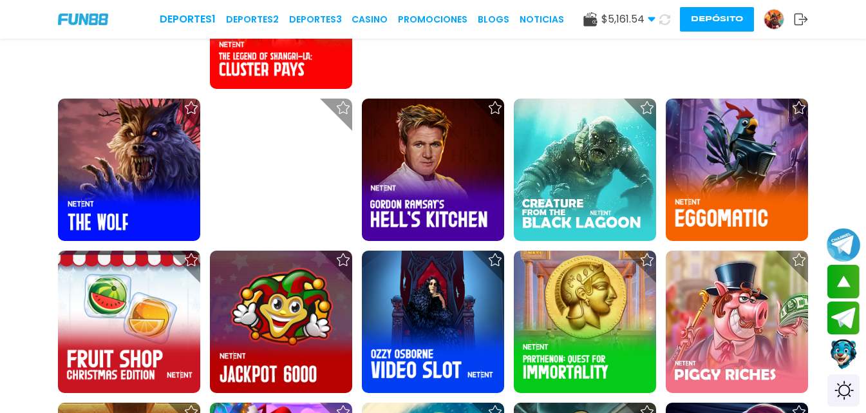
scroll to position [773, 0]
